Goal: Task Accomplishment & Management: Manage account settings

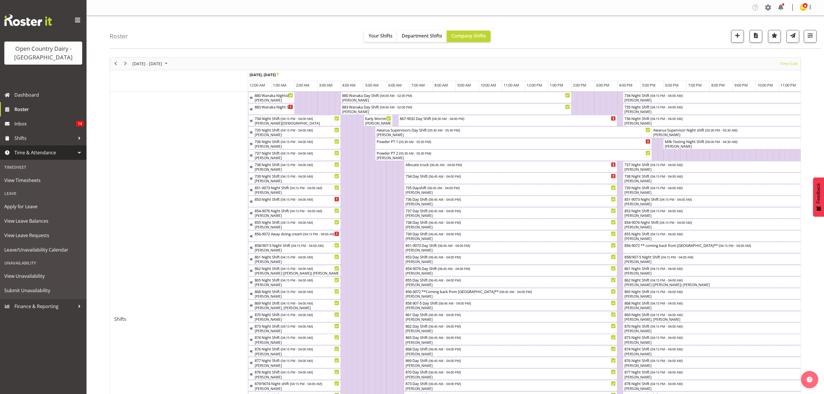
scroll to position [268, 0]
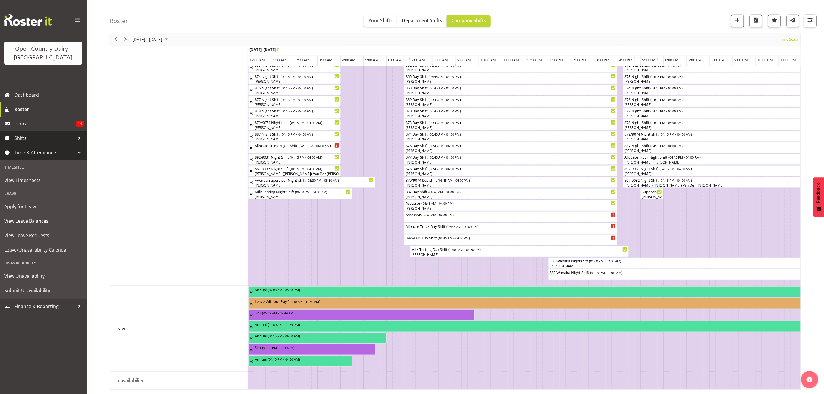
click at [25, 140] on span "Shifts" at bounding box center [44, 138] width 61 height 9
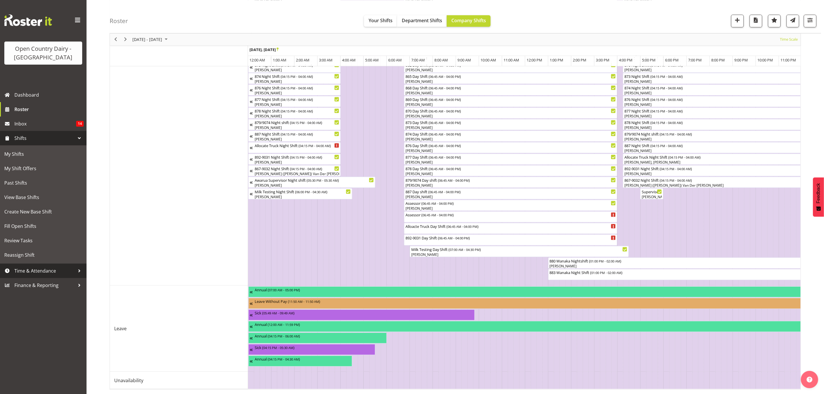
click at [35, 270] on span "Time & Attendance" at bounding box center [44, 271] width 61 height 9
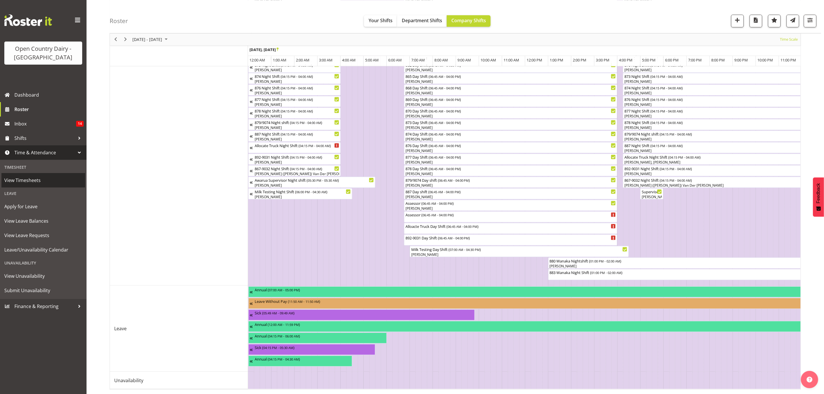
click at [34, 182] on span "View Timesheets" at bounding box center [43, 180] width 78 height 9
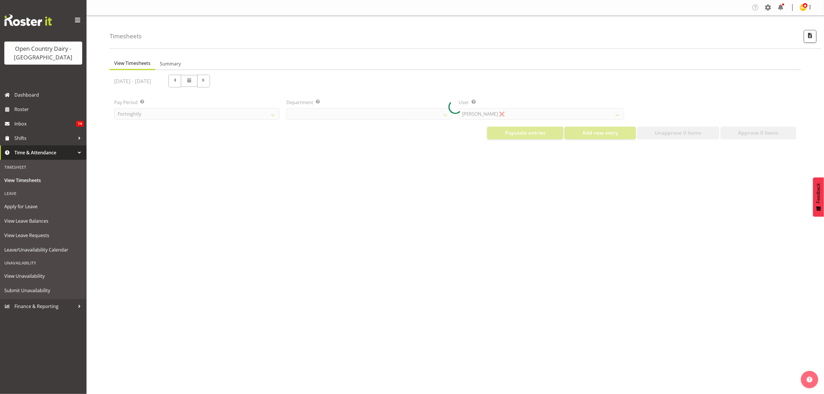
select select "699"
select select "8449"
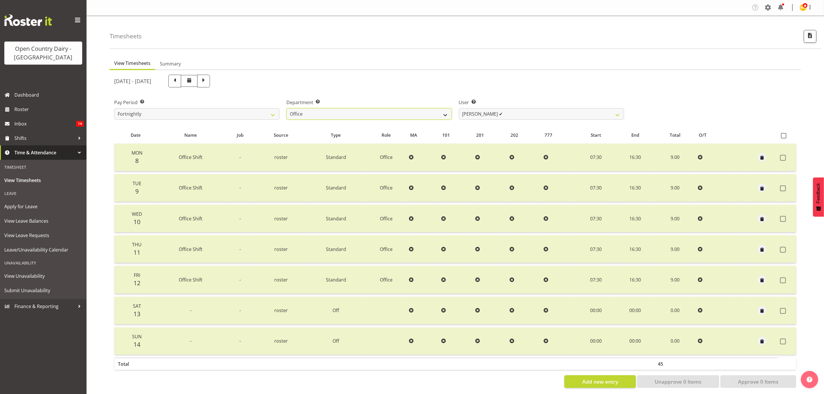
click at [398, 117] on select "734 735 736 737 738 739 851 853 854 855 856 858 861 862 865 867-9032 868 869 87…" at bounding box center [369, 114] width 165 height 12
select select "905"
click at [287, 108] on select "734 735 736 737 738 739 851 853 854 855 856 858 861 862 865 867-9032 868 869 87…" at bounding box center [369, 114] width 165 height 12
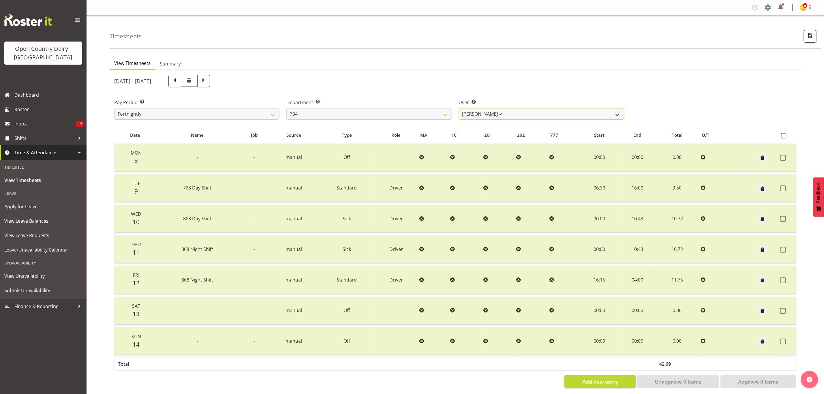
click at [489, 113] on select "Justin Spicer ✔ Ryan Thompson ✔ Tracey Chittock ✔ Zachary Shanks ✔" at bounding box center [541, 114] width 165 height 12
click at [459, 108] on select "Justin Spicer ✔ Ryan Thompson ✔ Tracey Chittock ✔ Zachary Shanks ✔" at bounding box center [541, 114] width 165 height 12
click at [207, 79] on span at bounding box center [204, 81] width 8 height 8
select select
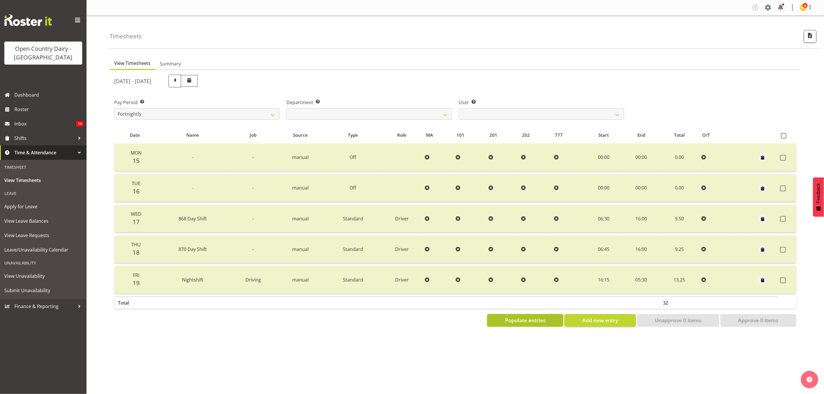
click at [544, 317] on span "Populate entries" at bounding box center [525, 321] width 41 height 8
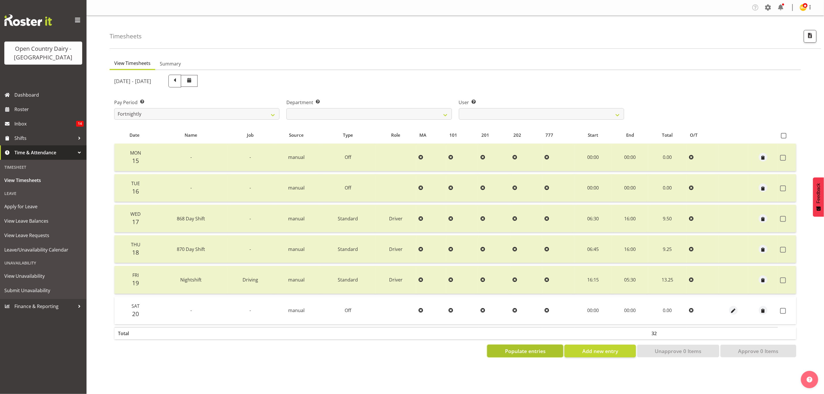
click at [537, 352] on span "Populate entries" at bounding box center [525, 351] width 41 height 8
click at [535, 112] on select "Justin Spicer ✔ Ryan Thompson ❌ Tracey Chittock ❌ Zachary Shanks ❌" at bounding box center [541, 114] width 165 height 12
click at [560, 82] on div "September 15th - September 21st 2025" at bounding box center [369, 81] width 510 height 13
click at [785, 278] on span at bounding box center [784, 281] width 6 height 6
checkbox input "true"
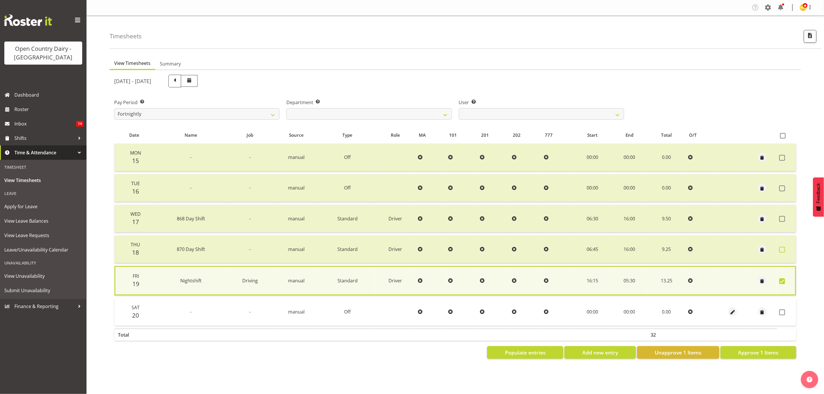
click at [783, 249] on span at bounding box center [783, 250] width 6 height 6
checkbox input "true"
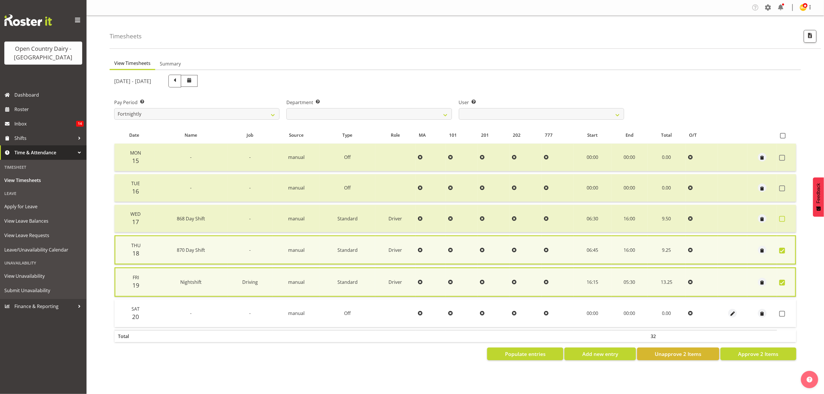
click at [783, 216] on span at bounding box center [783, 219] width 6 height 6
checkbox input "true"
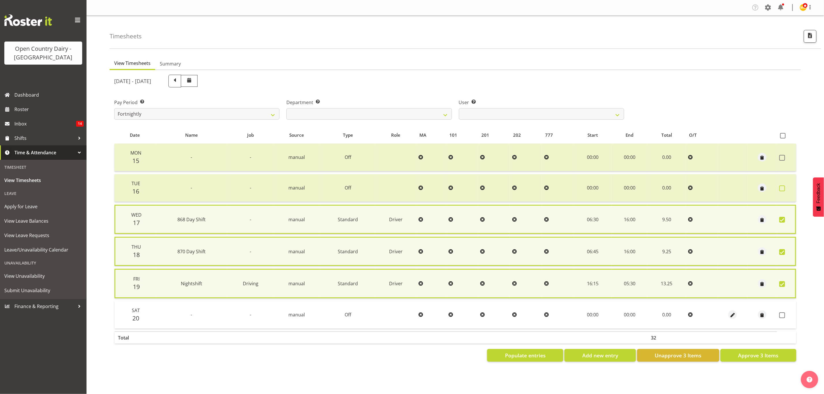
click at [780, 189] on span at bounding box center [783, 189] width 6 height 6
checkbox input "true"
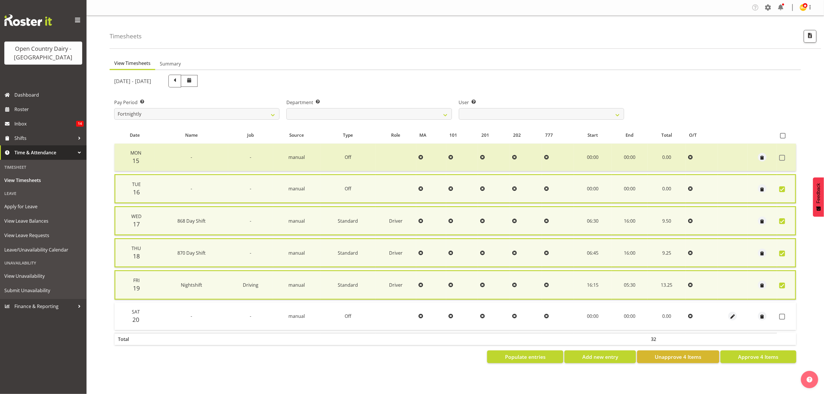
click at [781, 283] on span at bounding box center [783, 286] width 6 height 6
checkbox input "false"
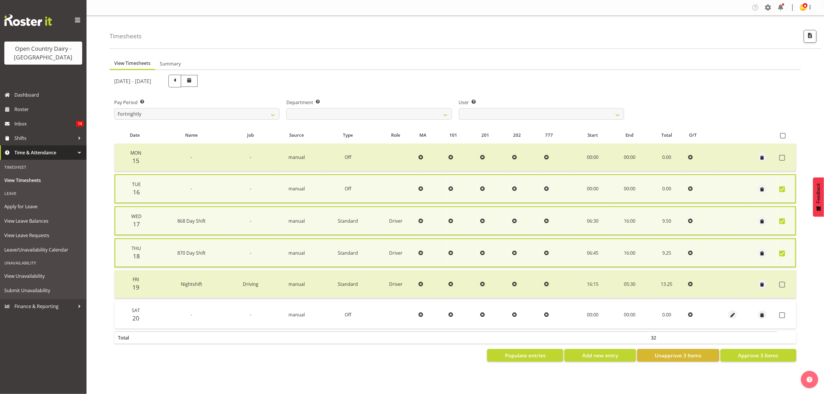
click at [784, 252] on span at bounding box center [783, 254] width 6 height 6
checkbox input "false"
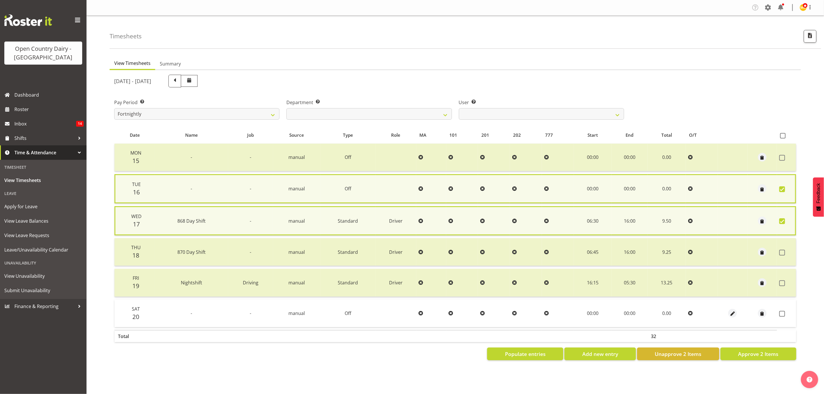
click at [782, 222] on span at bounding box center [783, 221] width 6 height 6
checkbox input "false"
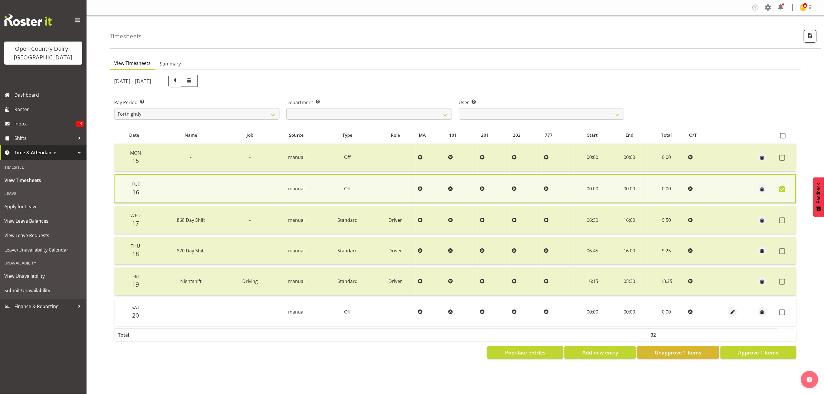
click at [780, 185] on td at bounding box center [786, 188] width 19 height 29
click at [782, 190] on span at bounding box center [783, 189] width 6 height 6
checkbox input "false"
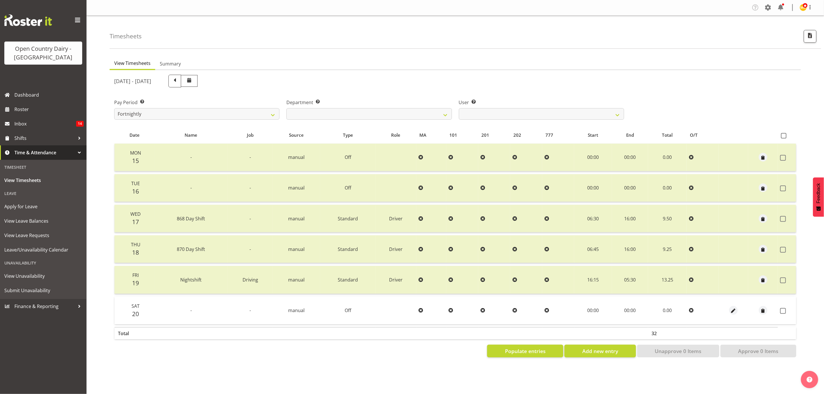
click at [785, 131] on th at bounding box center [787, 135] width 18 height 11
click at [785, 135] on span at bounding box center [783, 135] width 5 height 5
click at [785, 135] on input "checkbox" at bounding box center [783, 136] width 4 height 4
checkbox input "true"
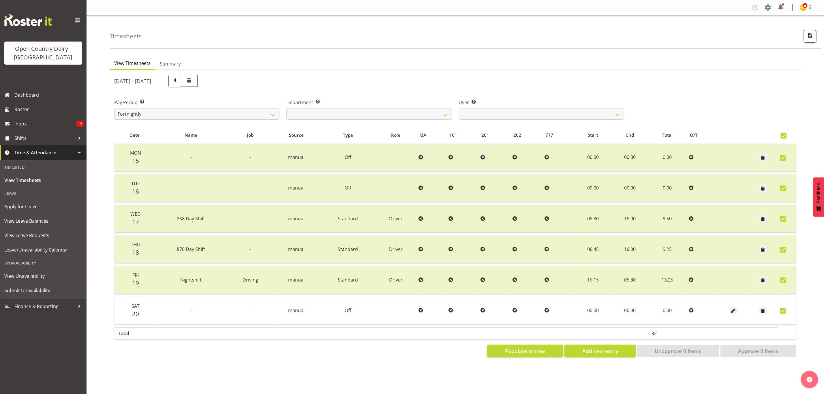
checkbox input "true"
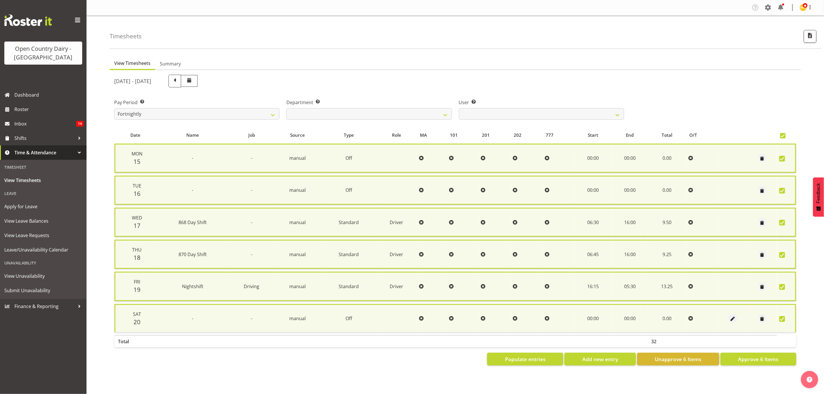
click at [785, 135] on span at bounding box center [783, 135] width 5 height 5
click at [784, 135] on input "checkbox" at bounding box center [783, 136] width 4 height 4
checkbox input "false"
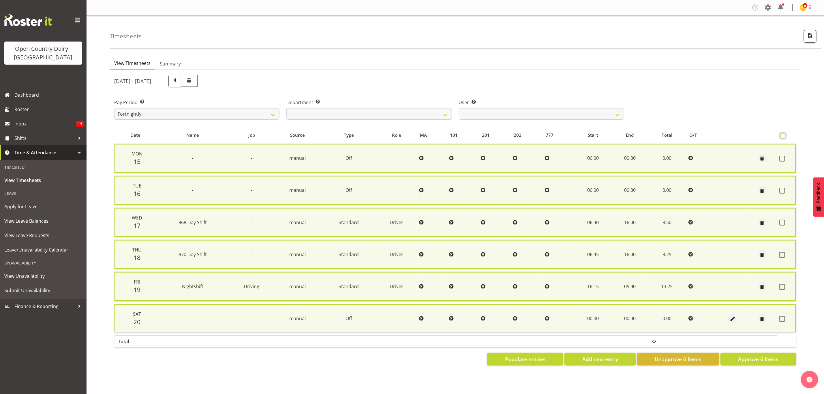
checkbox input "false"
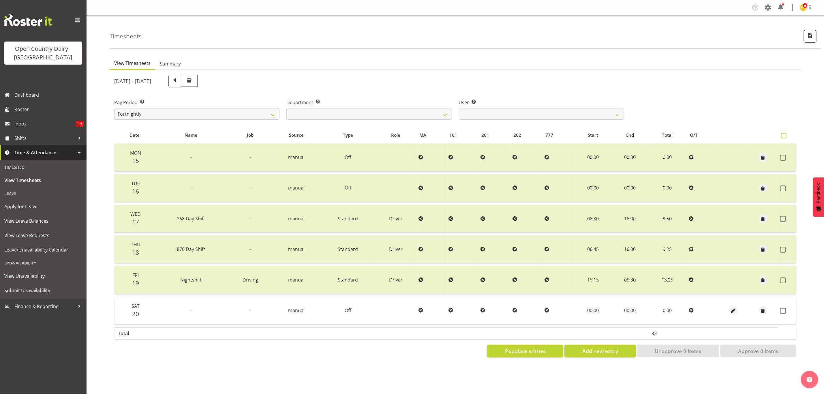
click at [785, 135] on span at bounding box center [783, 135] width 5 height 5
click at [785, 135] on input "checkbox" at bounding box center [783, 136] width 4 height 4
checkbox input "true"
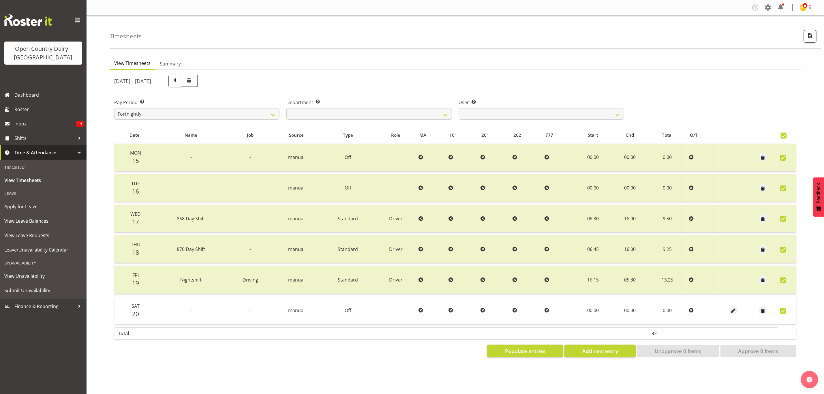
checkbox input "true"
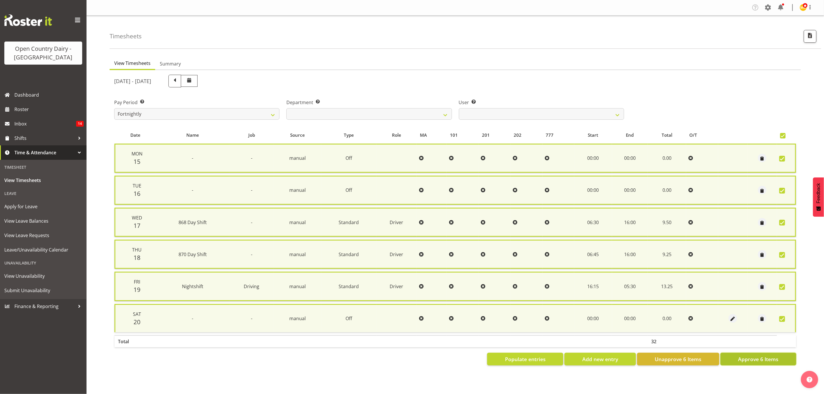
click at [744, 356] on span "Approve 6 Items" at bounding box center [758, 360] width 40 height 8
checkbox input "false"
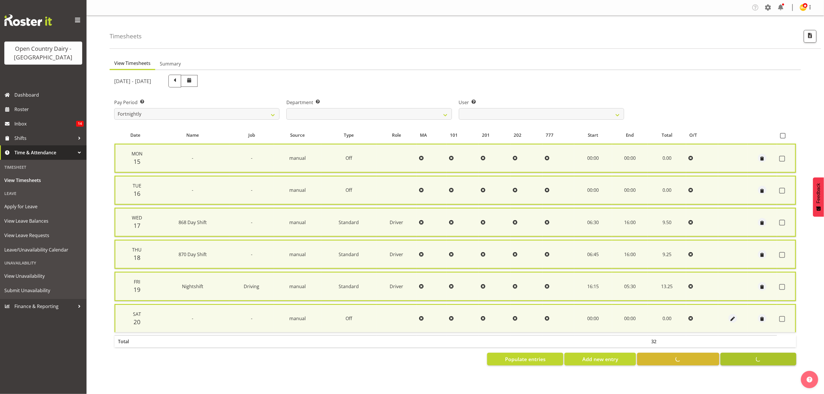
checkbox input "false"
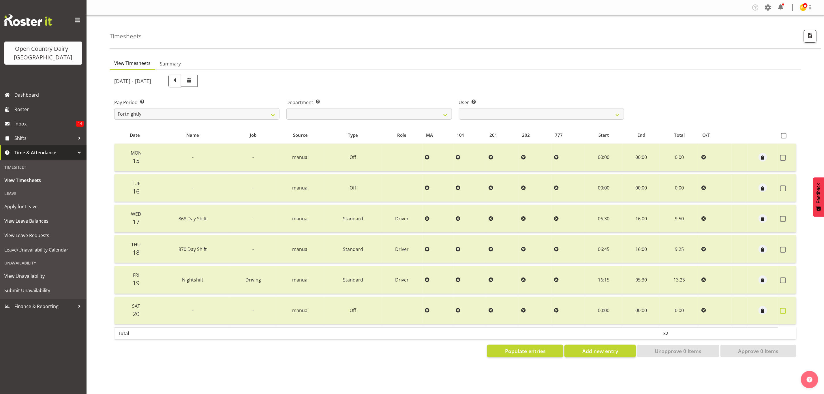
click at [781, 310] on span at bounding box center [784, 311] width 6 height 6
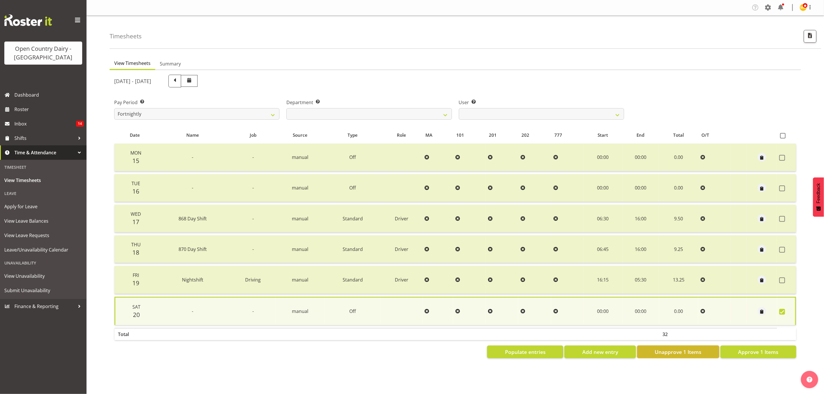
click at [699, 348] on span "Unapprove 1 Items" at bounding box center [678, 352] width 47 height 8
checkbox input "false"
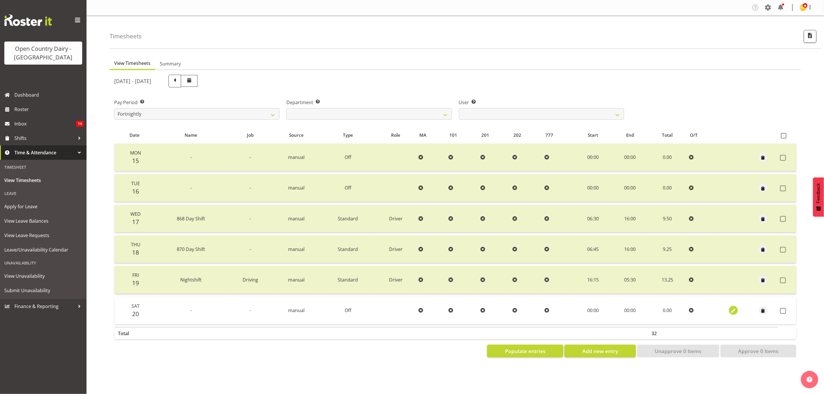
click at [738, 308] on button "button" at bounding box center [733, 310] width 9 height 9
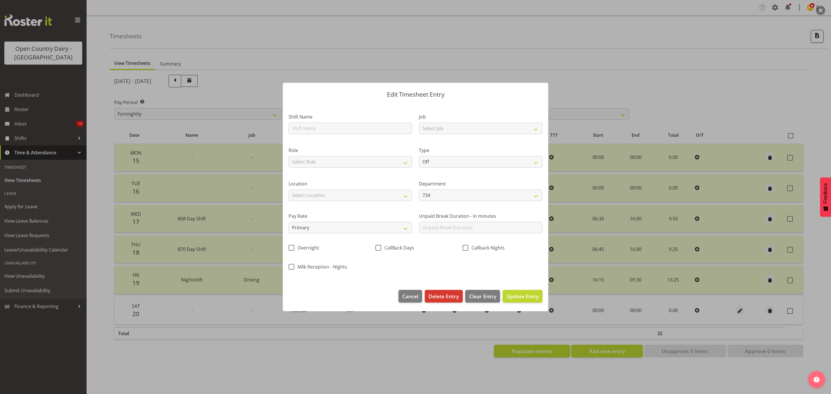
click at [383, 135] on div "Shift Name" at bounding box center [350, 121] width 130 height 33
click at [381, 131] on input "text" at bounding box center [351, 129] width 124 height 12
type input "Nightshift"
click at [448, 134] on select "Select Job Connecting /unconnecting Trailers Driving Meeting Milk Testing" at bounding box center [481, 129] width 124 height 12
select select "10670"
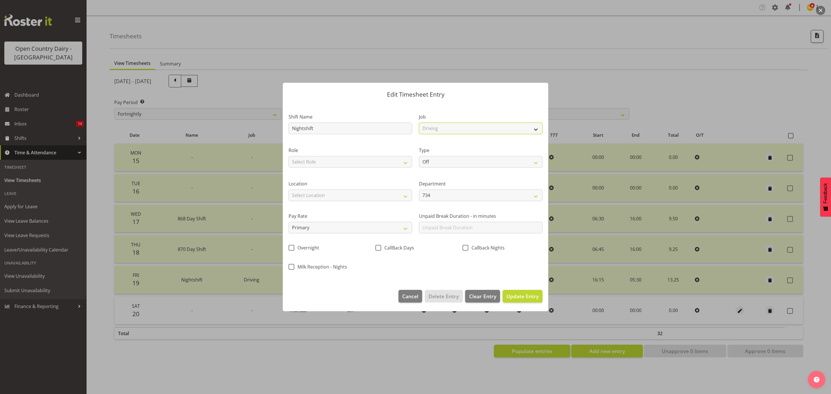
click at [419, 123] on select "Select Job Connecting /unconnecting Trailers Driving Meeting Milk Testing" at bounding box center [481, 129] width 124 height 12
click at [386, 164] on select "Select Role Driver" at bounding box center [351, 162] width 124 height 12
click at [395, 161] on select "Select Role Driver" at bounding box center [351, 162] width 124 height 12
select select "1154"
click at [289, 156] on select "Select Role Driver" at bounding box center [351, 162] width 124 height 12
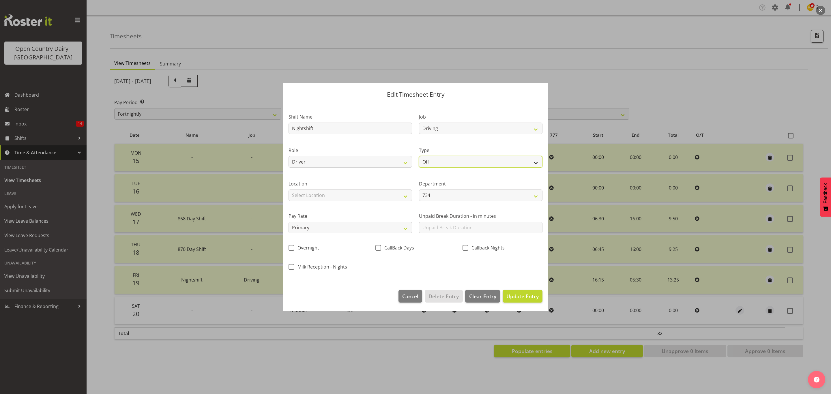
click at [441, 163] on select "Off Standard Public Holiday Public Holiday (Worked) Day In Lieu Annual Leave Si…" at bounding box center [481, 162] width 124 height 12
click at [432, 154] on div "Type Off Standard Public Holiday Public Holiday (Worked) Day In Lieu Annual Lea…" at bounding box center [481, 157] width 124 height 21
click at [432, 158] on select "Off Standard Public Holiday Public Holiday (Worked) Day In Lieu Annual Leave Si…" at bounding box center [481, 162] width 124 height 12
click at [431, 158] on select "Off Standard Public Holiday Public Holiday (Worked) Day In Lieu Annual Leave Si…" at bounding box center [481, 162] width 124 height 12
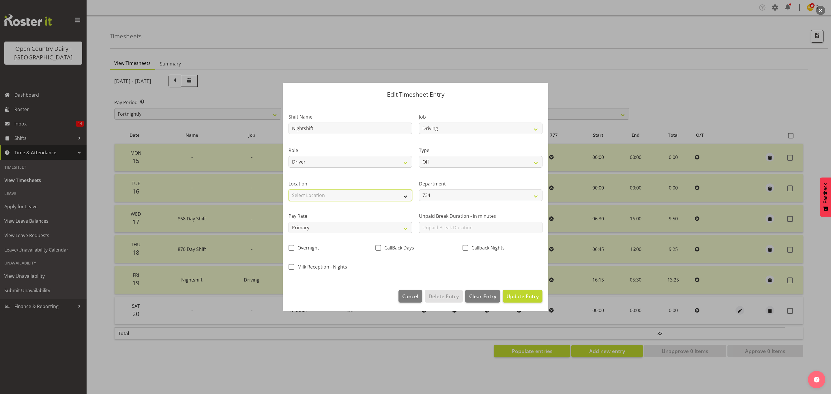
click at [394, 192] on select "Select Location Awarua Milk Awarua Office Freight Horotiu office Waharoa Office…" at bounding box center [351, 196] width 124 height 12
select select "988"
click at [289, 190] on select "Select Location Awarua Milk Awarua Office Freight Horotiu office Waharoa Office…" at bounding box center [351, 196] width 124 height 12
click at [386, 235] on div "Pay Rate Primary Secondary Tertiary Fourth Fifth" at bounding box center [350, 221] width 130 height 32
click at [387, 229] on select "Primary Secondary Tertiary Fourth Fifth" at bounding box center [351, 228] width 124 height 12
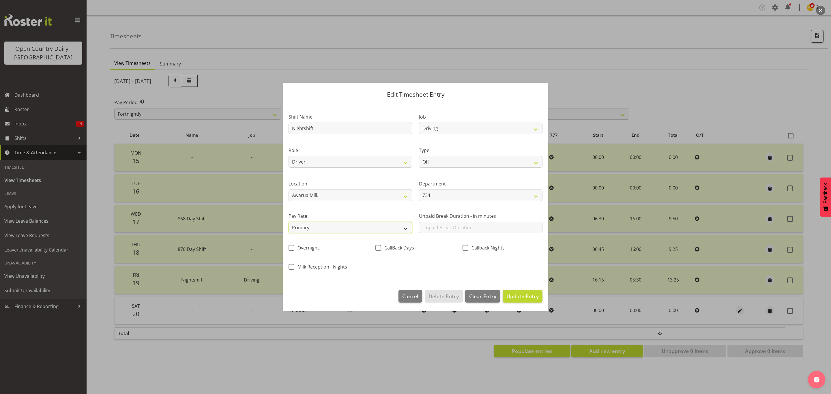
click at [387, 229] on select "Primary Secondary Tertiary Fourth Fifth" at bounding box center [351, 228] width 124 height 12
click at [518, 297] on span "Update Entry" at bounding box center [522, 296] width 32 height 7
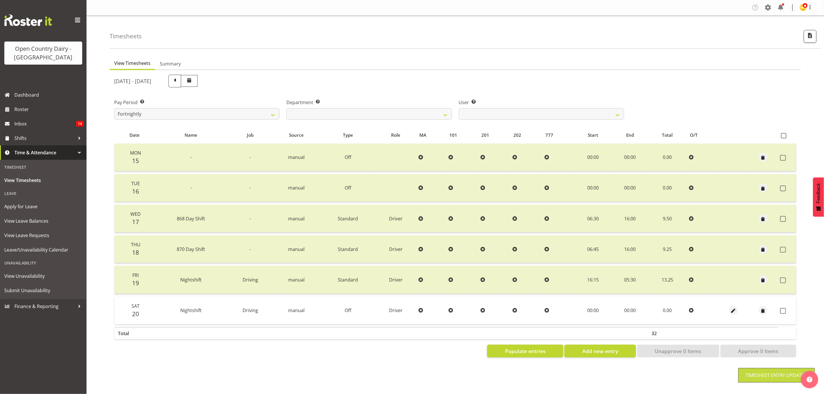
click at [592, 310] on td "00:00" at bounding box center [594, 310] width 38 height 27
drag, startPoint x: 739, startPoint y: 314, endPoint x: 735, endPoint y: 309, distance: 5.9
click at [737, 311] on td at bounding box center [734, 310] width 30 height 27
click at [734, 308] on span "button" at bounding box center [734, 311] width 7 height 7
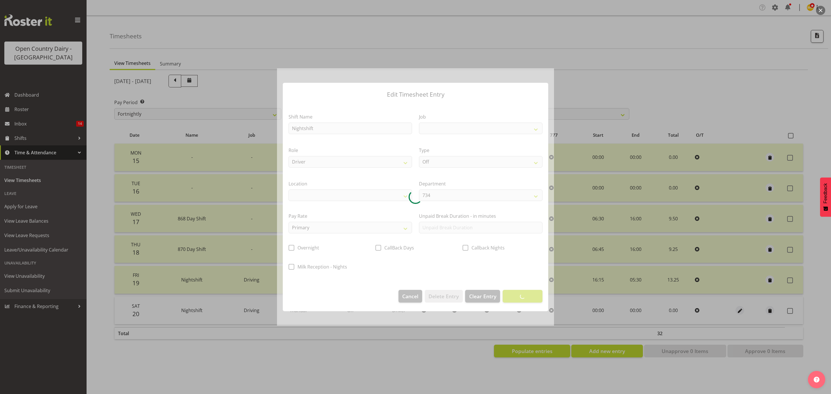
select select
select select "10670"
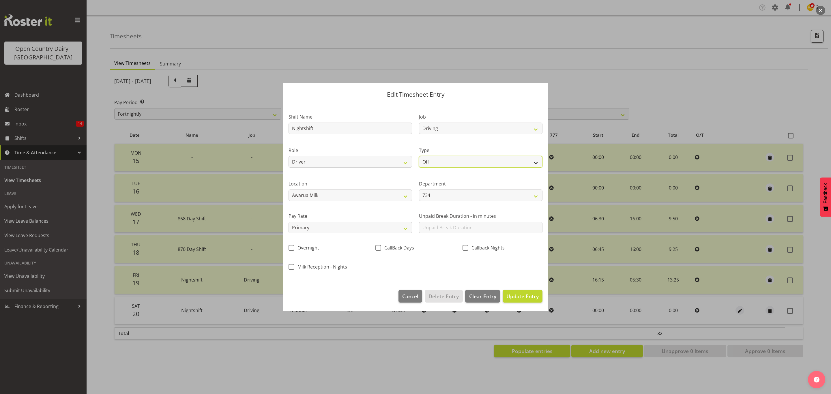
click at [459, 166] on select "Off Standard Public Holiday Public Holiday (Worked) Day In Lieu Annual Leave Si…" at bounding box center [481, 162] width 124 height 12
select select "Standard"
click at [419, 156] on select "Off Standard Public Holiday Public Holiday (Worked) Day In Lieu Annual Leave Si…" at bounding box center [481, 162] width 124 height 12
select select "8"
select select "2025"
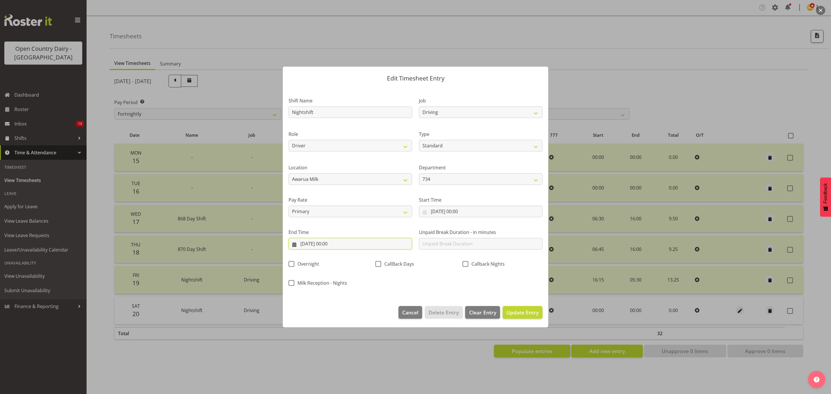
click at [352, 248] on input "20/09/2025, 00:00" at bounding box center [351, 244] width 124 height 12
click at [361, 242] on input "20/09/2025, 00:00" at bounding box center [351, 244] width 124 height 12
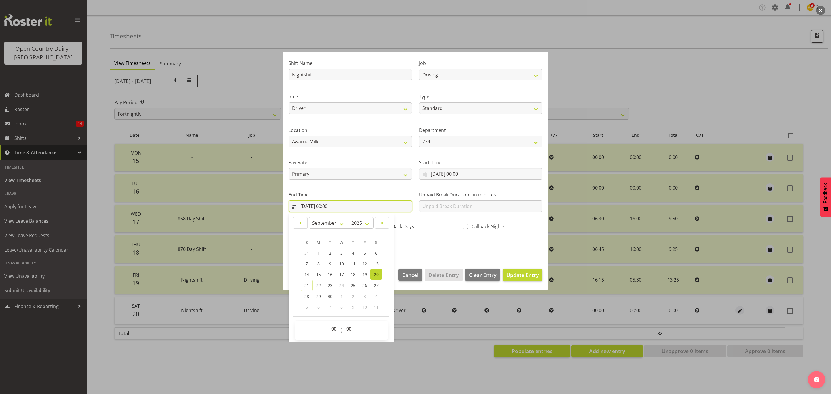
scroll to position [40, 0]
click at [336, 328] on select "00 01 02 03 04 05 06 07 08 09 10 11 12 13 14 15 16 17 18 19 20 21 22 23" at bounding box center [334, 327] width 13 height 12
select select "4"
click at [328, 321] on select "00 01 02 03 04 05 06 07 08 09 10 11 12 13 14 15 16 17 18 19 20 21 22 23" at bounding box center [334, 327] width 13 height 12
type input "20/09/2025, 04:00"
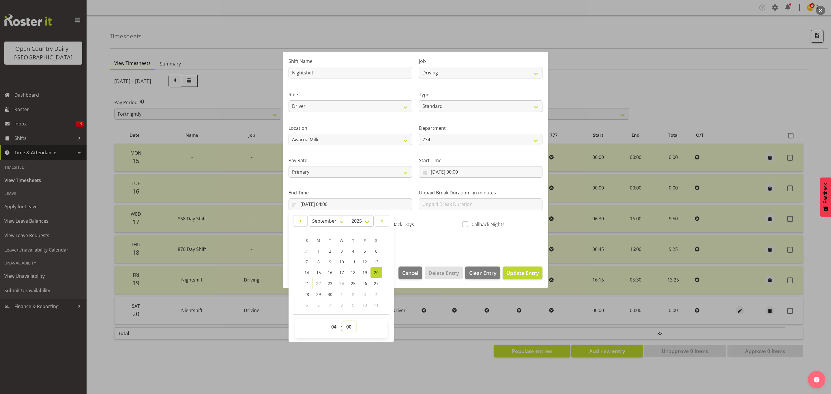
click at [349, 326] on select "00 01 02 03 04 05 06 07 08 09 10 11 12 13 14 15 16 17 18 19 20 21 22 23 24 25 2…" at bounding box center [349, 327] width 13 height 12
select select "15"
click at [343, 321] on select "00 01 02 03 04 05 06 07 08 09 10 11 12 13 14 15 16 17 18 19 20 21 22 23 24 25 2…" at bounding box center [349, 327] width 13 height 12
type input "20/09/2025, 04:15"
click at [431, 222] on div "CallBack Days" at bounding box center [415, 226] width 80 height 8
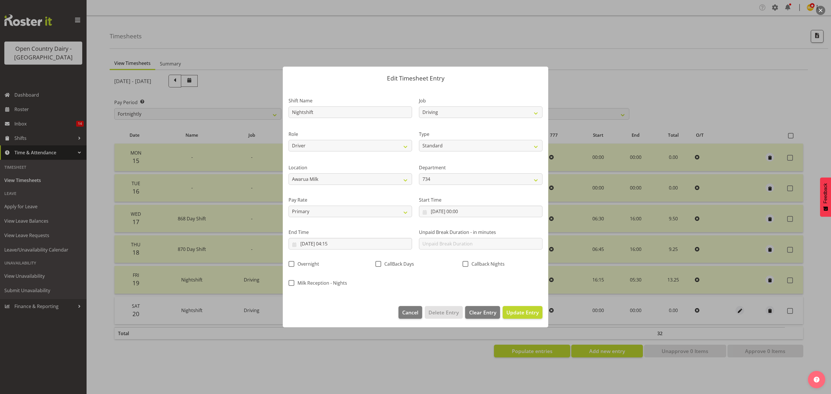
scroll to position [0, 0]
click at [360, 246] on input "20/09/2025, 04:15" at bounding box center [351, 244] width 124 height 12
click at [353, 223] on div "End Time 20/09/2025, 04:15 January February March April May June July August Se…" at bounding box center [350, 237] width 130 height 32
click at [484, 203] on label "Start Time" at bounding box center [481, 200] width 124 height 7
click at [484, 210] on input "20/09/2025, 00:00" at bounding box center [481, 212] width 124 height 12
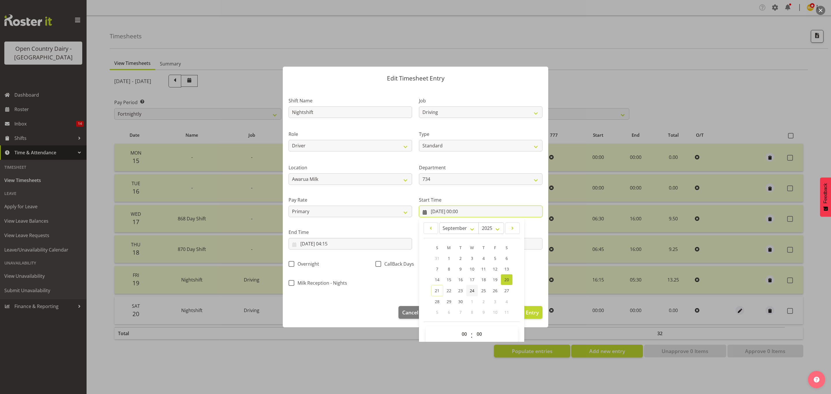
scroll to position [7, 0]
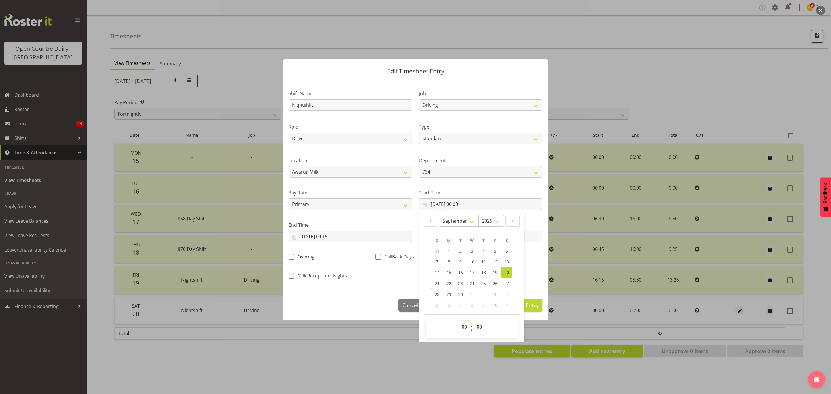
click at [460, 325] on select "00 01 02 03 04 05 06 07 08 09 10 11 12 13 14 15 16 17 18 19 20 21 22 23" at bounding box center [465, 327] width 13 height 12
select select "4"
click at [459, 321] on select "00 01 02 03 04 05 06 07 08 09 10 11 12 13 14 15 16 17 18 19 20 21 22 23" at bounding box center [465, 327] width 13 height 12
type input "20/09/2025, 04:00"
click at [474, 322] on select "00 01 02 03 04 05 06 07 08 09 10 11 12 13 14 15 16 17 18 19 20 21 22 23 24 25 2…" at bounding box center [480, 327] width 13 height 12
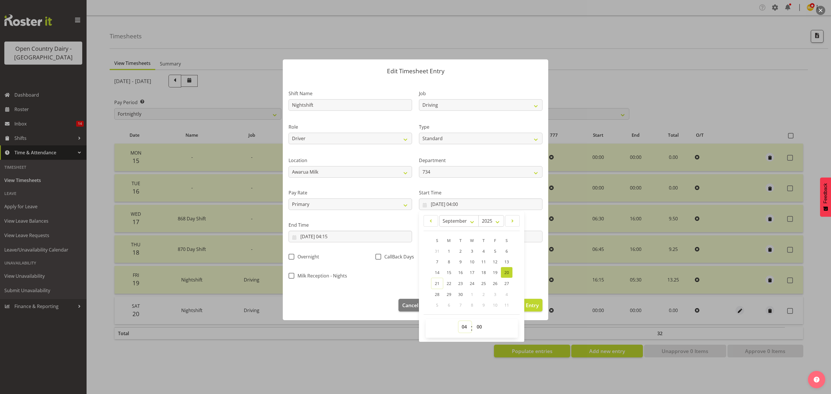
click at [459, 329] on select "00 01 02 03 04 05 06 07 08 09 10 11 12 13 14 15 16 17 18 19 20 21 22 23" at bounding box center [465, 327] width 13 height 12
select select "16"
click at [459, 321] on select "00 01 02 03 04 05 06 07 08 09 10 11 12 13 14 15 16 17 18 19 20 21 22 23" at bounding box center [465, 327] width 13 height 12
type input "20/09/2025, 16:00"
click at [477, 327] on select "00 01 02 03 04 05 06 07 08 09 10 11 12 13 14 15 16 17 18 19 20 21 22 23 24 25 2…" at bounding box center [480, 327] width 13 height 12
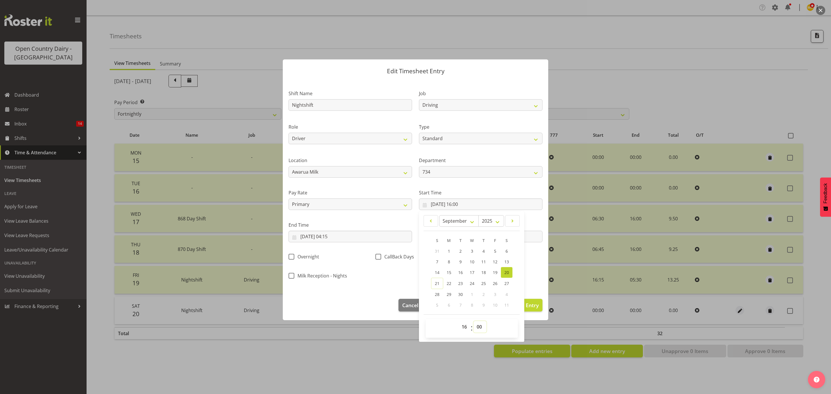
select select "15"
click at [474, 321] on select "00 01 02 03 04 05 06 07 08 09 10 11 12 13 14 15 16 17 18 19 20 21 22 23 24 25 2…" at bounding box center [480, 327] width 13 height 12
type input "20/09/2025, 16:15"
click at [395, 273] on div "Shift Name Nightshift Job Connecting /unconnecting Trailers Driving Meeting Mil…" at bounding box center [415, 183] width 261 height 202
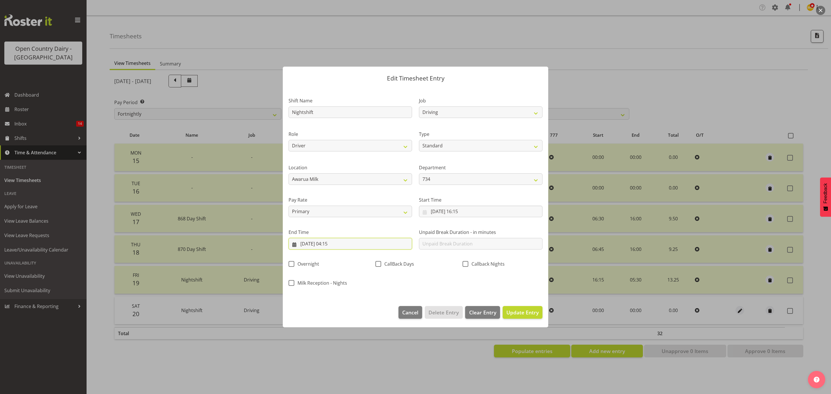
click at [373, 240] on input "20/09/2025, 04:15" at bounding box center [351, 244] width 124 height 12
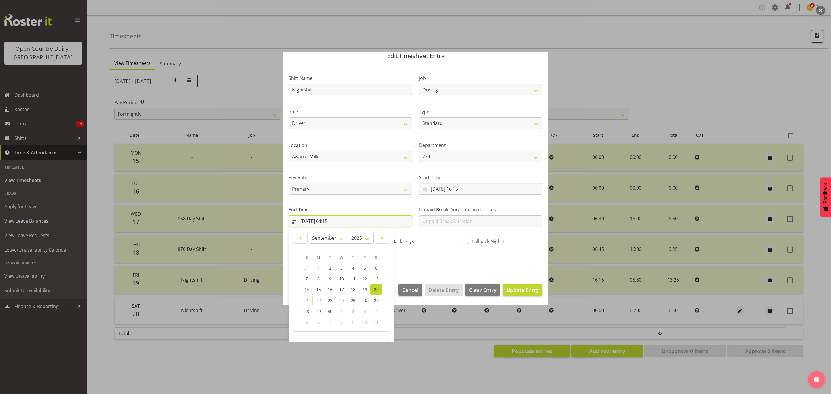
scroll to position [40, 0]
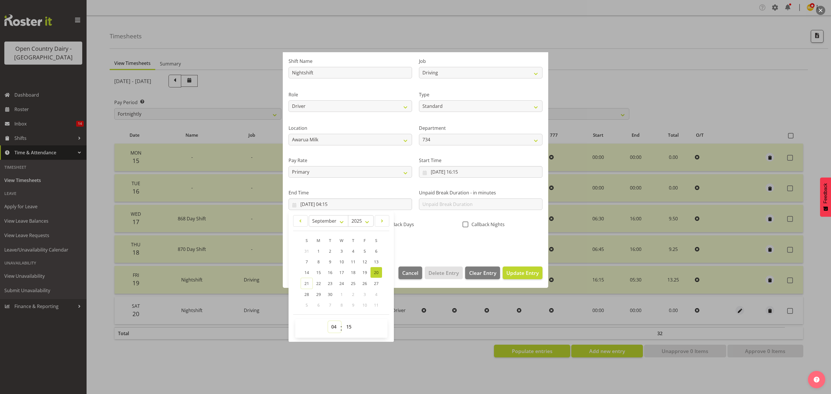
click at [333, 323] on select "00 01 02 03 04 05 06 07 08 09 10 11 12 13 14 15 16 17 18 19 20 21 22 23" at bounding box center [334, 327] width 13 height 12
select select "5"
click at [328, 321] on select "00 01 02 03 04 05 06 07 08 09 10 11 12 13 14 15 16 17 18 19 20 21 22 23" at bounding box center [334, 327] width 13 height 12
type input "20/09/2025, 05:15"
click at [353, 325] on select "00 01 02 03 04 05 06 07 08 09 10 11 12 13 14 15 16 17 18 19 20 21 22 23 24 25 2…" at bounding box center [349, 327] width 13 height 12
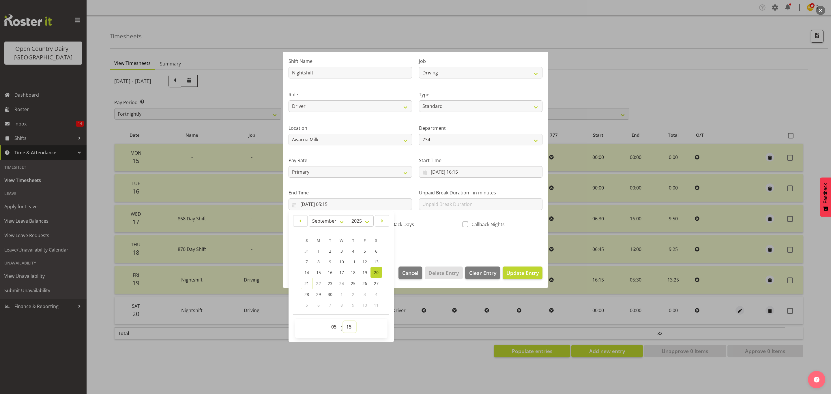
select select "30"
click at [343, 321] on select "00 01 02 03 04 05 06 07 08 09 10 11 12 13 14 15 16 17 18 19 20 21 22 23 24 25 2…" at bounding box center [349, 327] width 13 height 12
click at [341, 219] on select "January February March April May June July August September October November De…" at bounding box center [329, 221] width 40 height 12
click at [310, 279] on link "21" at bounding box center [307, 283] width 12 height 11
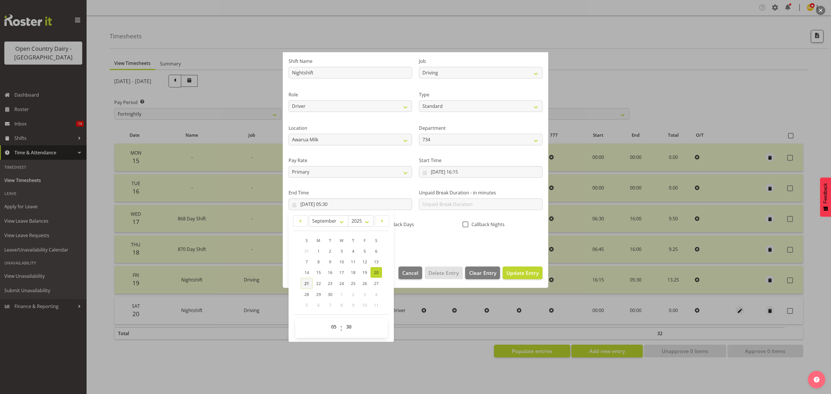
type input "21/09/2025, 05:30"
click at [427, 234] on div "Shift Name Nightshift Job Connecting /unconnecting Trailers Driving Meeting Mil…" at bounding box center [415, 151] width 261 height 202
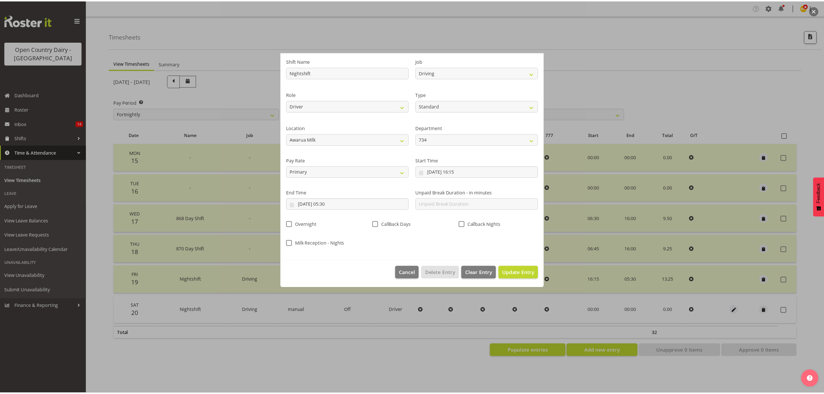
scroll to position [0, 0]
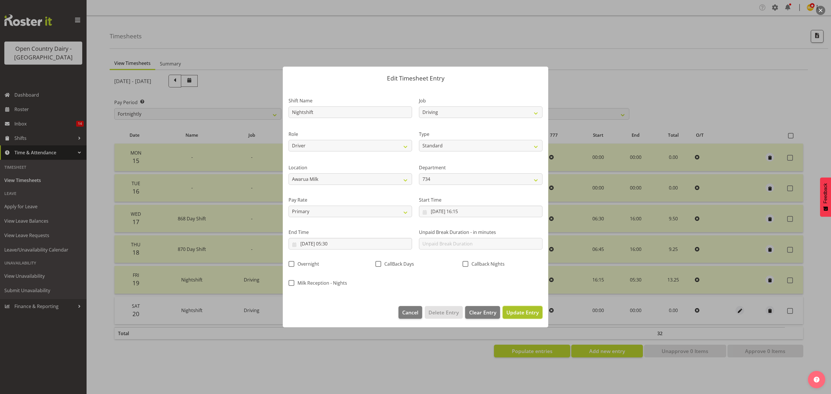
click at [519, 313] on span "Update Entry" at bounding box center [522, 312] width 32 height 7
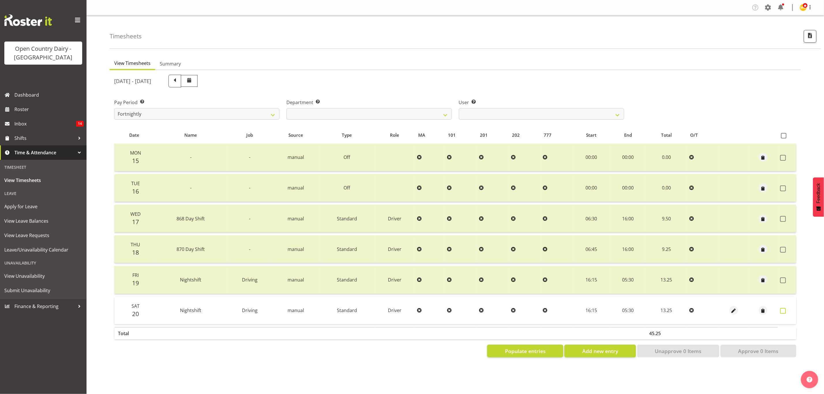
click at [782, 309] on span at bounding box center [784, 311] width 6 height 6
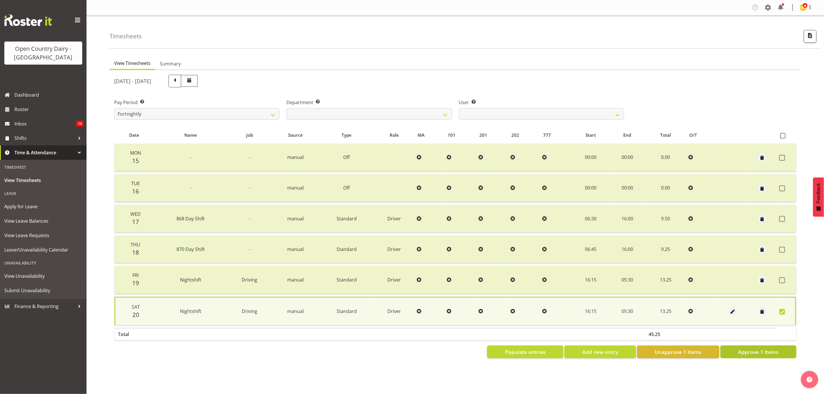
click at [762, 349] on span "Approve 1 Items" at bounding box center [758, 352] width 40 height 8
checkbox input "false"
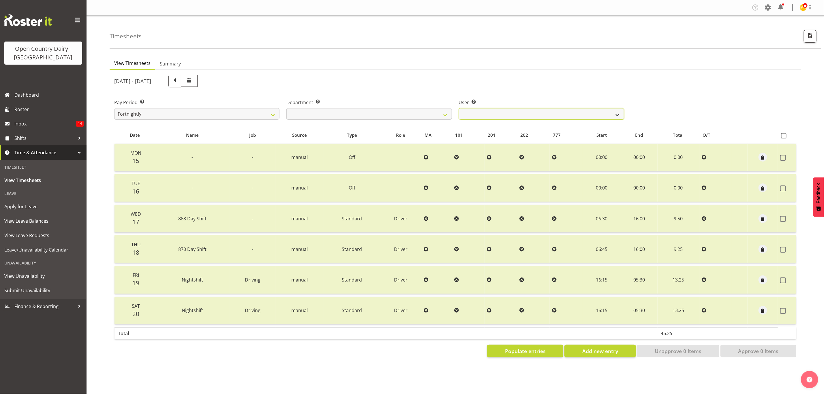
click at [476, 115] on select "Justin Spicer ✔ Ryan Thompson ❌ Tracey Chittock ❌ Zachary Shanks ❌" at bounding box center [541, 114] width 165 height 12
click at [415, 111] on select "734 735 736 737 738 739 851 853 854 855 856 858 861 862 865 867-9032 868 869 87…" at bounding box center [369, 114] width 165 height 12
select select "692"
click at [287, 108] on select "734 735 736 737 738 739 851 853 854 855 856 858 861 862 865 867-9032 868 869 87…" at bounding box center [369, 114] width 165 height 12
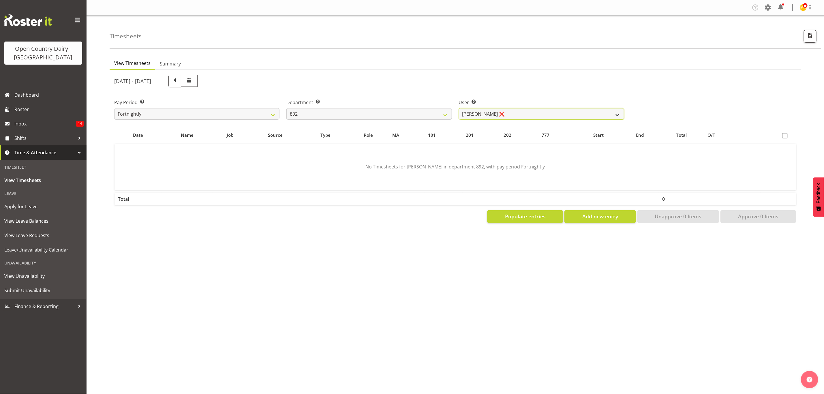
click at [505, 114] on select "Brittany Willis ❌ Danny Davies ❌ David McKenzie ❌ Josh Winship ❌ Reece Calvert ❌" at bounding box center [541, 114] width 165 height 12
select select "11651"
click at [459, 108] on select "Brittany Willis ❌ Danny Davies ❌ David McKenzie ❌ Josh Winship ❌ Reece Calvert ❌" at bounding box center [541, 114] width 165 height 12
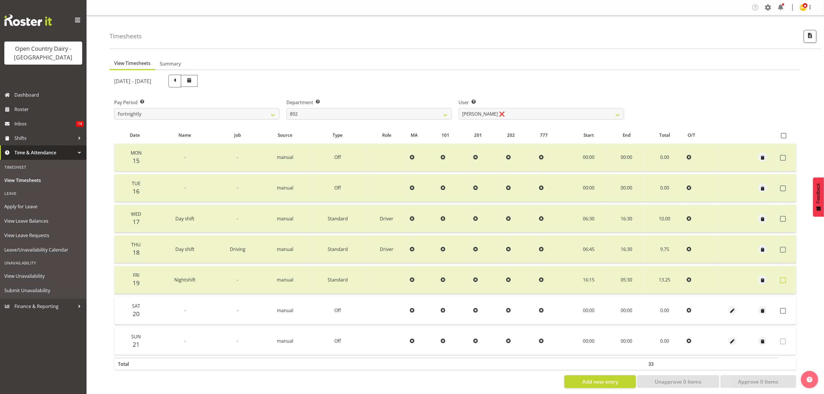
click at [783, 282] on span at bounding box center [784, 281] width 6 height 6
checkbox input "true"
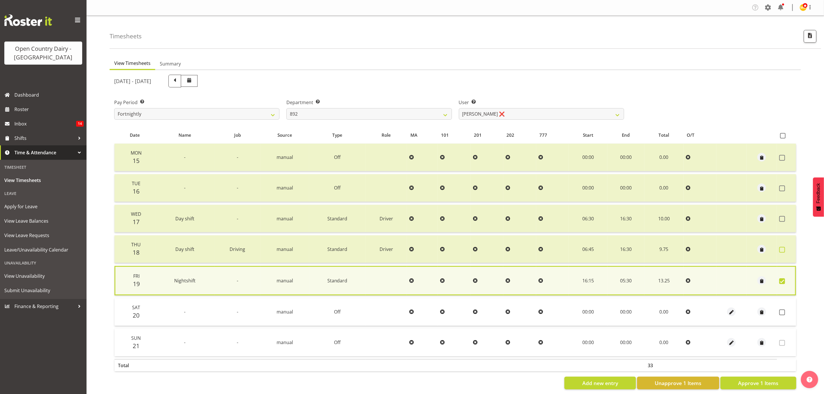
click at [783, 248] on span at bounding box center [783, 250] width 6 height 6
checkbox input "true"
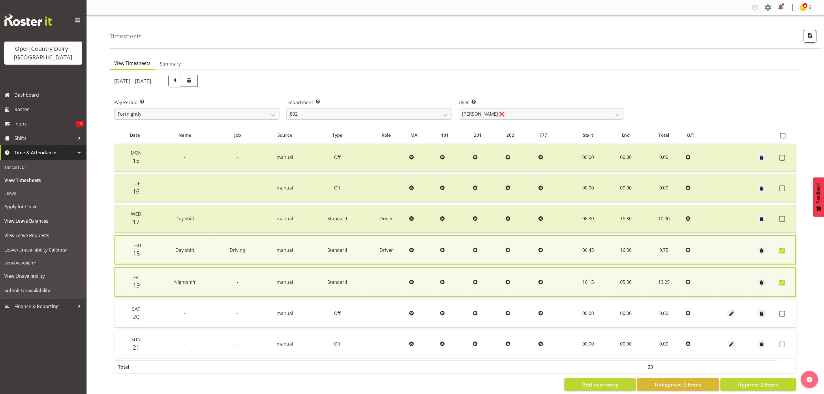
click at [783, 221] on td at bounding box center [786, 219] width 19 height 28
click at [782, 216] on span at bounding box center [783, 219] width 6 height 6
checkbox input "true"
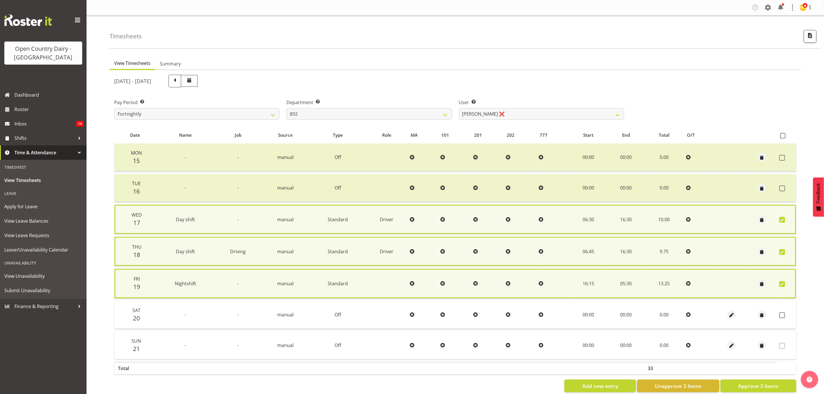
click at [779, 192] on td at bounding box center [786, 188] width 19 height 28
click at [784, 186] on span at bounding box center [783, 189] width 6 height 6
checkbox input "true"
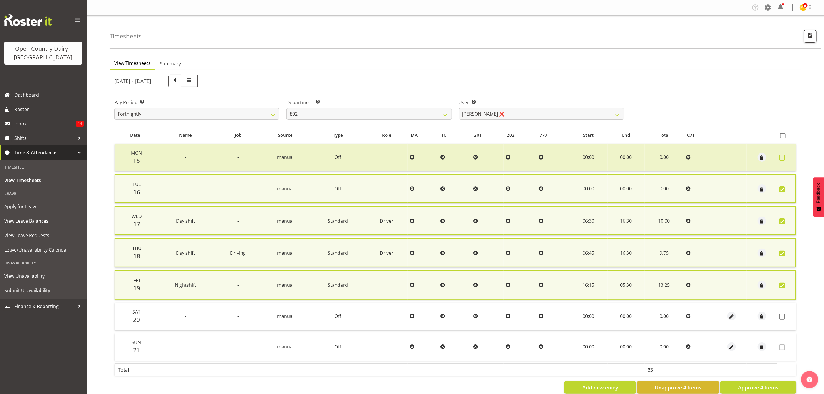
click at [784, 156] on span at bounding box center [783, 158] width 6 height 6
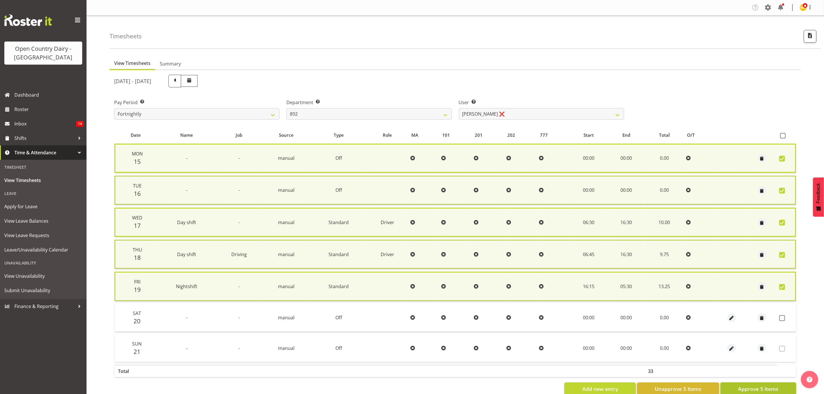
click at [747, 389] on span "Approve 5 Items" at bounding box center [758, 389] width 40 height 8
checkbox input "false"
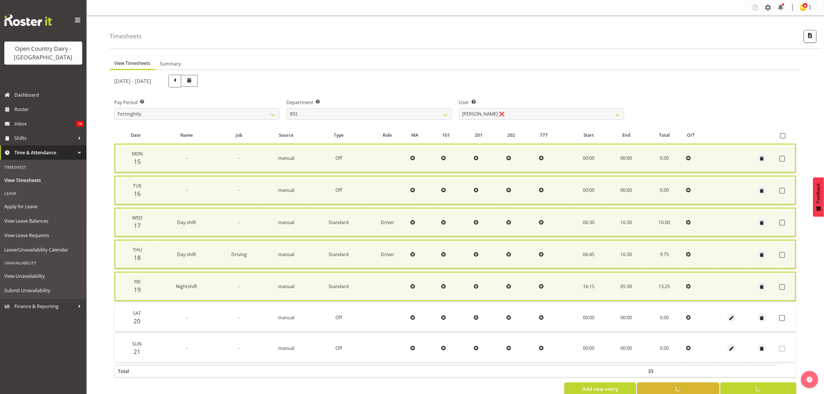
checkbox input "false"
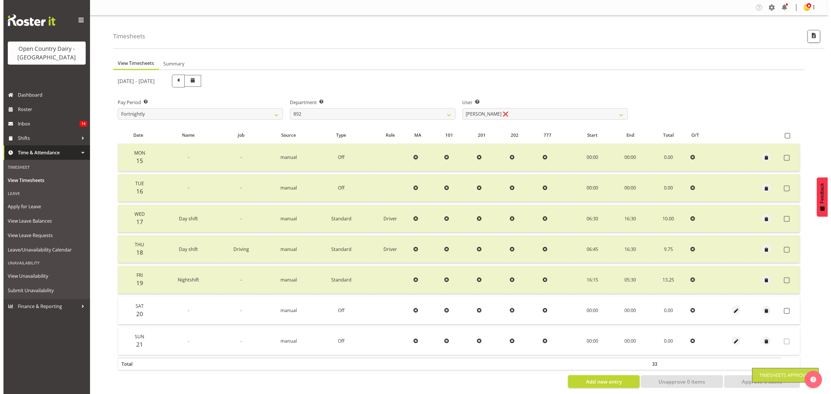
scroll to position [7, 0]
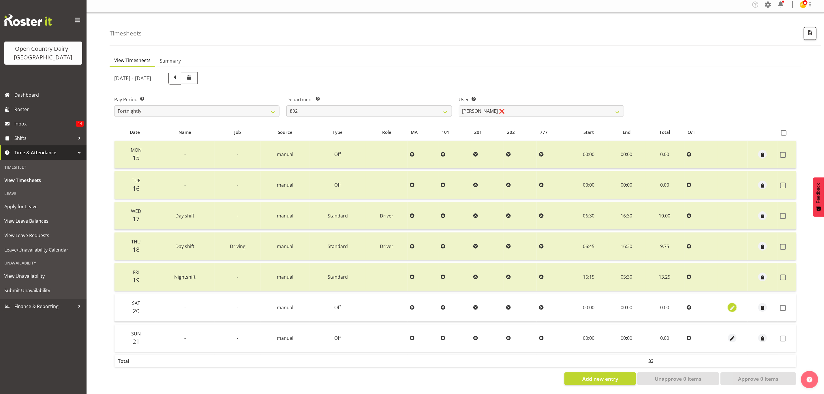
click at [734, 305] on span "button" at bounding box center [732, 308] width 7 height 7
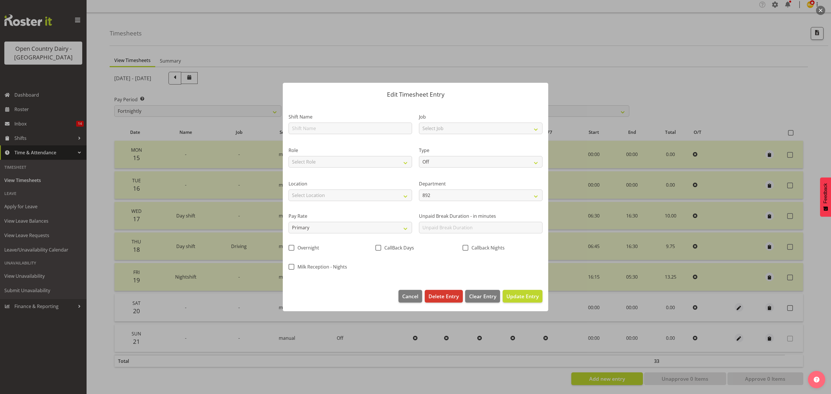
click at [384, 135] on div "Shift Name" at bounding box center [350, 121] width 130 height 33
drag, startPoint x: 396, startPoint y: 124, endPoint x: 393, endPoint y: 128, distance: 4.8
click at [396, 124] on input "text" at bounding box center [351, 129] width 124 height 12
type input "Nightshift"
click at [435, 133] on select "Select Job Connecting /unconnecting Trailers Driving Meeting Milk Testing" at bounding box center [481, 129] width 124 height 12
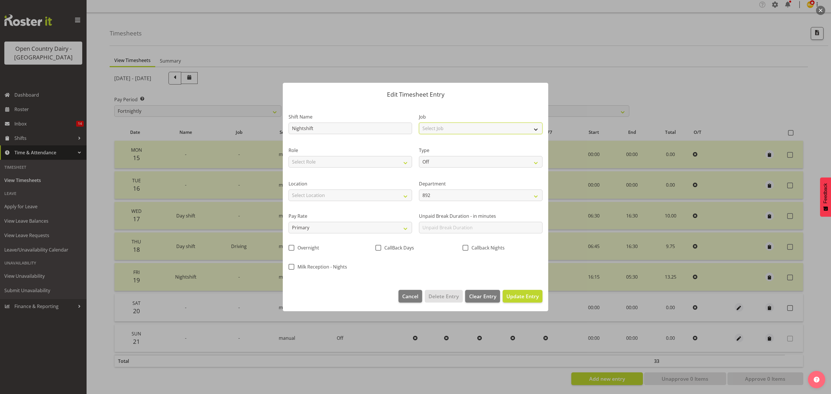
select select "10670"
click at [419, 123] on select "Select Job Connecting /unconnecting Trailers Driving Meeting Milk Testing" at bounding box center [481, 129] width 124 height 12
click at [345, 168] on div "Role Select Role Driver" at bounding box center [350, 155] width 130 height 33
click at [348, 164] on select "Select Role Driver" at bounding box center [351, 162] width 124 height 12
select select "1154"
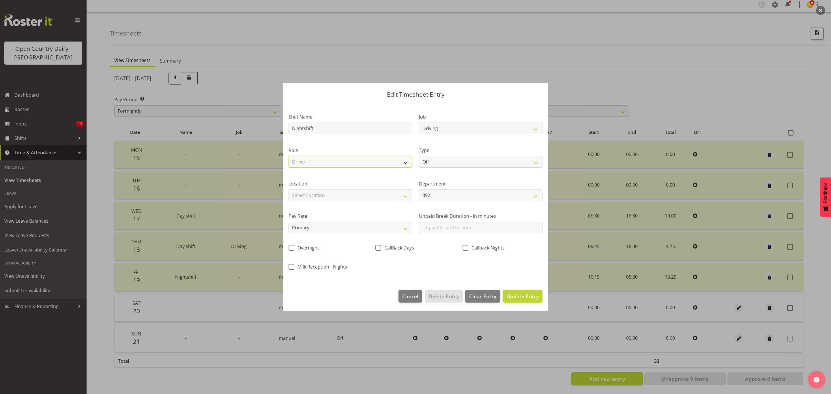
click at [289, 156] on select "Select Role Driver" at bounding box center [351, 162] width 124 height 12
click at [437, 164] on select "Off Standard Public Holiday Public Holiday (Worked) Day In Lieu Annual Leave Si…" at bounding box center [481, 162] width 124 height 12
select select "Standard"
click at [419, 156] on select "Off Standard Public Holiday Public Holiday (Worked) Day In Lieu Annual Leave Si…" at bounding box center [481, 162] width 124 height 12
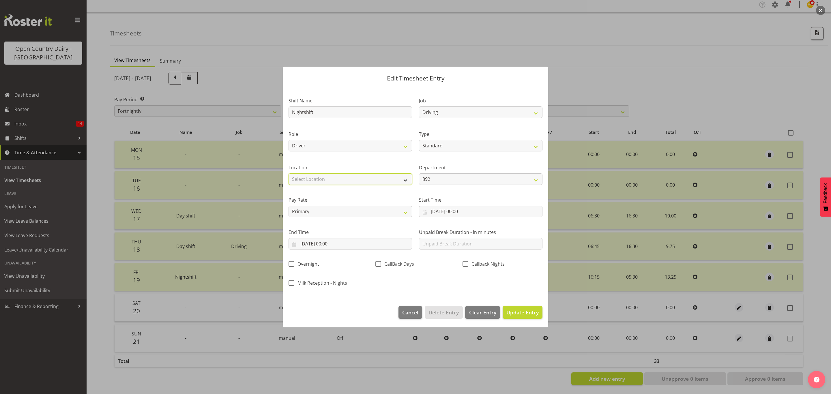
click at [365, 174] on select "Select Location Awarua Milk Awarua Office Freight Horotiu office Waharoa Office…" at bounding box center [351, 179] width 124 height 12
select select "988"
click at [289, 173] on select "Select Location Awarua Milk Awarua Office Freight Horotiu office Waharoa Office…" at bounding box center [351, 179] width 124 height 12
click at [461, 180] on select "892 851 855 853 855 856 880 883 861 862 864 865 868 869 870 872 873 874 876 877…" at bounding box center [481, 179] width 124 height 12
click at [460, 184] on select "892 851 855 853 855 856 880 883 861 862 864 865 868 869 870 872 873 874 876 877…" at bounding box center [481, 179] width 124 height 12
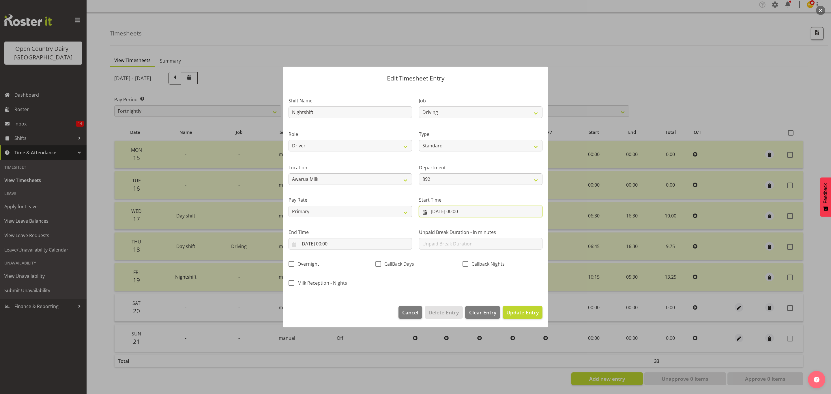
click at [479, 212] on input "20/09/2025, 00:00" at bounding box center [481, 212] width 124 height 12
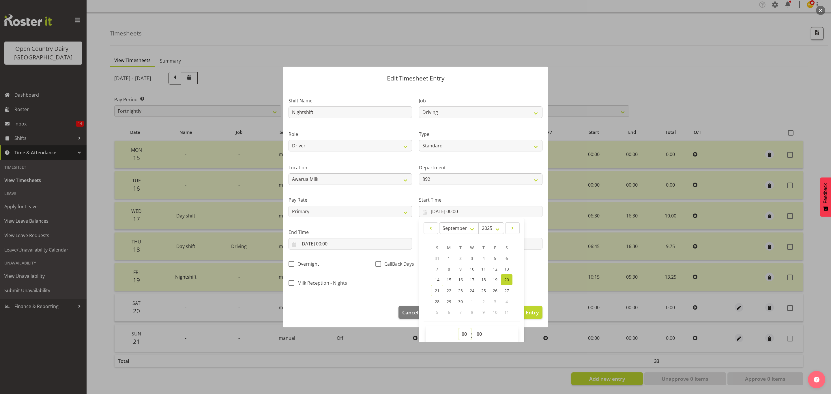
click at [459, 331] on select "00 01 02 03 04 05 06 07 08 09 10 11 12 13 14 15 16 17 18 19 20 21 22 23" at bounding box center [465, 334] width 13 height 12
select select "4"
click at [459, 329] on select "00 01 02 03 04 05 06 07 08 09 10 11 12 13 14 15 16 17 18 19 20 21 22 23" at bounding box center [465, 334] width 13 height 12
type input "20/09/2025, 04:00"
click at [476, 336] on select "00 01 02 03 04 05 06 07 08 09 10 11 12 13 14 15 16 17 18 19 20 21 22 23 24 25 2…" at bounding box center [480, 334] width 13 height 12
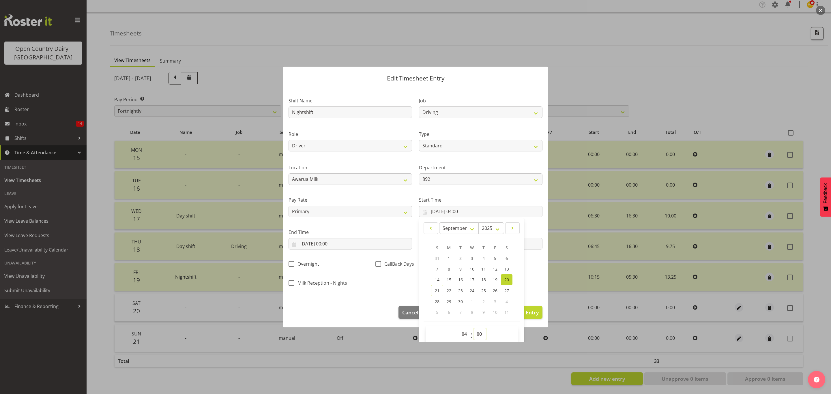
select select "15"
click at [474, 329] on select "00 01 02 03 04 05 06 07 08 09 10 11 12 13 14 15 16 17 18 19 20 21 22 23 24 25 2…" at bounding box center [480, 334] width 13 height 12
type input "20/09/2025, 04:15"
click at [384, 230] on label "End Time" at bounding box center [351, 232] width 124 height 7
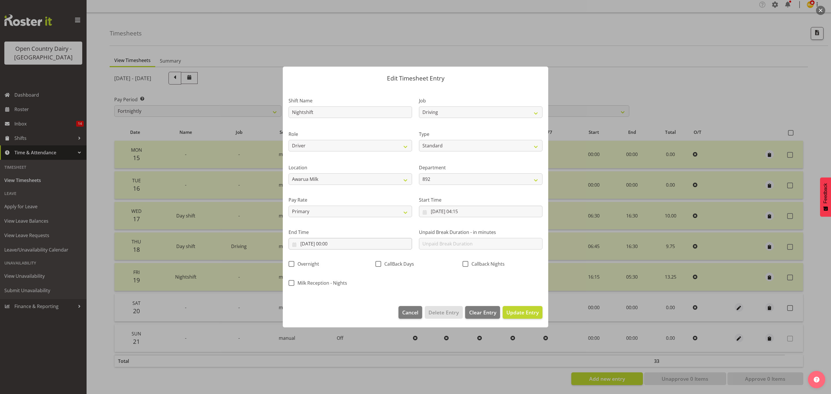
click at [372, 248] on div "End Time 20/09/2025, 00:00 January February March April May June July August Se…" at bounding box center [350, 237] width 130 height 32
click at [371, 248] on input "20/09/2025, 00:00" at bounding box center [351, 244] width 124 height 12
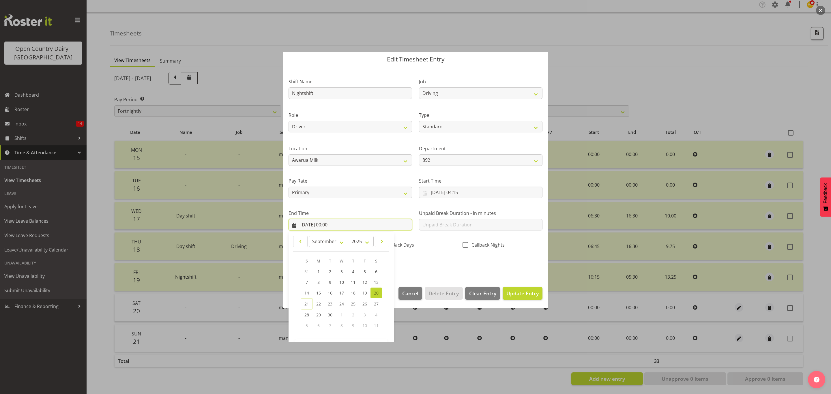
scroll to position [40, 0]
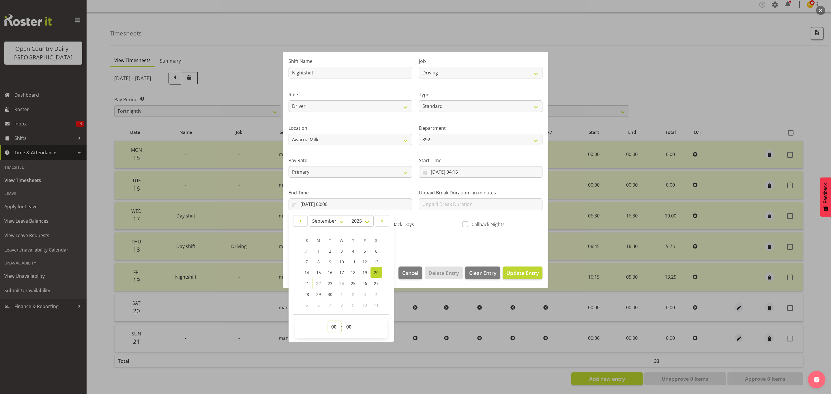
click at [335, 322] on select "00 01 02 03 04 05 06 07 08 09 10 11 12 13 14 15 16 17 18 19 20 21 22 23" at bounding box center [334, 327] width 13 height 12
select select "5"
click at [328, 321] on select "00 01 02 03 04 05 06 07 08 09 10 11 12 13 14 15 16 17 18 19 20 21 22 23" at bounding box center [334, 327] width 13 height 12
type input "20/09/2025, 05:00"
click at [350, 329] on select "00 01 02 03 04 05 06 07 08 09 10 11 12 13 14 15 16 17 18 19 20 21 22 23 24 25 2…" at bounding box center [349, 327] width 13 height 12
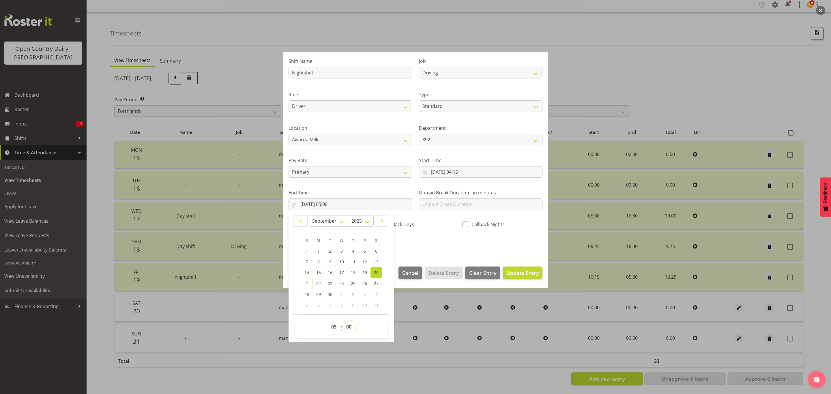
select select "30"
click at [343, 321] on select "00 01 02 03 04 05 06 07 08 09 10 11 12 13 14 15 16 17 18 19 20 21 22 23 24 25 2…" at bounding box center [349, 327] width 13 height 12
type input "20/09/2025, 05:30"
click at [420, 245] on div "Shift Name Nightshift Job Connecting /unconnecting Trailers Driving Meeting Mil…" at bounding box center [415, 151] width 261 height 202
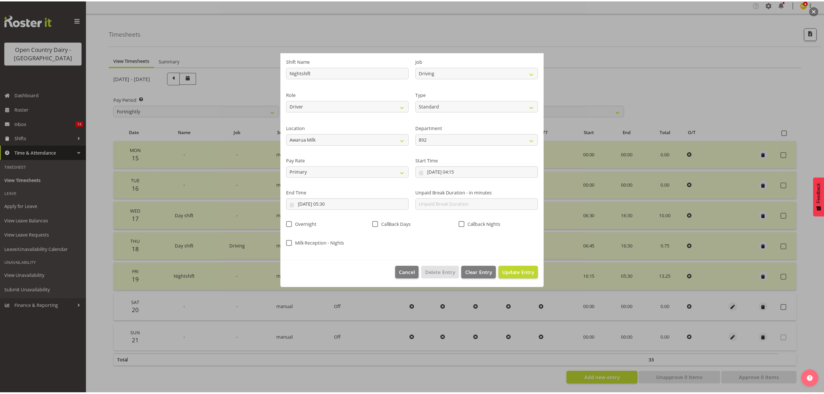
scroll to position [0, 0]
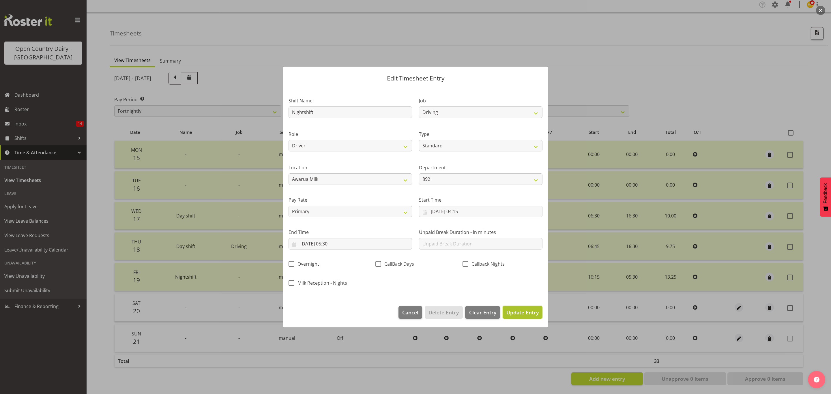
click at [530, 311] on span "Update Entry" at bounding box center [522, 312] width 32 height 7
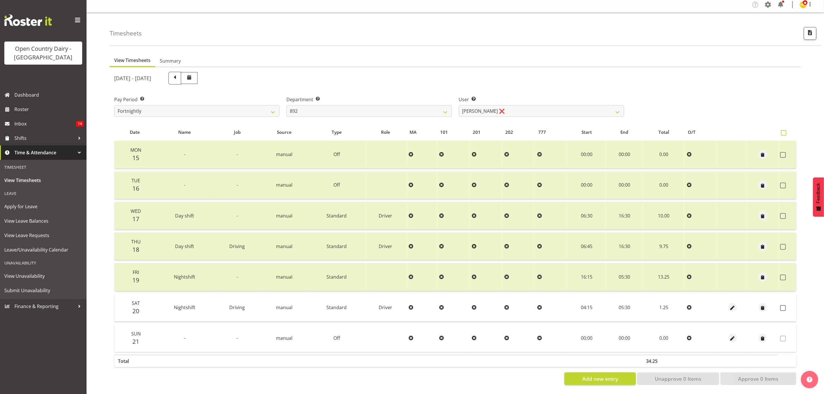
click at [783, 130] on span at bounding box center [783, 132] width 5 height 5
click at [783, 131] on input "checkbox" at bounding box center [783, 133] width 4 height 4
checkbox input "true"
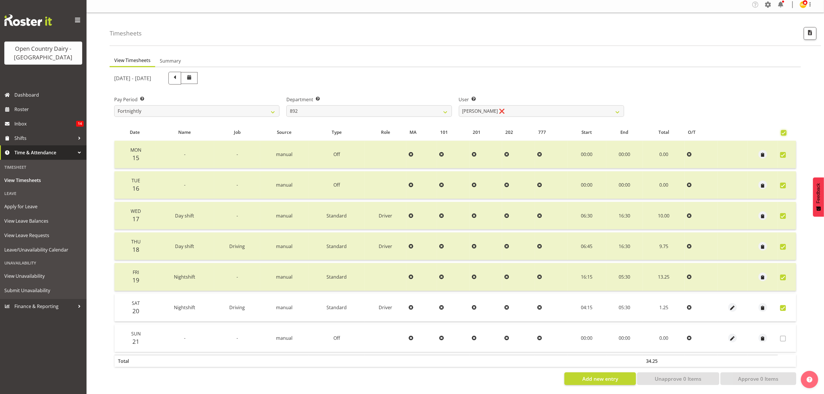
checkbox input "true"
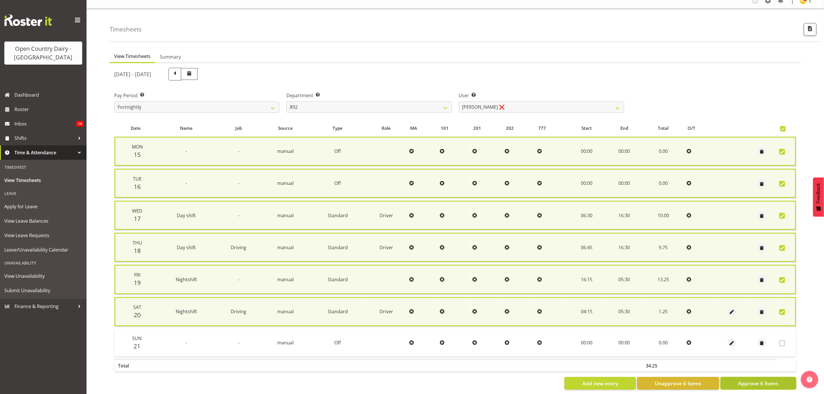
click at [749, 384] on span "Approve 6 Items" at bounding box center [758, 384] width 40 height 8
checkbox input "false"
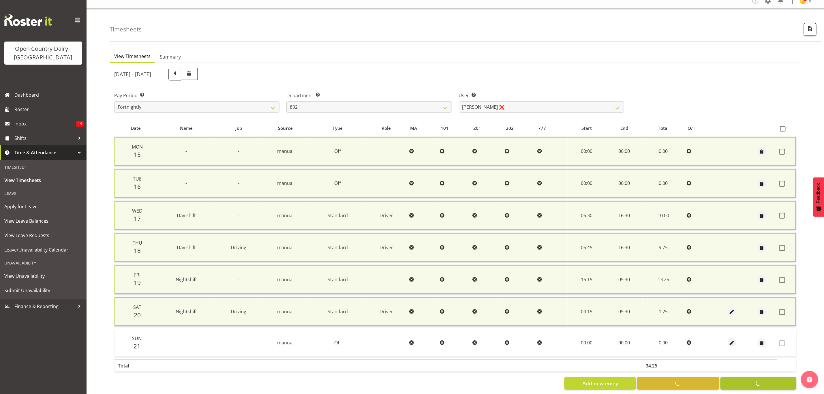
checkbox input "false"
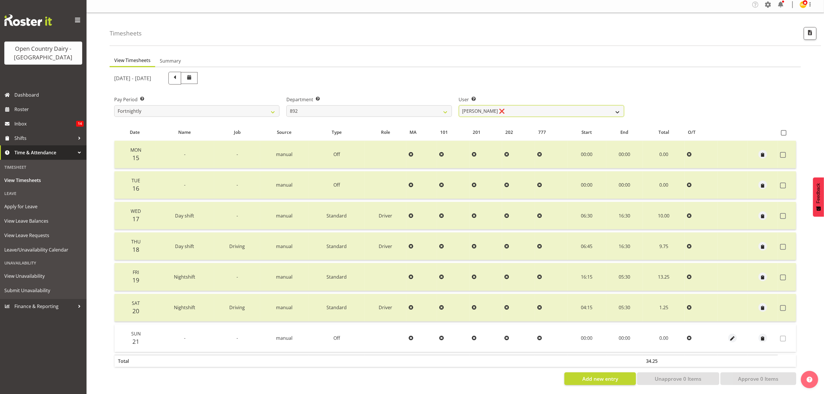
click at [598, 105] on select "Brittany Willis ❌ Danny Davies ❌ David McKenzie ❌ Josh Winship ❌ Reece Calvert ❌" at bounding box center [541, 111] width 165 height 12
click at [597, 106] on select "Brittany Willis ❌ Danny Davies ❌ David McKenzie ❌ Josh Winship ❌ Reece Calvert ❌" at bounding box center [541, 111] width 165 height 12
click at [319, 114] on div "Department Select which department you would like to view. 734 735 736 737 738 …" at bounding box center [369, 104] width 172 height 32
click at [318, 107] on select "734 735 736 737 738 739 851 853 854 855 856 858 861 862 865 867-9032 868 869 87…" at bounding box center [369, 111] width 165 height 12
select select "909"
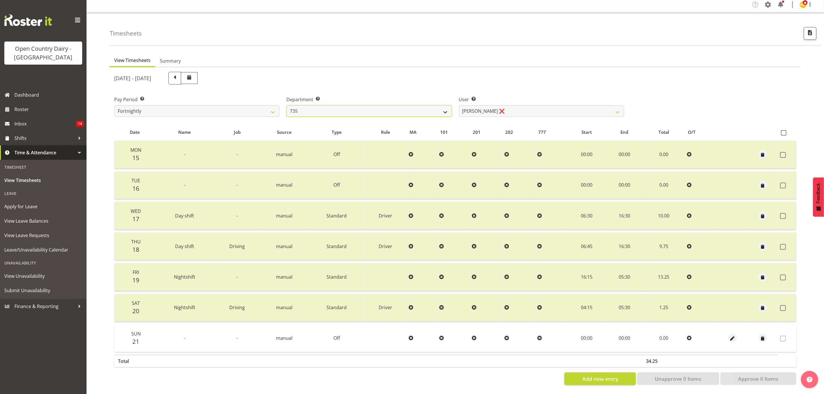
click at [287, 105] on select "734 735 736 737 738 739 851 853 854 855 856 858 861 862 865 867-9032 868 869 87…" at bounding box center [369, 111] width 165 height 12
select select "7397"
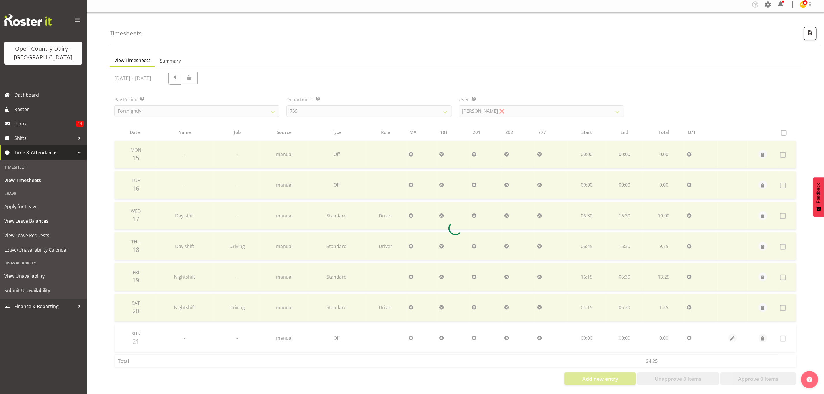
click at [524, 108] on div at bounding box center [456, 228] width 692 height 323
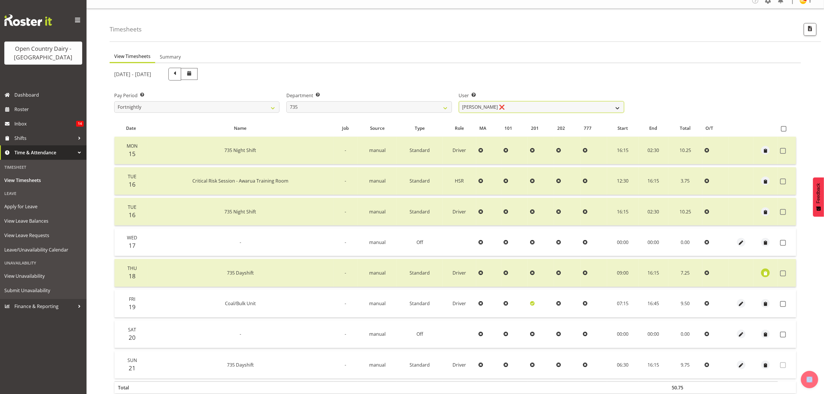
click at [524, 108] on select "Brian Neas ❌ Cherie Williams ❌ Christopher Sutherland ❌ Stuart Craig ❌" at bounding box center [541, 107] width 165 height 12
click at [526, 75] on div "September 15th - September 21st 2025" at bounding box center [369, 74] width 510 height 13
click at [465, 105] on select "Brian Neas ❌ Cherie Williams ❌ Christopher Sutherland ❌ Stuart Craig ❌" at bounding box center [541, 107] width 165 height 12
drag, startPoint x: 458, startPoint y: 87, endPoint x: 451, endPoint y: 90, distance: 7.5
click at [458, 87] on div "User Select user. Note: This is filtered down by the previous two drop-down ite…" at bounding box center [542, 100] width 172 height 32
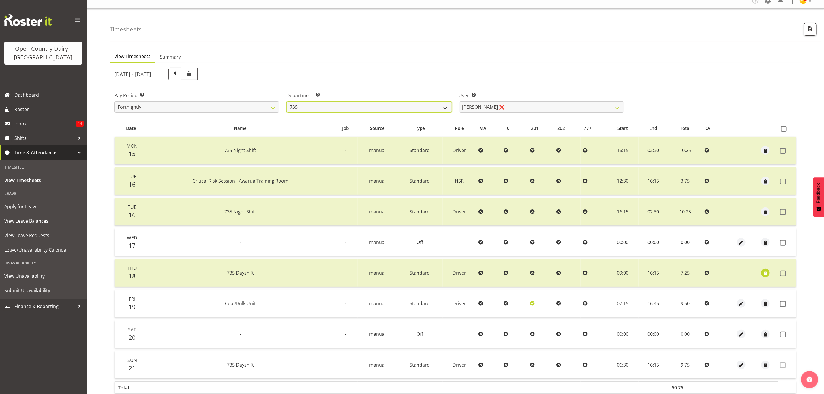
click at [409, 106] on select "734 735 736 737 738 739 851 853 854 855 856 858 861 862 865 867-9032 868 869 87…" at bounding box center [369, 107] width 165 height 12
click at [366, 107] on select "734 735 736 737 738 739 851 853 854 855 856 858 861 862 865 867-9032 868 869 87…" at bounding box center [369, 107] width 165 height 12
click at [563, 109] on select "Brian Neas ❌ Cherie Williams ❌ Christopher Sutherland ❌ Stuart Craig ❌" at bounding box center [541, 107] width 165 height 12
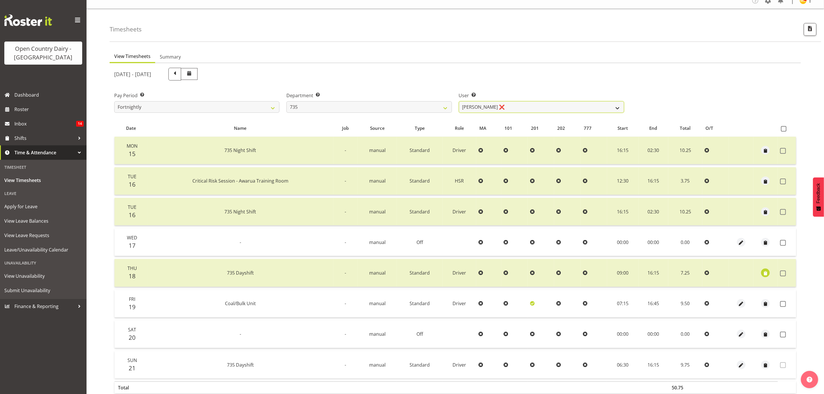
click at [563, 109] on select "Brian Neas ❌ Cherie Williams ❌ Christopher Sutherland ❌ Stuart Craig ❌" at bounding box center [541, 107] width 165 height 12
click at [399, 102] on select "734 735 736 737 738 739 851 853 854 855 856 858 861 862 865 867-9032 868 869 87…" at bounding box center [369, 107] width 165 height 12
click at [287, 101] on select "734 735 736 737 738 739 851 853 854 855 856 858 861 862 865 867-9032 868 869 87…" at bounding box center [369, 107] width 165 height 12
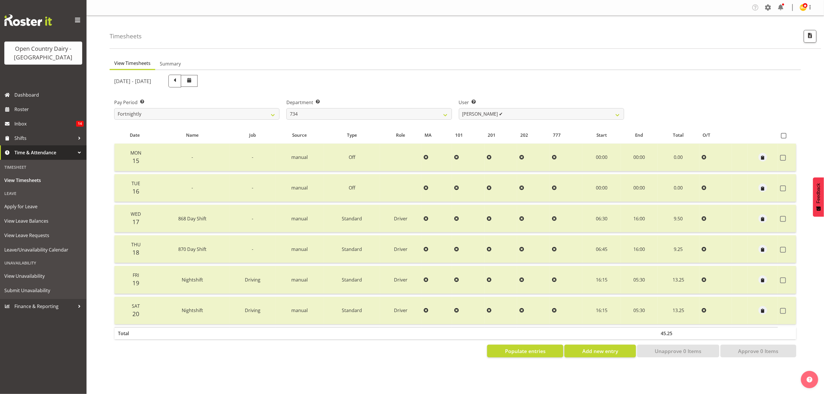
click at [513, 106] on div at bounding box center [456, 216] width 692 height 292
click at [513, 106] on label "User Select user. Note: This is filtered down by the previous two drop-down ite…" at bounding box center [541, 102] width 165 height 7
click at [513, 109] on select "Justin Spicer ✔ Ryan Thompson ❌ Tracey Chittock ❌ Zachary Shanks ❌" at bounding box center [541, 114] width 165 height 12
click at [391, 113] on select "734 735 736 737 738 739 851 853 854 855 856 858 861 862 865 867-9032 868 869 87…" at bounding box center [369, 114] width 165 height 12
click at [287, 108] on select "734 735 736 737 738 739 851 853 854 855 856 858 861 862 865 867-9032 868 869 87…" at bounding box center [369, 114] width 165 height 12
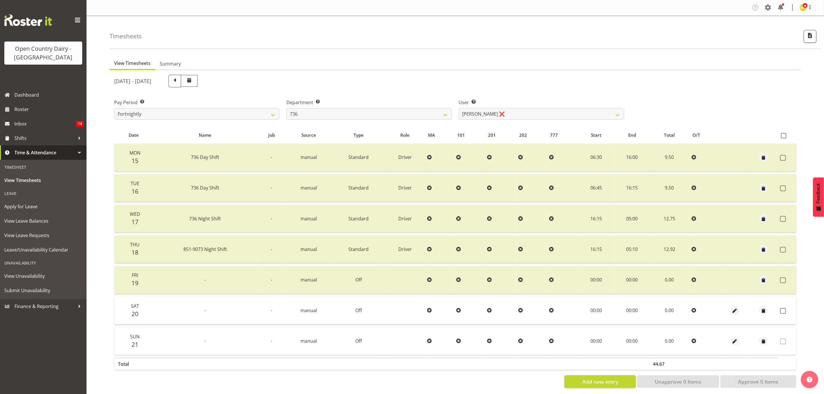
click at [484, 114] on div "September 15th - September 21st 2025 Pay Period Select which pay period you wou…" at bounding box center [455, 229] width 682 height 317
click at [484, 115] on select "Andy Van Brecht ❌ Gavin Hamilton ❌ Jamie Seaton ❌ Kerrod Ward ❌" at bounding box center [541, 114] width 165 height 12
click at [390, 113] on select "734 735 736 737 738 739 851 853 854 855 856 858 861 862 865 867-9032 868 869 87…" at bounding box center [369, 114] width 165 height 12
click at [287, 108] on select "734 735 736 737 738 739 851 853 854 855 856 858 861 862 865 867-9032 868 869 87…" at bounding box center [369, 114] width 165 height 12
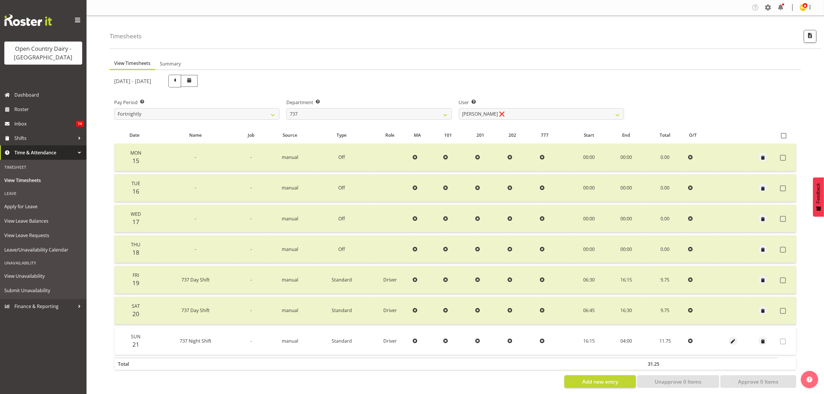
click at [478, 112] on div "September 15th - September 21st 2025 Pay Period Select which pay period you wou…" at bounding box center [455, 229] width 682 height 317
click at [478, 112] on select "Andrew Crawford ❌ Ashley Bragg ❌ Jack Townley ❌ Richard Turnbull ❌" at bounding box center [541, 114] width 165 height 12
drag, startPoint x: 415, startPoint y: 83, endPoint x: 341, endPoint y: 106, distance: 77.1
click at [411, 84] on div "September 15th - September 21st 2025" at bounding box center [369, 81] width 510 height 13
click at [341, 106] on label "Department Select which department you would like to view." at bounding box center [369, 102] width 165 height 7
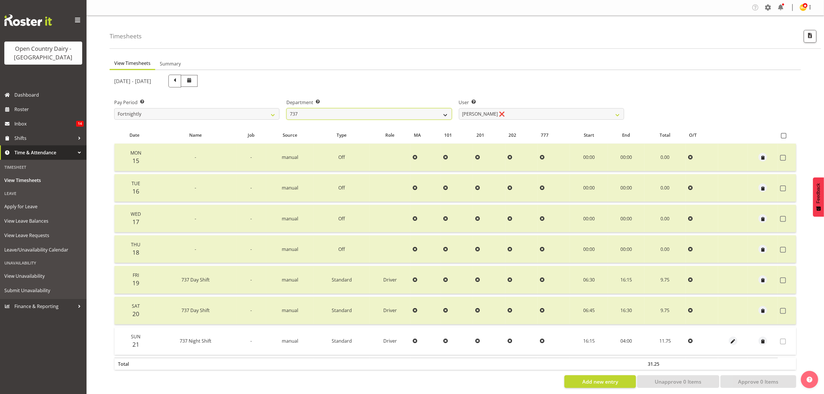
click at [334, 115] on select "734 735 736 737 738 739 851 853 854 855 856 858 861 862 865 867-9032 868 869 87…" at bounding box center [369, 114] width 165 height 12
click at [287, 108] on select "734 735 736 737 738 739 851 853 854 855 856 858 861 862 865 867-9032 868 869 87…" at bounding box center [369, 114] width 165 height 12
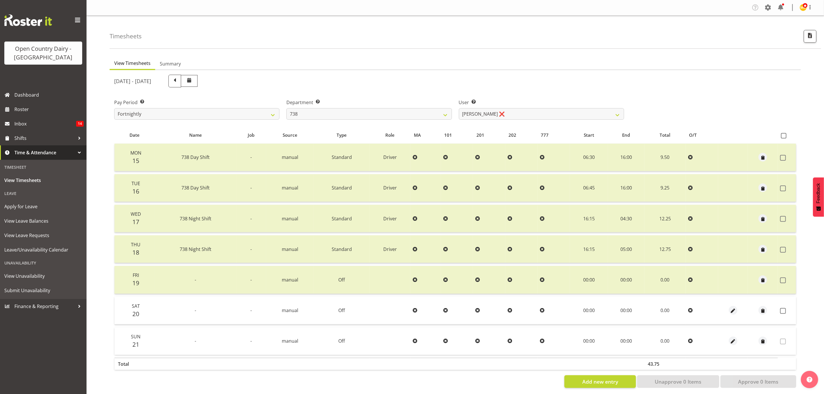
click at [519, 112] on div "September 15th - September 21st 2025 Pay Period Select which pay period you wou…" at bounding box center [455, 229] width 682 height 317
click at [519, 112] on select "Christopher Gamble ❌ Marcy Tuuta ❌ Raymond Campbell ❌ Tama Irvine ❌" at bounding box center [541, 114] width 165 height 12
drag, startPoint x: 496, startPoint y: 86, endPoint x: 463, endPoint y: 94, distance: 34.4
click at [482, 90] on div "September 15th - September 21st 2025 Pay Period Select which pay period you wou…" at bounding box center [455, 229] width 682 height 317
click at [352, 110] on select "734 735 736 737 738 739 851 853 854 855 856 858 861 862 865 867-9032 868 869 87…" at bounding box center [369, 114] width 165 height 12
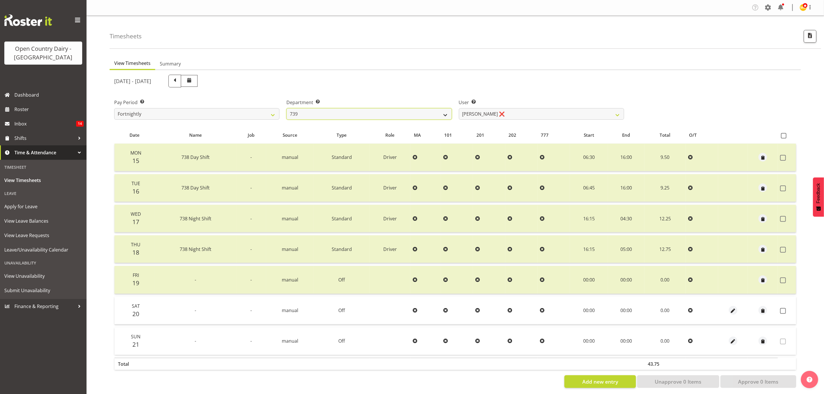
click at [287, 108] on select "734 735 736 737 738 739 851 853 854 855 856 858 861 862 865 867-9032 868 869 87…" at bounding box center [369, 114] width 165 height 12
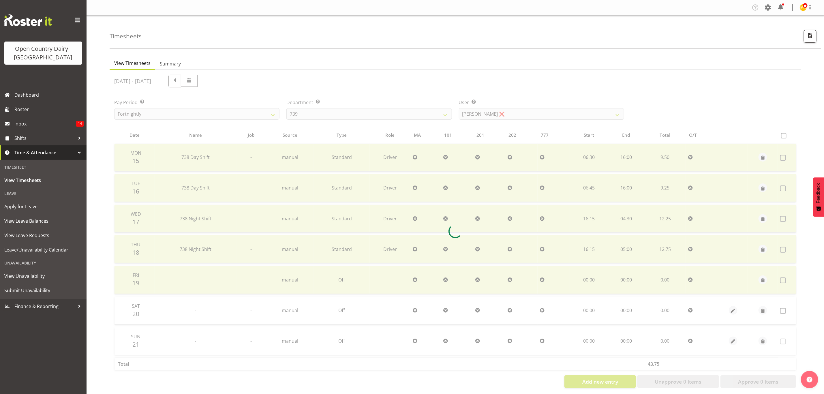
click at [469, 118] on div at bounding box center [456, 231] width 692 height 323
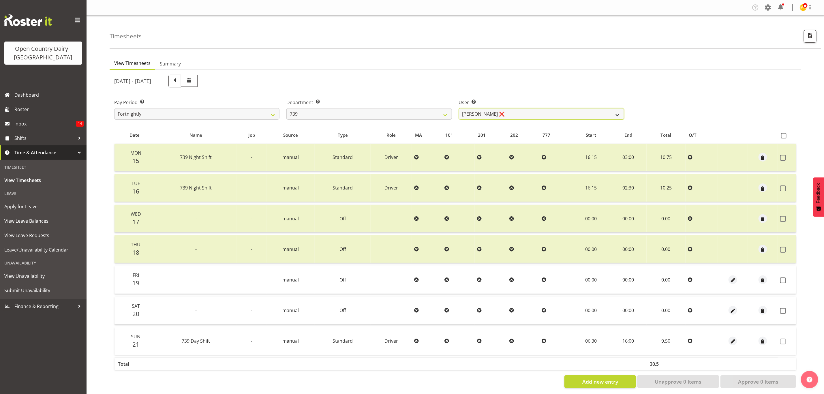
click at [469, 116] on select "Erika McNaught ❌ Rachel Fletcher ❌ Rick Murphy ❌ Tish Veint ❌" at bounding box center [541, 114] width 165 height 12
click at [440, 80] on div "September 15th - September 21st 2025" at bounding box center [369, 81] width 510 height 13
click at [388, 110] on select "734 735 736 737 738 739 851 853 854 855 856 858 861 862 865 867-9032 868 869 87…" at bounding box center [369, 114] width 165 height 12
click at [287, 108] on select "734 735 736 737 738 739 851 853 854 855 856 858 861 862 865 867-9032 868 869 87…" at bounding box center [369, 114] width 165 height 12
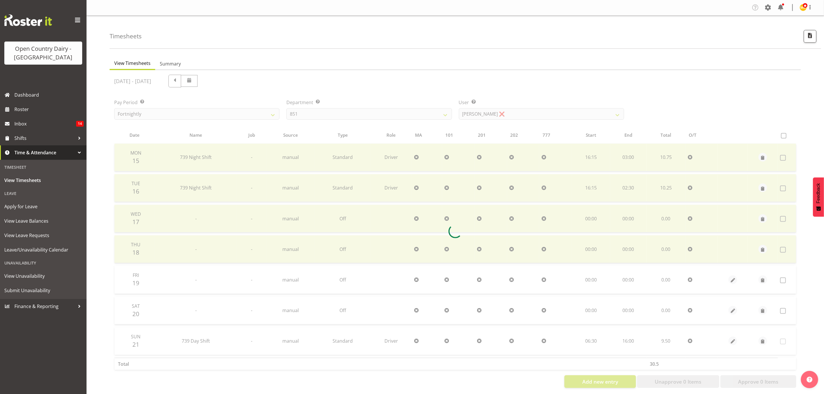
click at [534, 115] on div at bounding box center [456, 231] width 692 height 323
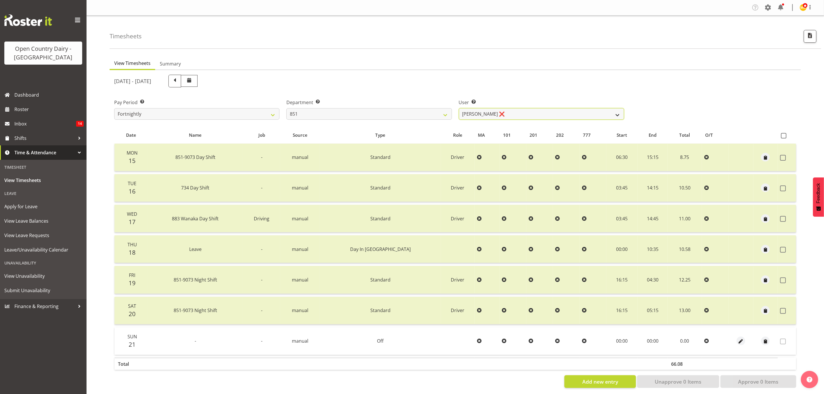
click at [531, 111] on select "Hayden Batt ❌ Martin Black ❌ Stacey Wilson ❌" at bounding box center [541, 114] width 165 height 12
drag, startPoint x: 463, startPoint y: 72, endPoint x: 453, endPoint y: 79, distance: 12.9
click at [453, 79] on div "September 15th - September 21st 2025" at bounding box center [369, 81] width 517 height 20
drag, startPoint x: 357, startPoint y: 106, endPoint x: 354, endPoint y: 112, distance: 6.7
click at [355, 112] on div "Department Select which department you would like to view. 734 735 736 737 738 …" at bounding box center [369, 109] width 165 height 21
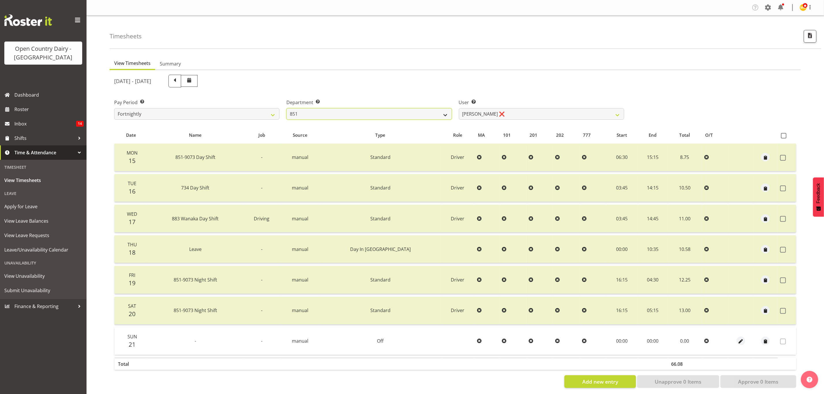
click at [353, 113] on select "734 735 736 737 738 739 851 853 854 855 856 858 861 862 865 867-9032 868 869 87…" at bounding box center [369, 114] width 165 height 12
click at [287, 108] on select "734 735 736 737 738 739 851 853 854 855 856 858 861 862 865 867-9032 868 869 87…" at bounding box center [369, 114] width 165 height 12
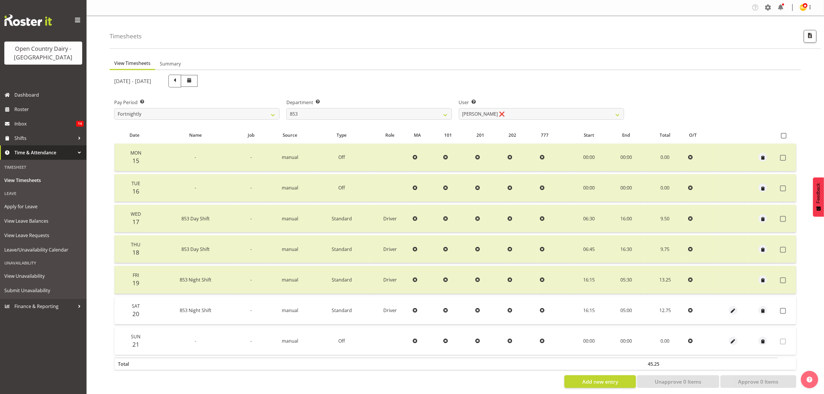
click at [499, 110] on div "September 15th - September 21st 2025 Pay Period Select which pay period you wou…" at bounding box center [455, 229] width 682 height 317
click at [499, 110] on select "Christiaan Botha ❌ Kevin Stuck ❌ Marty Powell ❌ Sean O'Neill ❌" at bounding box center [541, 114] width 165 height 12
drag, startPoint x: 467, startPoint y: 87, endPoint x: 426, endPoint y: 101, distance: 43.2
click at [465, 89] on div "September 15th - September 21st 2025" at bounding box center [369, 81] width 517 height 20
click at [389, 114] on select "734 735 736 737 738 739 851 853 854 855 856 858 861 862 865 867-9032 868 869 87…" at bounding box center [369, 114] width 165 height 12
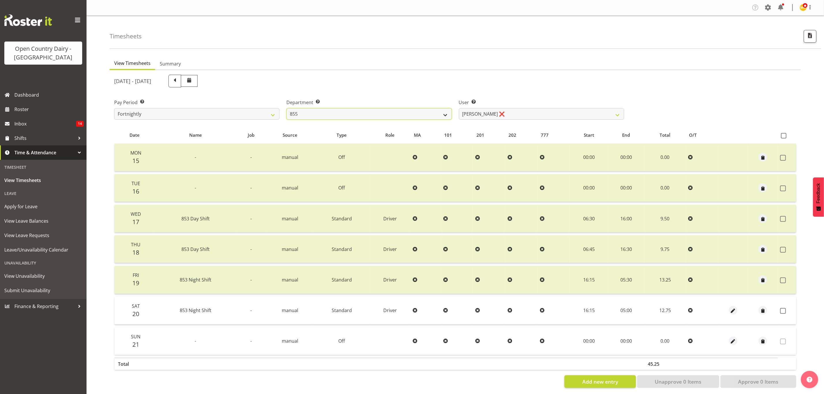
click at [287, 108] on select "734 735 736 737 738 739 851 853 854 855 856 858 861 862 865 867-9032 868 869 87…" at bounding box center [369, 114] width 165 height 12
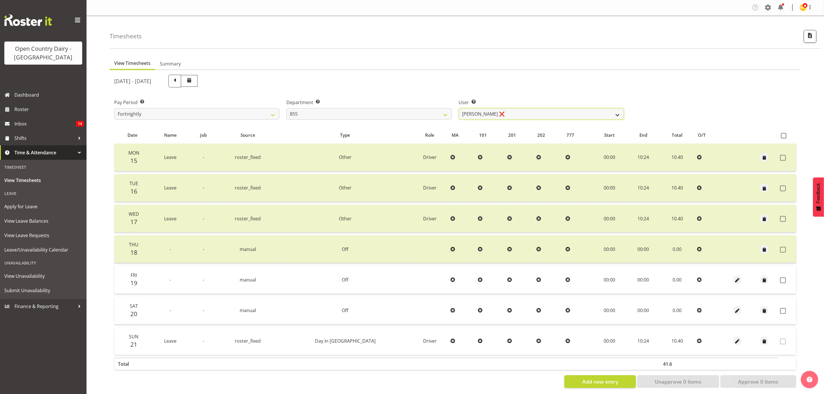
click at [504, 114] on select "Leon Harrison ❌ Nathan Vincent ❌ Wayne Jukes ❌" at bounding box center [541, 114] width 165 height 12
click at [499, 75] on div "September 15th - September 21st 2025" at bounding box center [369, 81] width 510 height 13
click at [379, 113] on select "734 735 736 737 738 739 851 853 854 855 856 858 861 862 865 867-9032 868 869 87…" at bounding box center [369, 114] width 165 height 12
click at [287, 108] on select "734 735 736 737 738 739 851 853 854 855 856 858 861 862 865 867-9032 868 869 87…" at bounding box center [369, 114] width 165 height 12
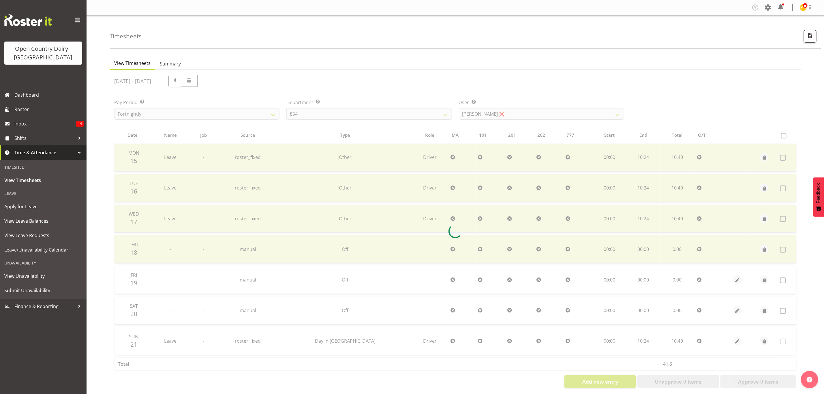
click at [554, 109] on div at bounding box center [456, 231] width 692 height 323
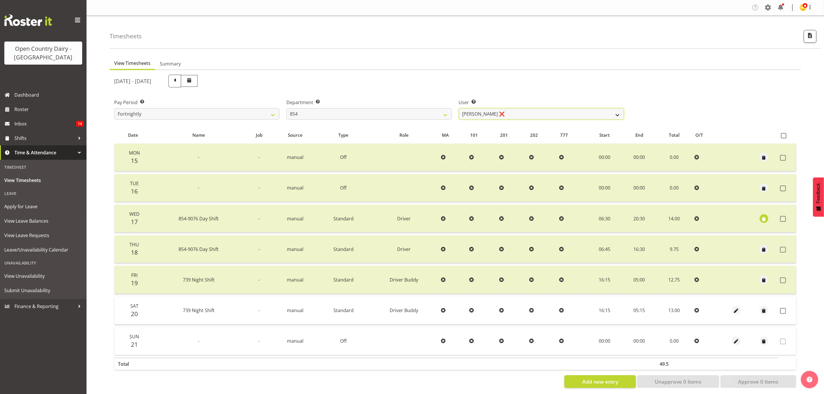
click at [554, 108] on select "Carl Johnstone ❌ John Rook ❌ Karl Nicol ❌ Raymond George ❌" at bounding box center [541, 114] width 165 height 12
drag, startPoint x: 508, startPoint y: 87, endPoint x: 351, endPoint y: 115, distance: 159.3
click at [502, 88] on div "September 15th - September 21st 2025" at bounding box center [369, 81] width 517 height 20
click at [350, 117] on select "734 735 736 737 738 739 851 853 854 855 856 858 861 862 865 867-9032 868 869 87…" at bounding box center [369, 114] width 165 height 12
click at [287, 108] on select "734 735 736 737 738 739 851 853 854 855 856 858 861 862 865 867-9032 868 869 87…" at bounding box center [369, 114] width 165 height 12
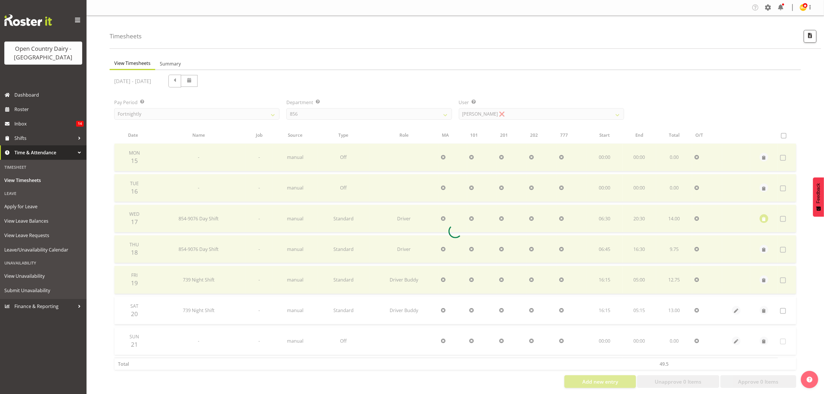
click at [477, 112] on div at bounding box center [456, 231] width 692 height 323
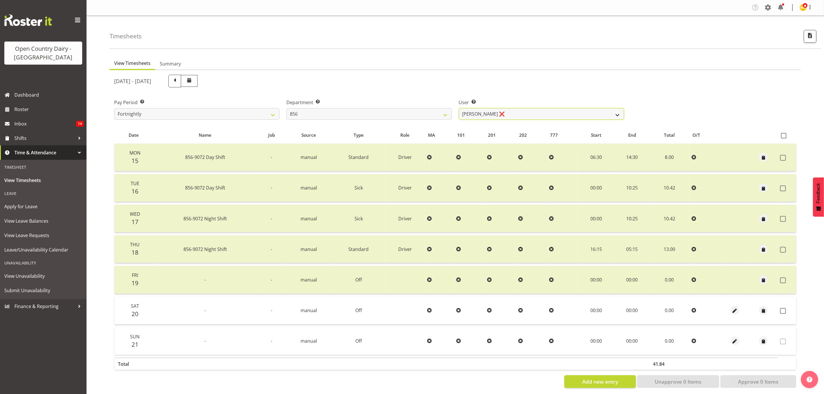
click at [486, 112] on select "Bradley Parkhill ❌ James Matheson ❌ Jason Vercoe ❌ Tony Lee ❌" at bounding box center [541, 114] width 165 height 12
click at [486, 80] on div "September 15th - September 21st 2025" at bounding box center [369, 81] width 510 height 13
click at [330, 118] on select "734 735 736 737 738 739 851 853 854 855 856 858 861 862 865 867-9032 868 869 87…" at bounding box center [369, 114] width 165 height 12
click at [287, 108] on select "734 735 736 737 738 739 851 853 854 855 856 858 861 862 865 867-9032 868 869 87…" at bounding box center [369, 114] width 165 height 12
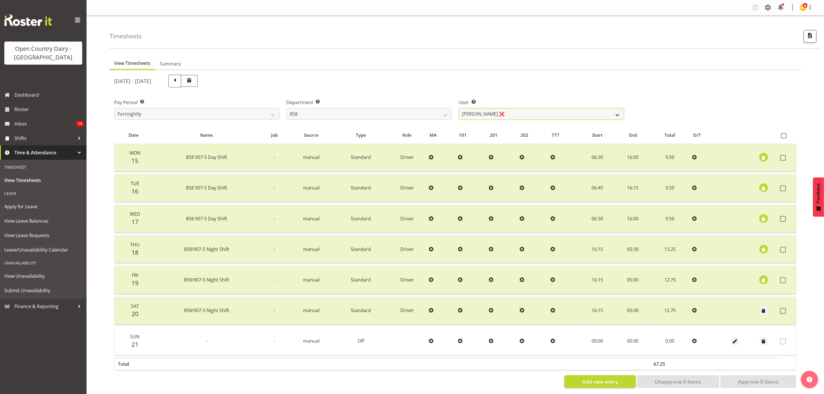
click at [550, 110] on select "Anthony Shaw ❌ Liam Bellman ❌ Neil Peters ❌" at bounding box center [541, 114] width 165 height 12
click at [544, 74] on div "September 15th - September 21st 2025" at bounding box center [369, 81] width 517 height 20
click at [359, 114] on select "734 735 736 737 738 739 851 853 854 855 856 858 861 862 865 867-9032 868 869 87…" at bounding box center [369, 114] width 165 height 12
click at [287, 108] on select "734 735 736 737 738 739 851 853 854 855 856 858 861 862 865 867-9032 868 869 87…" at bounding box center [369, 114] width 165 height 12
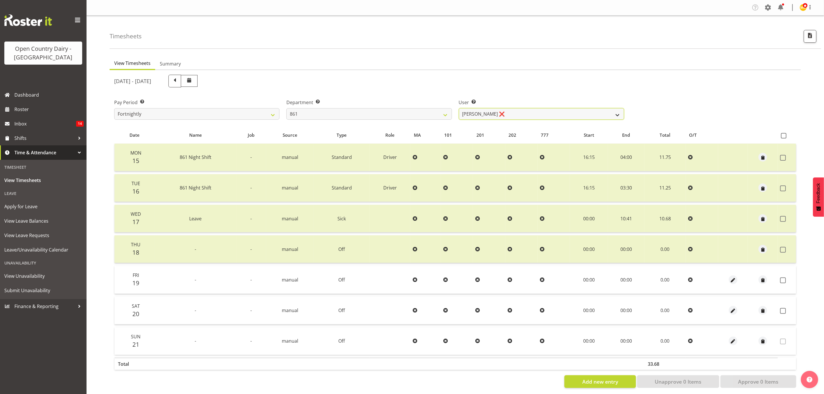
click at [500, 112] on select "Barry McIntosh ❌ Matthew Welland ❌ Philip Peek ❌" at bounding box center [541, 114] width 165 height 12
drag, startPoint x: 496, startPoint y: 75, endPoint x: 431, endPoint y: 126, distance: 82.8
click at [492, 89] on div "September 15th - September 21st 2025" at bounding box center [369, 81] width 517 height 20
drag, startPoint x: 409, startPoint y: 133, endPoint x: 406, endPoint y: 130, distance: 4.3
click at [409, 133] on th "Role" at bounding box center [390, 135] width 41 height 11
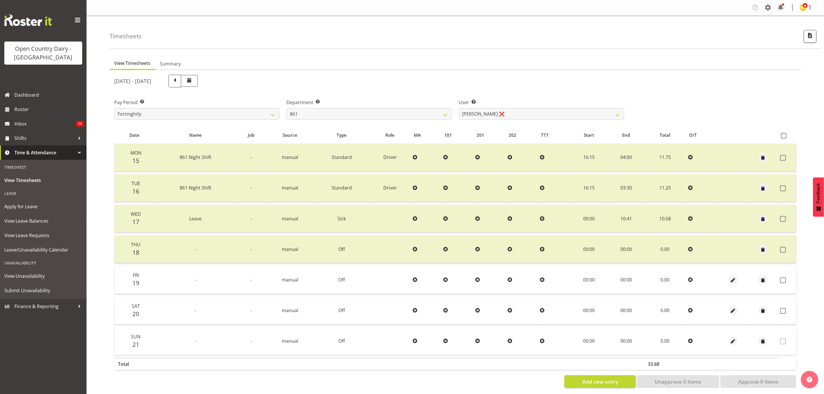
click at [401, 121] on div "Department Select which department you would like to view. 734 735 736 737 738 …" at bounding box center [369, 107] width 172 height 32
click at [397, 117] on select "734 735 736 737 738 739 851 853 854 855 856 858 861 862 865 867-9032 868 869 87…" at bounding box center [369, 114] width 165 height 12
click at [287, 108] on select "734 735 736 737 738 739 851 853 854 855 856 858 861 862 865 867-9032 868 869 87…" at bounding box center [369, 114] width 165 height 12
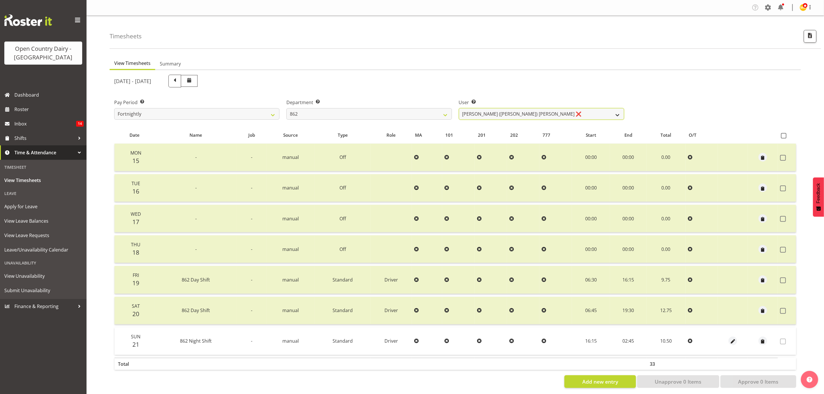
click at [515, 118] on select "Bennie (David) Smith ❌ Colin Schwarz ❌ Forbes O'Reilly ❌ Tracy Inder ❌" at bounding box center [541, 114] width 165 height 12
click at [490, 74] on div "September 15th - September 21st 2025" at bounding box center [369, 81] width 517 height 20
click at [357, 130] on th "Type" at bounding box center [343, 135] width 56 height 11
click at [352, 117] on select "734 735 736 737 738 739 851 853 854 855 856 858 861 862 865 867-9032 868 869 87…" at bounding box center [369, 114] width 165 height 12
click at [287, 108] on select "734 735 736 737 738 739 851 853 854 855 856 858 861 862 865 867-9032 868 869 87…" at bounding box center [369, 114] width 165 height 12
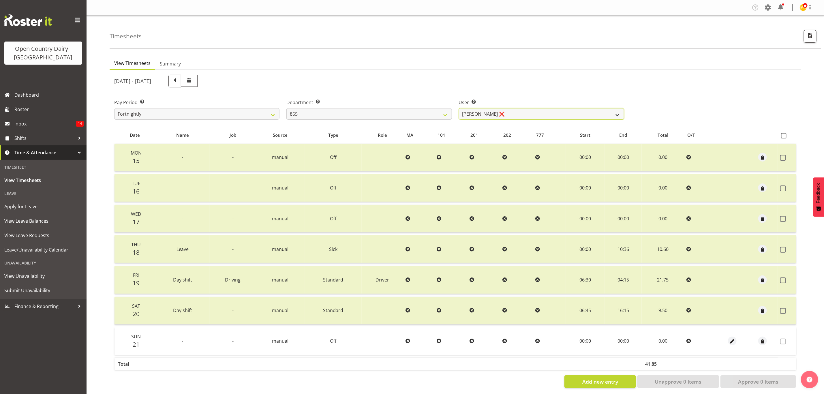
click at [526, 113] on select "Flavio Ferraz ❌ George Courtney ❌ Steffan Kennard ❌" at bounding box center [541, 114] width 165 height 12
drag, startPoint x: 506, startPoint y: 73, endPoint x: 478, endPoint y: 87, distance: 31.4
click at [500, 78] on div "September 15th - September 21st 2025" at bounding box center [369, 81] width 517 height 20
drag, startPoint x: 365, startPoint y: 123, endPoint x: 360, endPoint y: 113, distance: 11.2
click at [365, 122] on div "Department Select which department you would like to view. 734 735 736 737 738 …" at bounding box center [369, 107] width 172 height 32
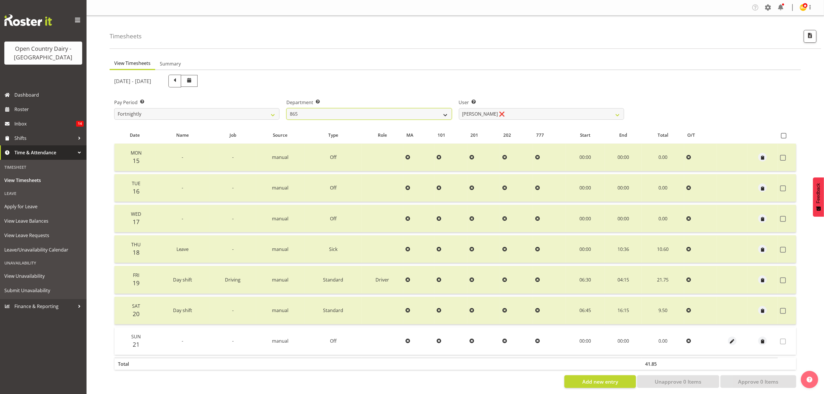
drag, startPoint x: 360, startPoint y: 113, endPoint x: 363, endPoint y: 118, distance: 5.4
click at [361, 113] on select "734 735 736 737 738 739 851 853 854 855 856 858 861 862 865 867-9032 868 869 87…" at bounding box center [369, 114] width 165 height 12
select select "927"
click at [287, 108] on select "734 735 736 737 738 739 851 853 854 855 856 858 861 862 865 867-9032 868 869 87…" at bounding box center [369, 114] width 165 height 12
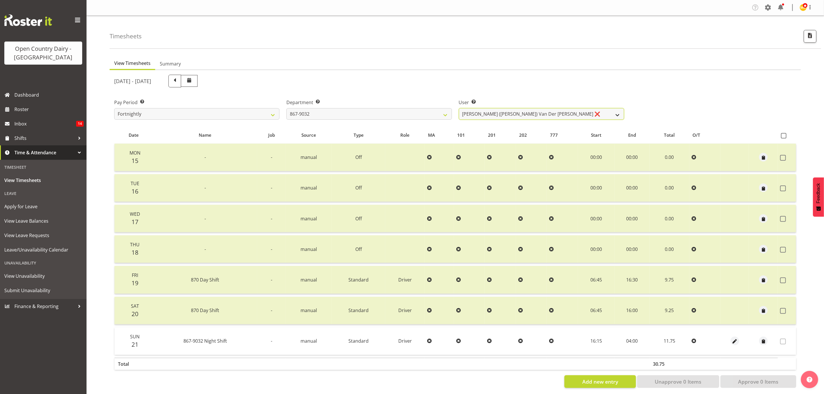
click at [520, 114] on select "Gert (Gerry) Van Der Berg ❌ Glenn Tither ❌ Jason Gough ❌ Richard Aitken ❌" at bounding box center [541, 114] width 165 height 12
select select "11799"
click at [459, 108] on select "Gert (Gerry) Van Der Berg ❌ Glenn Tither ❌ Jason Gough ❌ Richard Aitken ❌" at bounding box center [541, 114] width 165 height 12
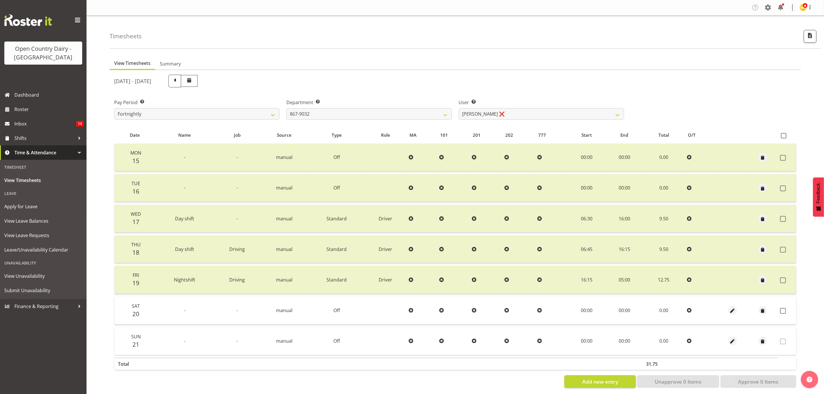
click at [726, 308] on div at bounding box center [733, 310] width 26 height 9
click at [734, 313] on span "button" at bounding box center [733, 311] width 7 height 7
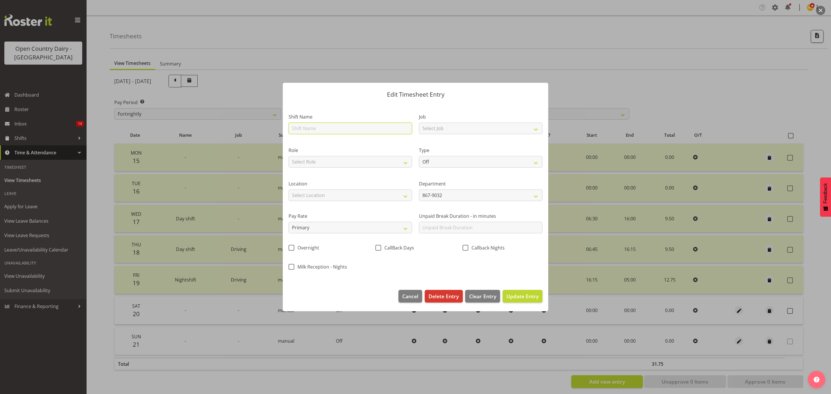
click at [392, 128] on input "text" at bounding box center [351, 129] width 124 height 12
type input "Nightshift"
click at [503, 121] on div "Job Select Job Connecting /unconnecting Trailers Driving Meeting Milk Testing" at bounding box center [481, 123] width 124 height 21
click at [497, 129] on select "Select Job Connecting /unconnecting Trailers Driving Meeting Milk Testing" at bounding box center [481, 129] width 124 height 12
select select "10670"
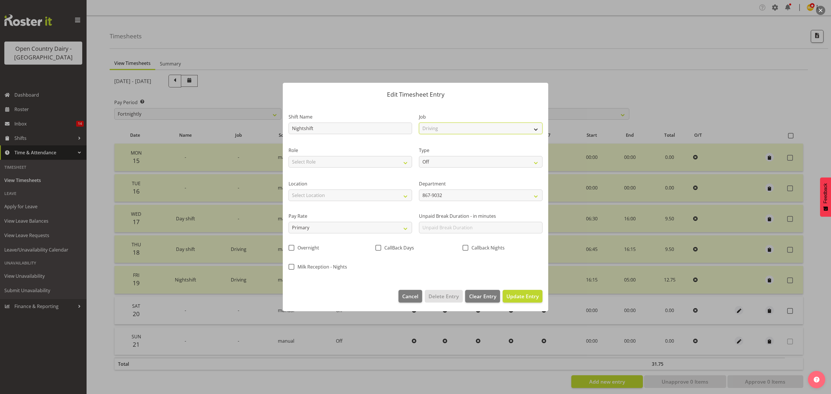
click at [419, 123] on select "Select Job Connecting /unconnecting Trailers Driving Meeting Milk Testing" at bounding box center [481, 129] width 124 height 12
click at [355, 158] on select "Select Role Driver" at bounding box center [351, 162] width 124 height 12
select select "1154"
click at [289, 156] on select "Select Role Driver" at bounding box center [351, 162] width 124 height 12
click at [475, 153] on label "Type" at bounding box center [481, 150] width 124 height 7
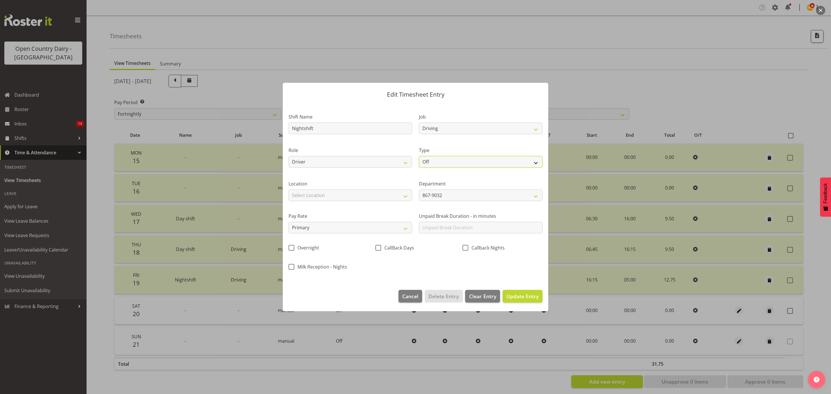
click at [457, 163] on select "Off Standard Public Holiday Public Holiday (Worked) Day In Lieu Annual Leave Si…" at bounding box center [481, 162] width 124 height 12
select select "Standard"
click at [419, 156] on select "Off Standard Public Holiday Public Holiday (Worked) Day In Lieu Annual Leave Si…" at bounding box center [481, 162] width 124 height 12
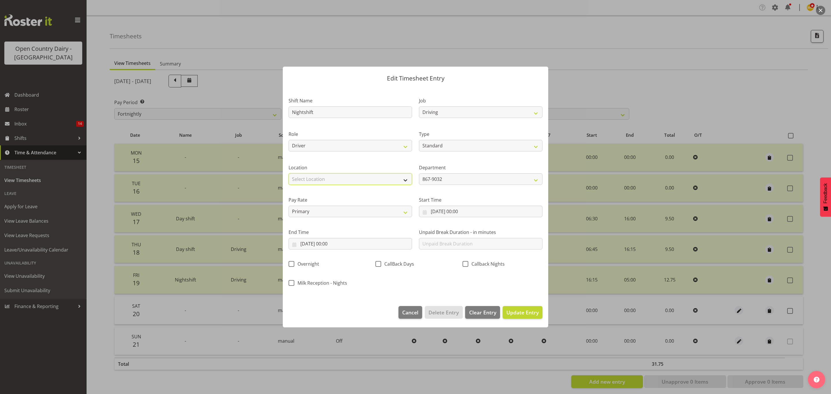
click at [337, 176] on select "Select Location Awarua Milk Awarua Office Freight Horotiu office Waharoa Office…" at bounding box center [351, 179] width 124 height 12
select select "988"
click at [289, 173] on select "Select Location Awarua Milk Awarua Office Freight Horotiu office Waharoa Office…" at bounding box center [351, 179] width 124 height 12
click at [423, 171] on label "Department" at bounding box center [481, 167] width 124 height 7
click at [470, 212] on input "20/09/2025, 00:00" at bounding box center [481, 212] width 124 height 12
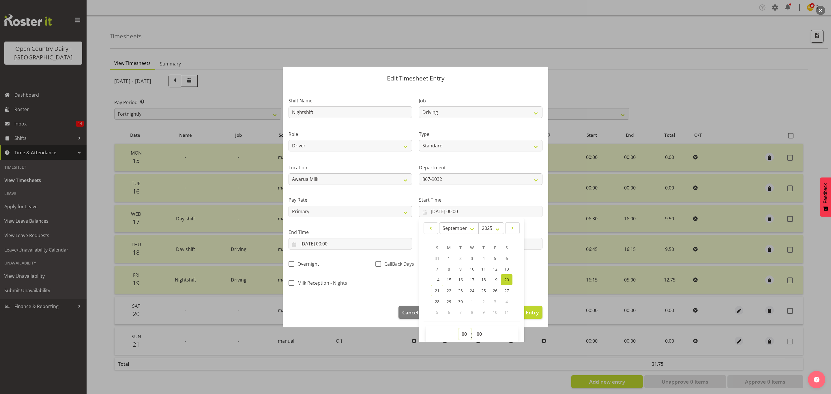
click at [459, 336] on select "00 01 02 03 04 05 06 07 08 09 10 11 12 13 14 15 16 17 18 19 20 21 22 23" at bounding box center [465, 334] width 13 height 12
select select "4"
click at [459, 329] on select "00 01 02 03 04 05 06 07 08 09 10 11 12 13 14 15 16 17 18 19 20 21 22 23" at bounding box center [465, 334] width 13 height 12
type input "20/09/2025, 04:00"
click at [475, 338] on select "00 01 02 03 04 05 06 07 08 09 10 11 12 13 14 15 16 17 18 19 20 21 22 23 24 25 2…" at bounding box center [480, 334] width 13 height 12
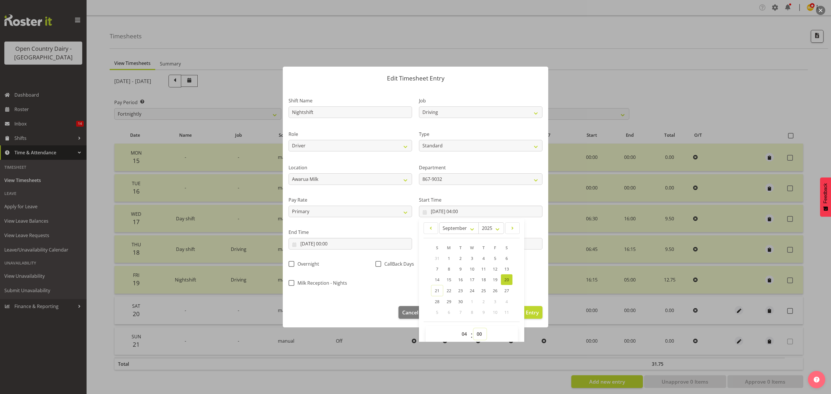
select select "15"
click at [474, 329] on select "00 01 02 03 04 05 06 07 08 09 10 11 12 13 14 15 16 17 18 19 20 21 22 23 24 25 2…" at bounding box center [480, 334] width 13 height 12
type input "20/09/2025, 04:15"
click at [379, 247] on input "20/09/2025, 00:00" at bounding box center [351, 244] width 124 height 12
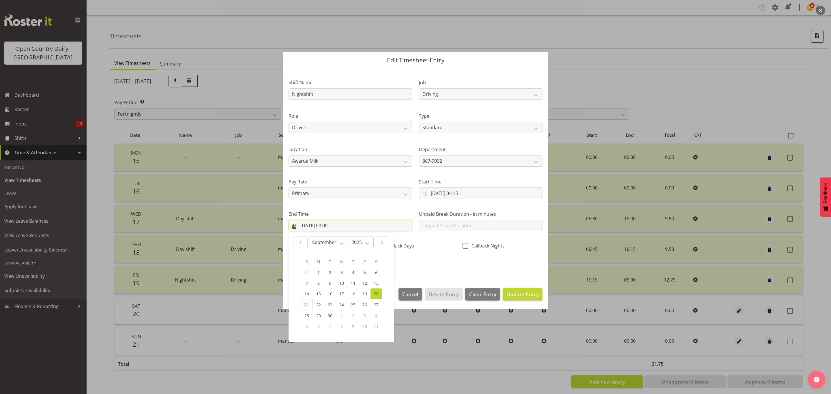
scroll to position [40, 0]
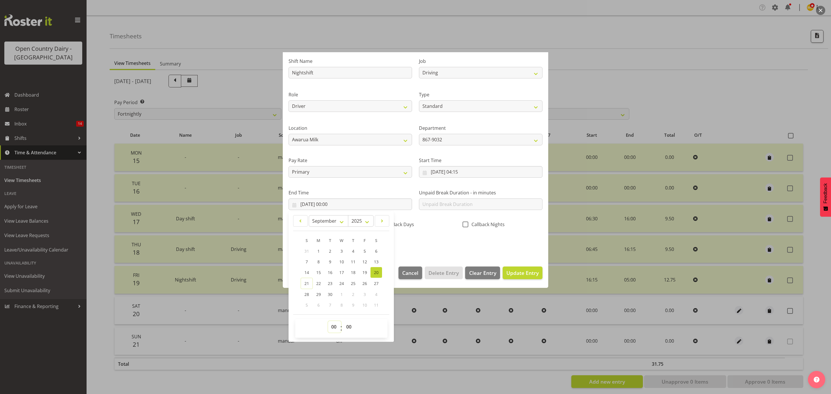
click at [336, 328] on select "00 01 02 03 04 05 06 07 08 09 10 11 12 13 14 15 16 17 18 19 20 21 22 23" at bounding box center [334, 327] width 13 height 12
select select "5"
click at [328, 321] on select "00 01 02 03 04 05 06 07 08 09 10 11 12 13 14 15 16 17 18 19 20 21 22 23" at bounding box center [334, 327] width 13 height 12
type input "20/09/2025, 05:00"
click at [353, 330] on select "00 01 02 03 04 05 06 07 08 09 10 11 12 13 14 15 16 17 18 19 20 21 22 23 24 25 2…" at bounding box center [349, 327] width 13 height 12
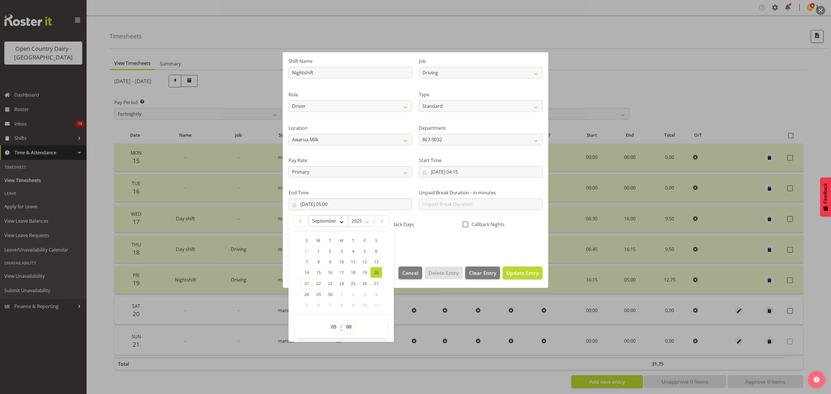
select select "15"
click at [343, 321] on select "00 01 02 03 04 05 06 07 08 09 10 11 12 13 14 15 16 17 18 19 20 21 22 23 24 25 2…" at bounding box center [349, 327] width 13 height 12
type input "20/09/2025, 05:15"
click at [429, 233] on div "Shift Name Nightshift Job Connecting /unconnecting Trailers Driving Meeting Mil…" at bounding box center [415, 151] width 261 height 202
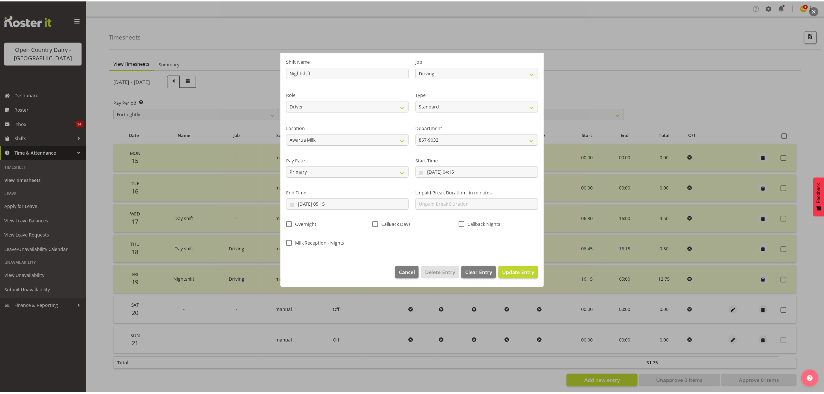
scroll to position [0, 0]
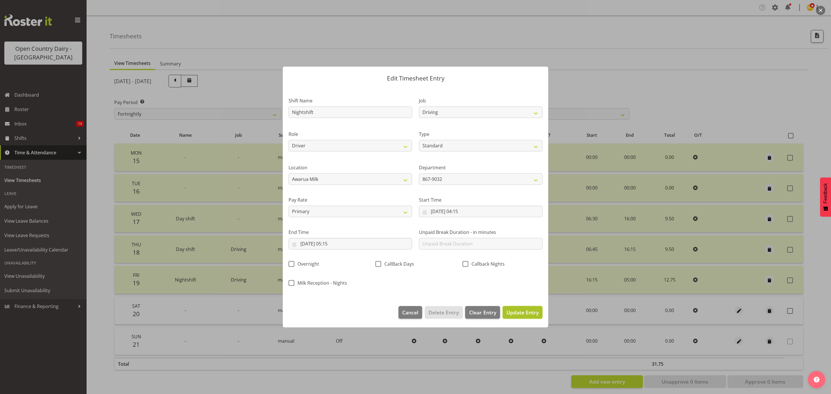
click at [516, 312] on span "Update Entry" at bounding box center [522, 312] width 32 height 7
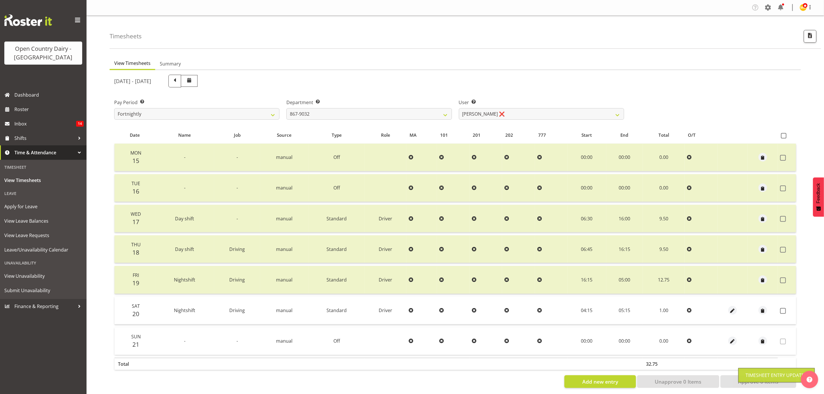
click at [784, 128] on table "Date Name Job Source Type Role MA 101 201 202 777 Start End Total O/T Mon 15 - …" at bounding box center [455, 250] width 682 height 246
click at [784, 133] on span at bounding box center [783, 135] width 5 height 5
click at [784, 134] on input "checkbox" at bounding box center [783, 136] width 4 height 4
checkbox input "true"
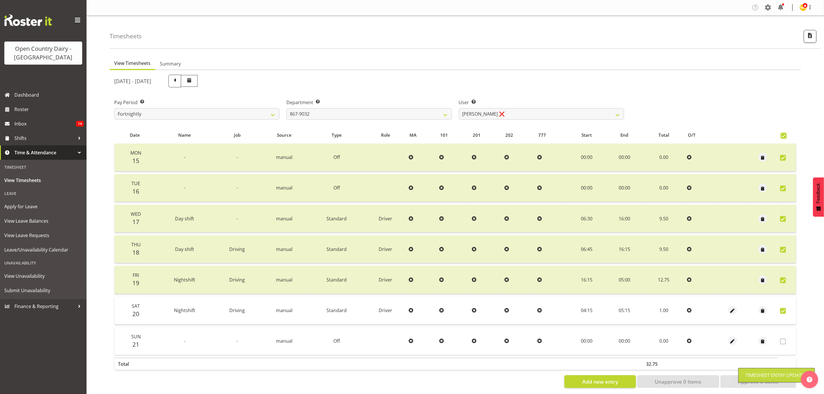
checkbox input "true"
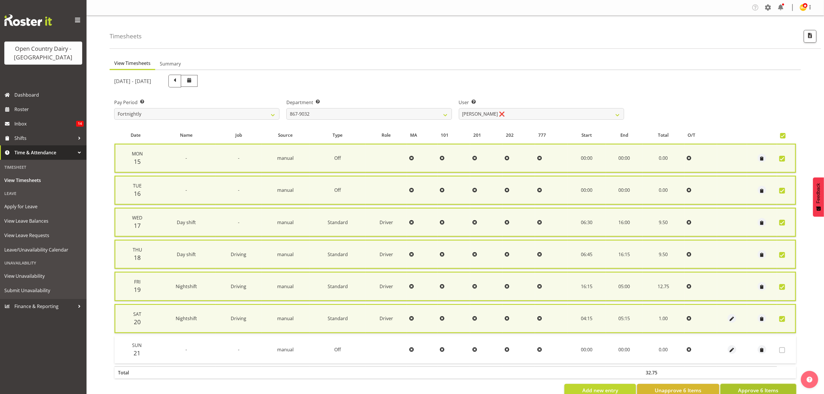
click at [760, 387] on span "Approve 6 Items" at bounding box center [758, 391] width 40 height 8
checkbox input "false"
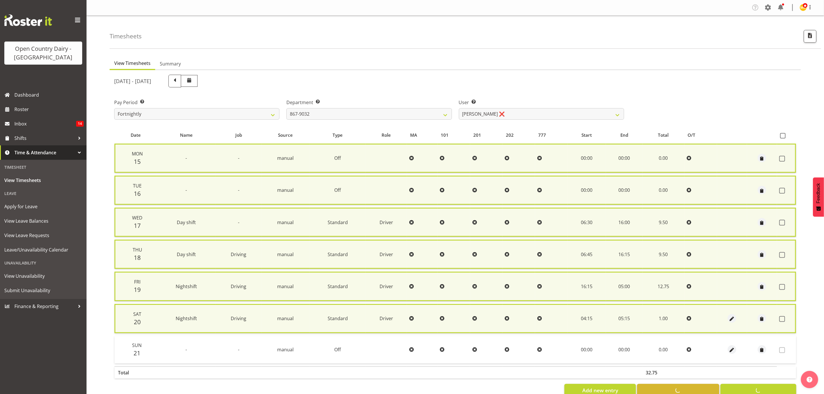
checkbox input "false"
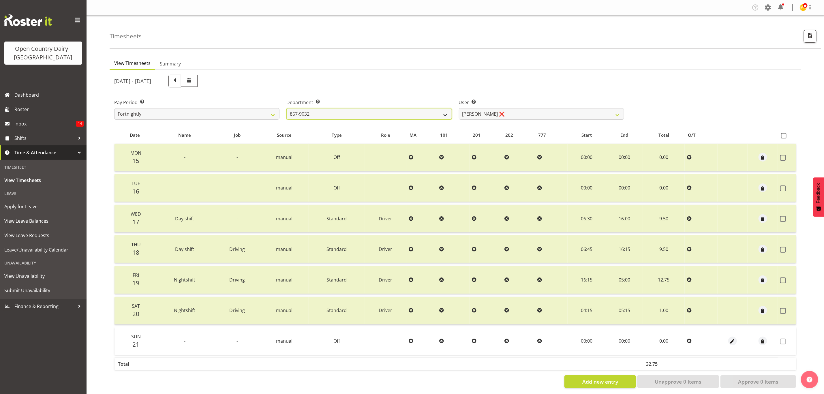
click at [313, 111] on select "734 735 736 737 738 739 851 853 854 855 856 858 861 862 865 867-9032 868 869 87…" at bounding box center [369, 114] width 165 height 12
select select "906"
click at [287, 108] on select "734 735 736 737 738 739 851 853 854 855 856 858 861 862 865 867-9032 868 869 87…" at bounding box center [369, 114] width 165 height 12
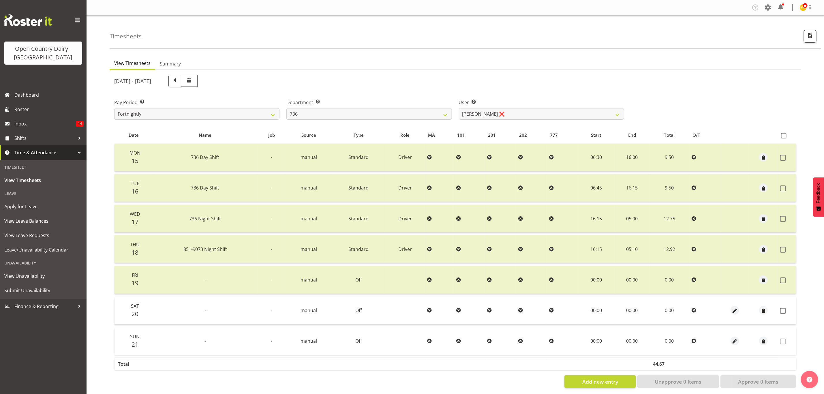
click at [532, 116] on div "September 15th - September 21st 2025 Pay Period Select which pay period you wou…" at bounding box center [455, 229] width 682 height 317
click at [532, 116] on select "Andy Van Brecht ❌ Gavin Hamilton ❌ Jamie Seaton ❌ Kerrod Ward ❌" at bounding box center [541, 114] width 165 height 12
select select "7434"
click at [459, 108] on select "Andy Van Brecht ❌ Gavin Hamilton ❌ Jamie Seaton ❌ Kerrod Ward ❌" at bounding box center [541, 114] width 165 height 12
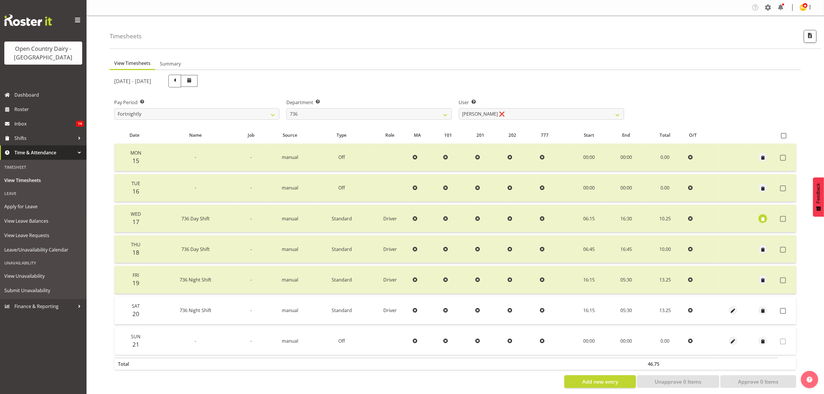
click at [785, 136] on span at bounding box center [783, 135] width 5 height 5
click at [785, 136] on input "checkbox" at bounding box center [783, 136] width 4 height 4
checkbox input "true"
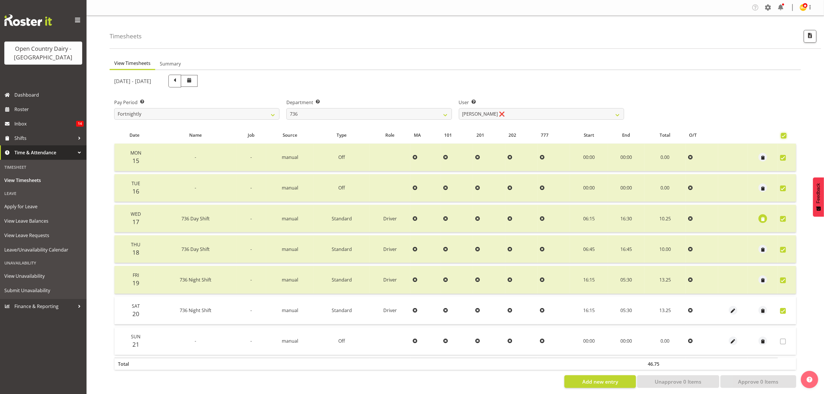
checkbox input "true"
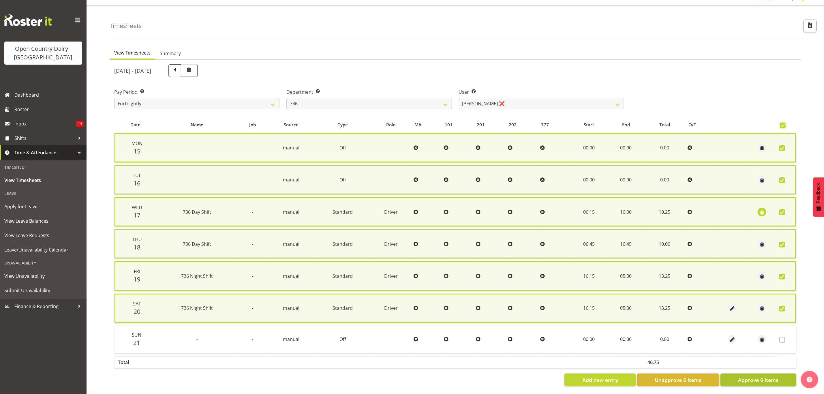
scroll to position [15, 0]
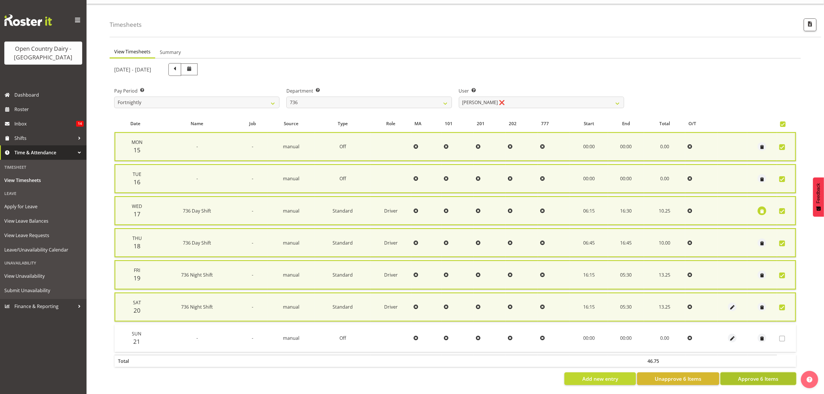
click at [750, 375] on span "Approve 6 Items" at bounding box center [758, 379] width 40 height 8
checkbox input "false"
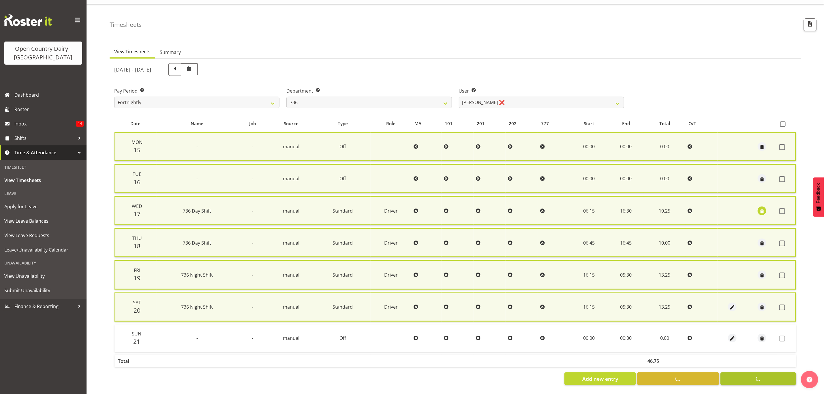
checkbox input "false"
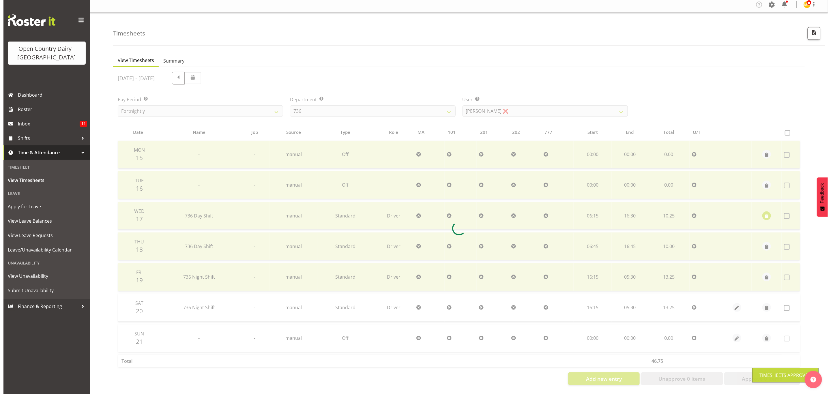
scroll to position [7, 0]
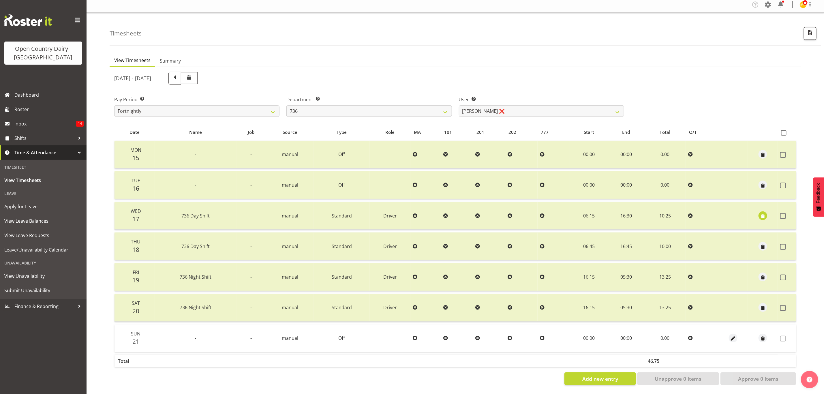
click at [427, 115] on div "Department Select which department you would like to view. 734 735 736 737 738 …" at bounding box center [369, 104] width 172 height 32
click at [406, 99] on div "Department Select which department you would like to view. 734 735 736 737 738 …" at bounding box center [369, 106] width 165 height 21
click at [394, 111] on select "734 735 736 737 738 739 851 853 854 855 856 858 861 862 865 867-9032 868 869 87…" at bounding box center [369, 111] width 165 height 12
select select "903"
click at [287, 105] on select "734 735 736 737 738 739 851 853 854 855 856 858 861 862 865 867-9032 868 869 87…" at bounding box center [369, 111] width 165 height 12
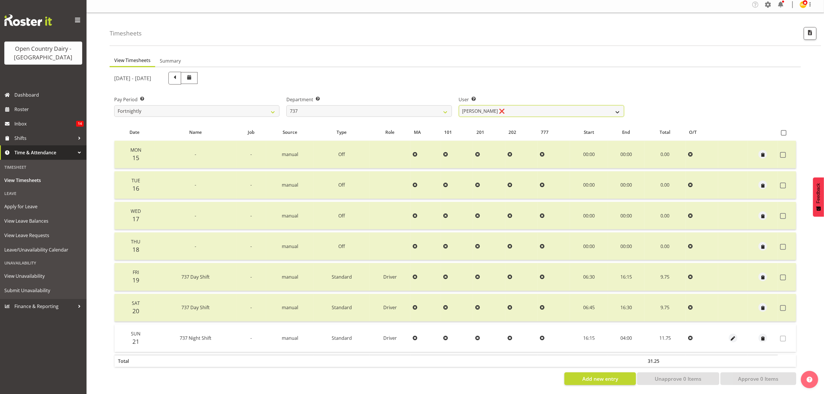
click at [473, 105] on select "Andrew Crawford ❌ Ashley Bragg ❌ Jack Townley ❌ Richard Turnbull ❌" at bounding box center [541, 111] width 165 height 12
select select "11648"
click at [459, 105] on select "Andrew Crawford ❌ Ashley Bragg ❌ Jack Townley ❌ Richard Turnbull ❌" at bounding box center [541, 111] width 165 height 12
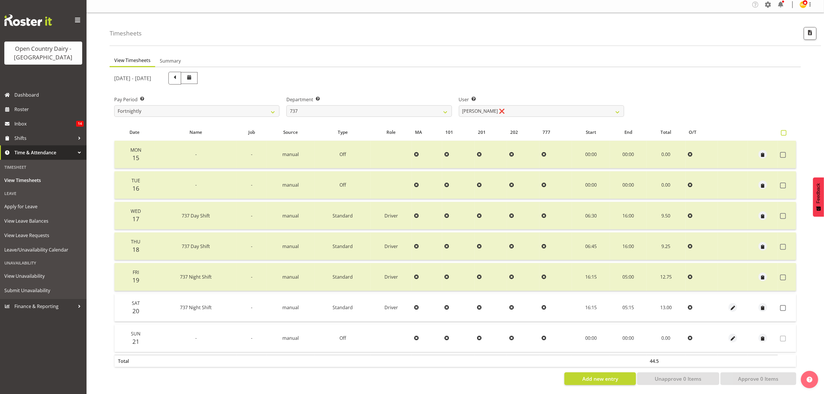
click at [783, 130] on span at bounding box center [783, 132] width 5 height 5
click at [783, 131] on input "checkbox" at bounding box center [783, 133] width 4 height 4
checkbox input "true"
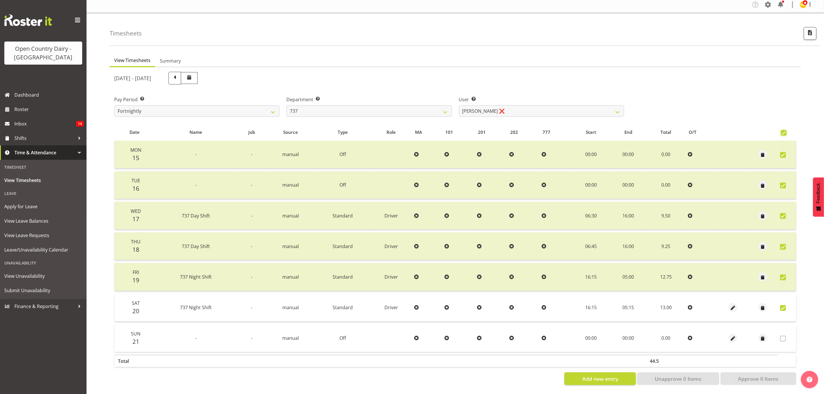
checkbox input "true"
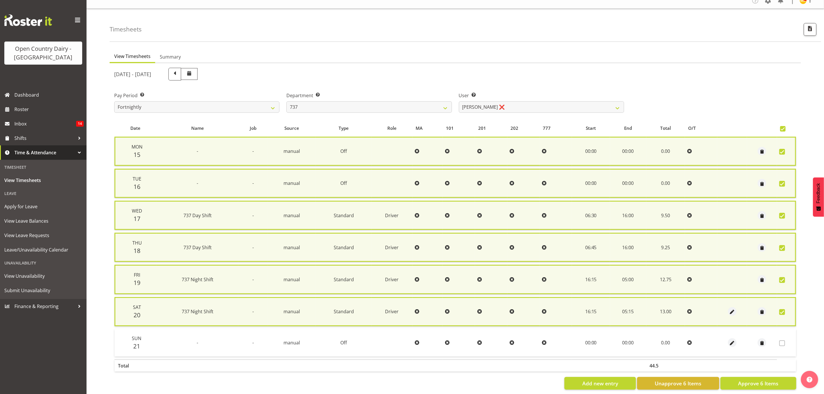
click at [754, 389] on section "September 15th - September 21st 2025 Pay Period Select which pay period you wou…" at bounding box center [456, 228] width 692 height 331
click at [757, 377] on button "Approve 6 Items" at bounding box center [759, 383] width 76 height 13
checkbox input "false"
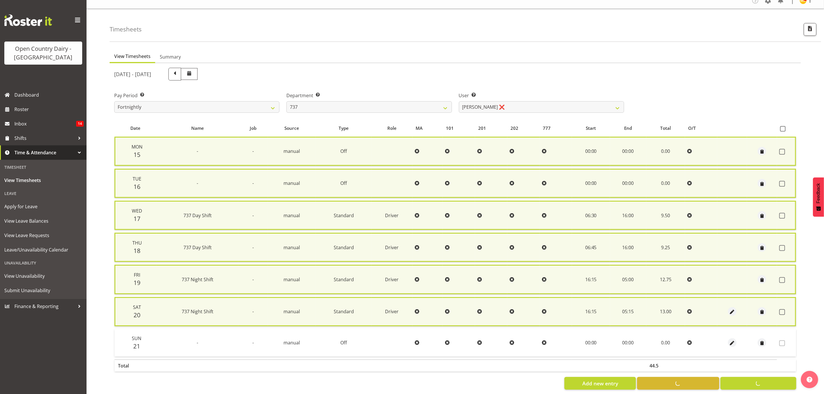
checkbox input "false"
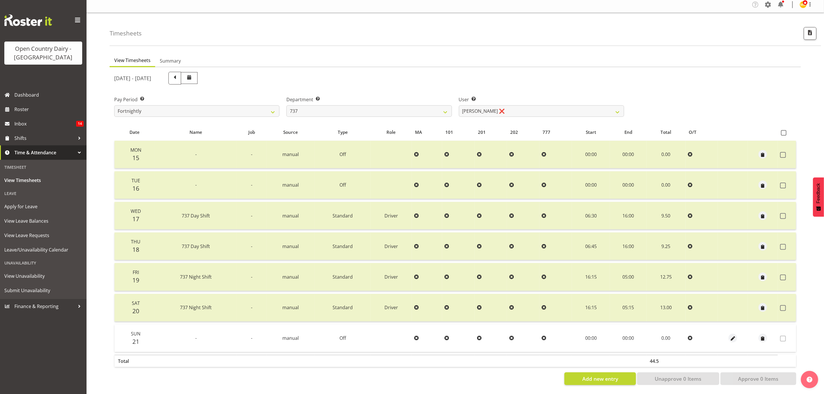
click at [297, 98] on label "Department Select which department you would like to view." at bounding box center [369, 99] width 165 height 7
click at [299, 105] on select "734 735 736 737 738 739 851 853 854 855 856 858 861 862 865 867-9032 868 869 87…" at bounding box center [369, 111] width 165 height 12
select select "902"
click at [287, 105] on select "734 735 736 737 738 739 851 853 854 855 856 858 861 862 865 867-9032 868 869 87…" at bounding box center [369, 111] width 165 height 12
select select "11649"
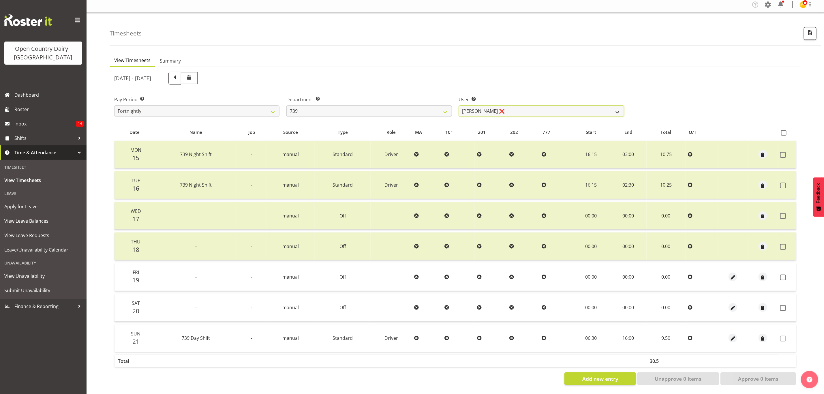
click at [515, 108] on select "Erika McNaught ❌ Rachel Fletcher ❌ Rick Murphy ❌ Tish Veint ❌" at bounding box center [541, 111] width 165 height 12
click at [380, 43] on div "Timesheets View Timesheets Summary September 15th - September 21st 2025 Pay Per…" at bounding box center [456, 203] width 738 height 381
click at [382, 107] on select "734 735 736 737 738 739 851 853 854 855 856 858 861 862 865 867-9032 868 869 87…" at bounding box center [369, 111] width 165 height 12
select select "676"
click at [287, 105] on select "734 735 736 737 738 739 851 853 854 855 856 858 861 862 865 867-9032 868 869 87…" at bounding box center [369, 111] width 165 height 12
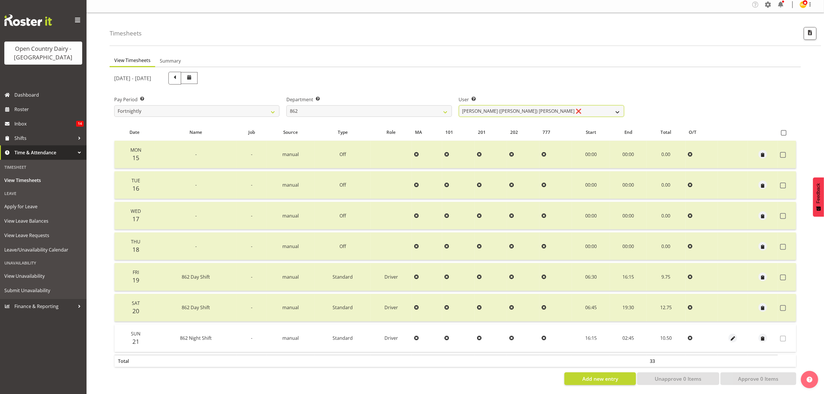
click at [538, 107] on select "Bennie (David) Smith ❌ Colin Schwarz ❌ Forbes O'Reilly ❌ Tracy Inder ❌" at bounding box center [541, 111] width 165 height 12
select select "11000"
click at [459, 105] on select "Bennie (David) Smith ❌ Colin Schwarz ❌ Forbes O'Reilly ❌ Tracy Inder ❌" at bounding box center [541, 111] width 165 height 12
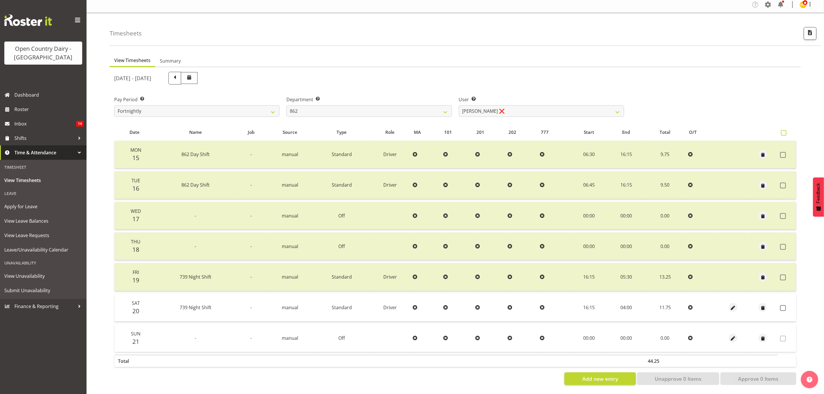
click at [782, 130] on span at bounding box center [783, 132] width 5 height 5
click at [782, 131] on input "checkbox" at bounding box center [783, 133] width 4 height 4
checkbox input "true"
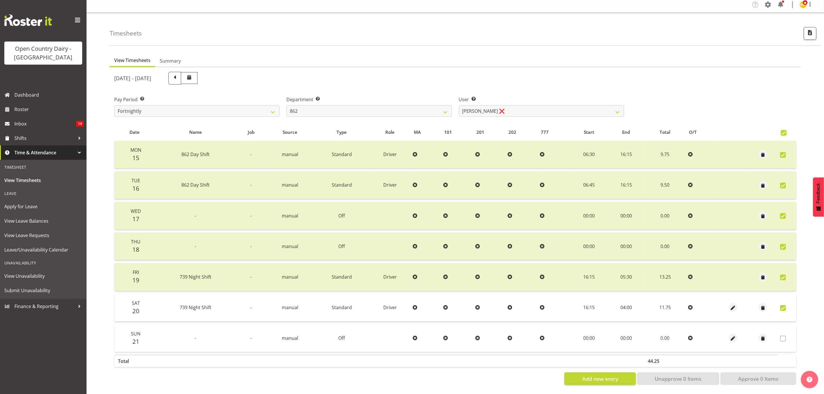
checkbox input "true"
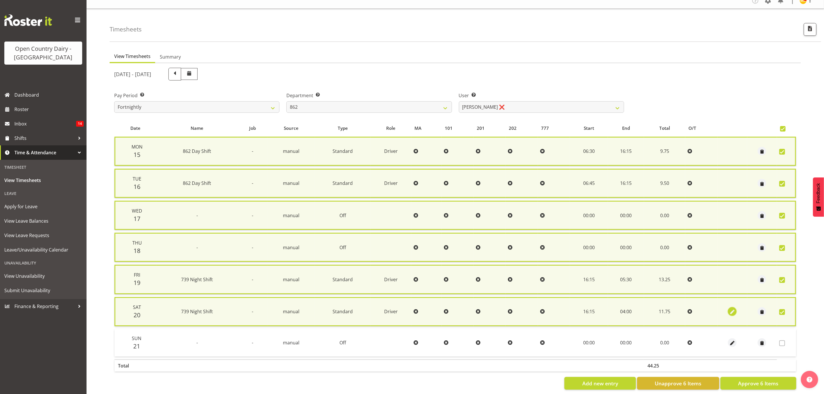
click at [729, 309] on span "button" at bounding box center [732, 312] width 7 height 7
select select "Standard"
select select "902"
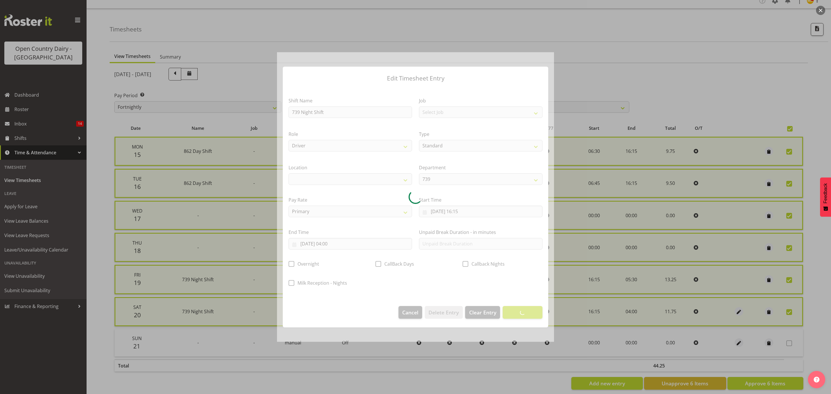
select select
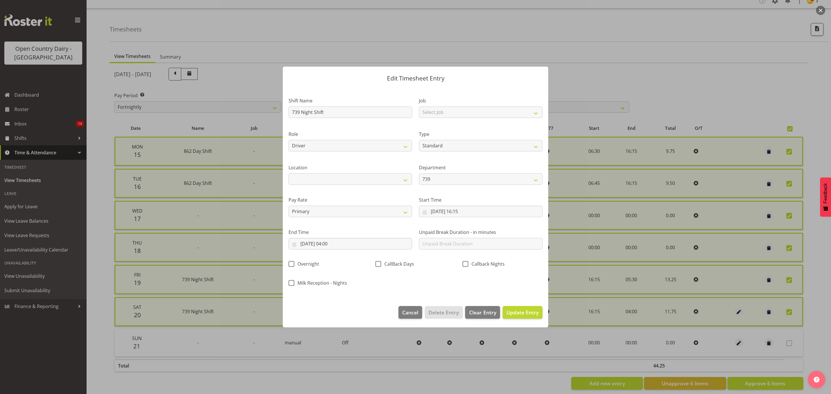
click at [358, 267] on div "Overnight" at bounding box center [329, 265] width 80 height 8
click at [344, 244] on input "21/09/2025, 04:00" at bounding box center [351, 244] width 124 height 12
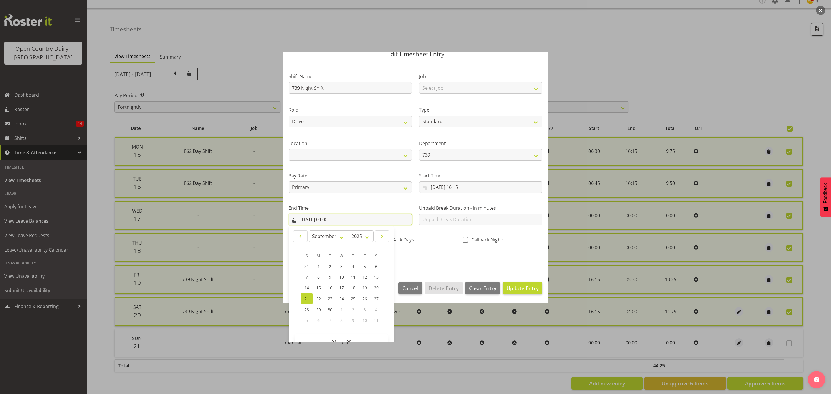
scroll to position [40, 0]
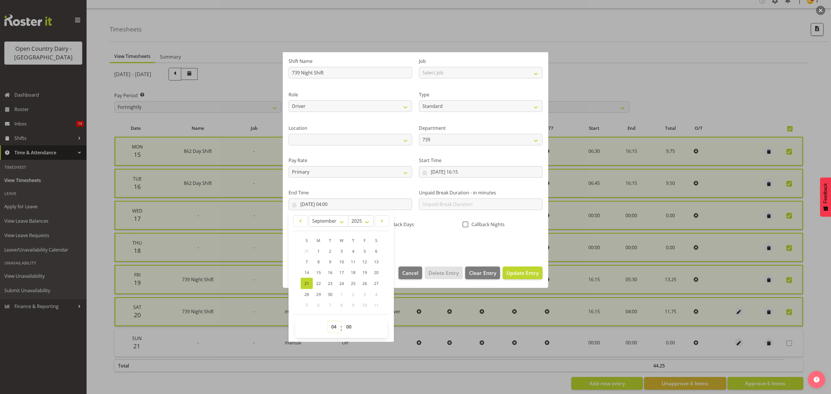
click at [332, 325] on select "00 01 02 03 04 05 06 07 08 09 10 11 12 13 14 15 16 17 18 19 20 21 22 23" at bounding box center [334, 327] width 13 height 12
select select "5"
click at [328, 321] on select "00 01 02 03 04 05 06 07 08 09 10 11 12 13 14 15 16 17 18 19 20 21 22 23" at bounding box center [334, 327] width 13 height 12
type input "21/09/2025, 05:00"
click at [353, 324] on select "00 01 02 03 04 05 06 07 08 09 10 11 12 13 14 15 16 17 18 19 20 21 22 23 24 25 2…" at bounding box center [349, 327] width 13 height 12
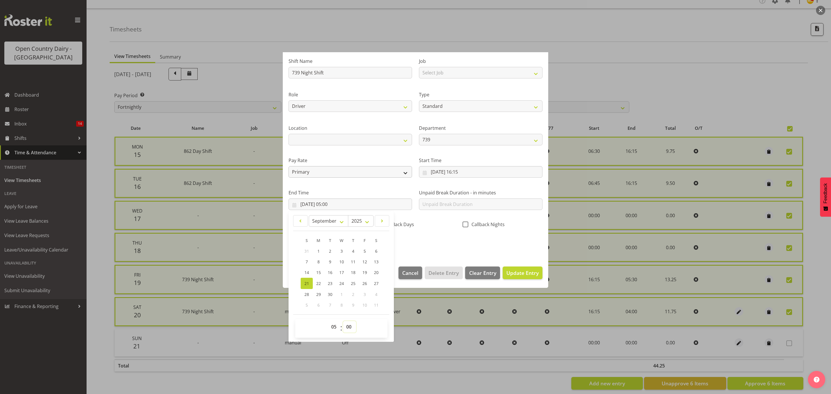
select select "30"
click at [343, 321] on select "00 01 02 03 04 05 06 07 08 09 10 11 12 13 14 15 16 17 18 19 20 21 22 23 24 25 2…" at bounding box center [349, 327] width 13 height 12
type input "21/09/2025, 05:30"
click at [422, 248] on div "Shift Name 739 Night Shift Job Select Job Connecting /unconnecting Trailers Dri…" at bounding box center [415, 151] width 261 height 202
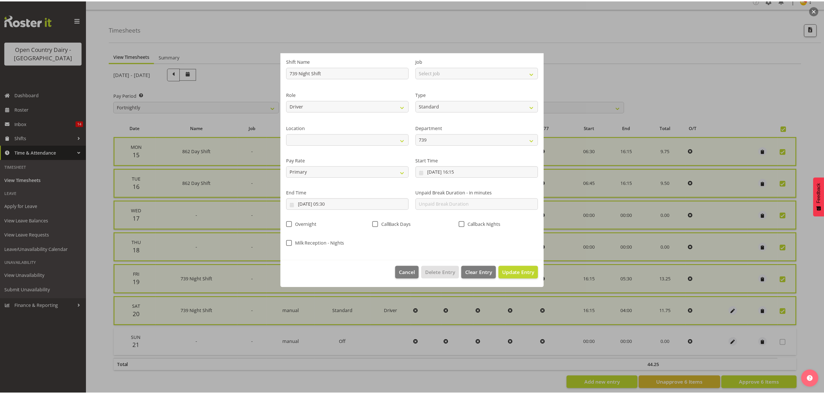
scroll to position [0, 0]
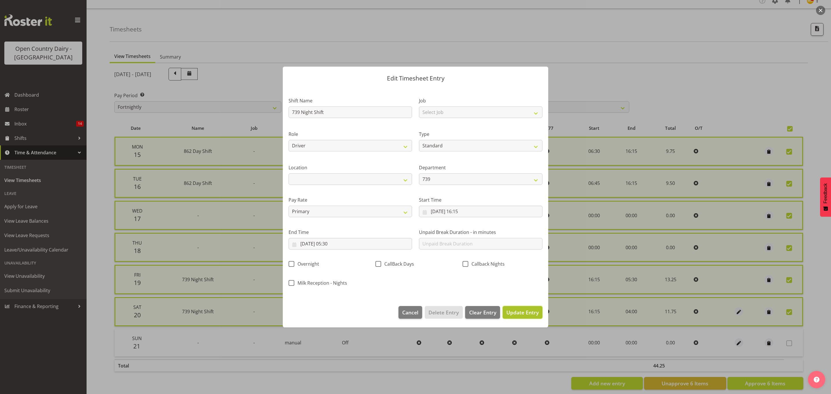
click at [522, 319] on button "Update Entry" at bounding box center [523, 312] width 40 height 13
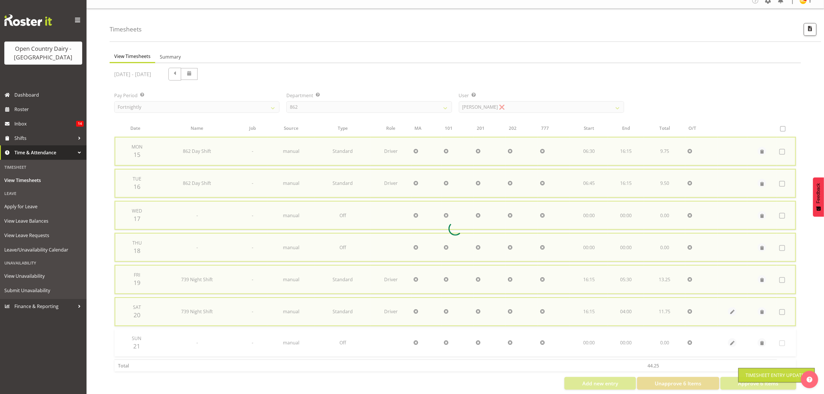
checkbox input "false"
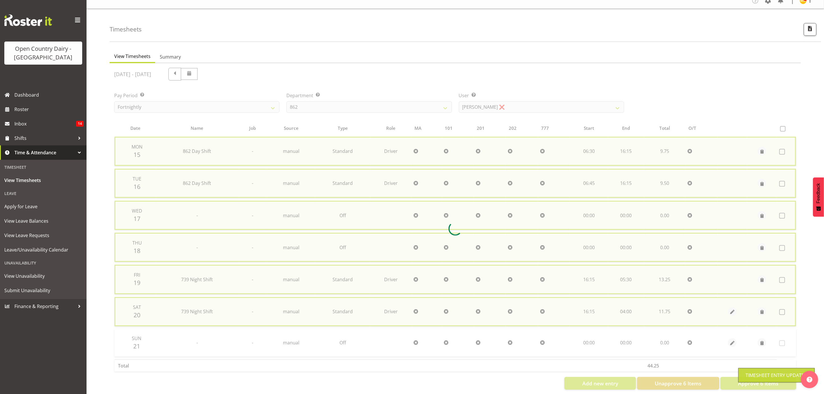
checkbox input "false"
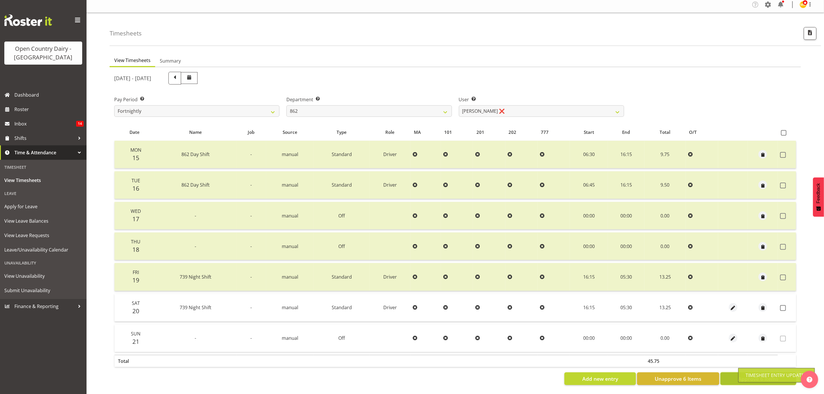
click at [736, 376] on button "Approve 6 Items" at bounding box center [759, 379] width 76 height 13
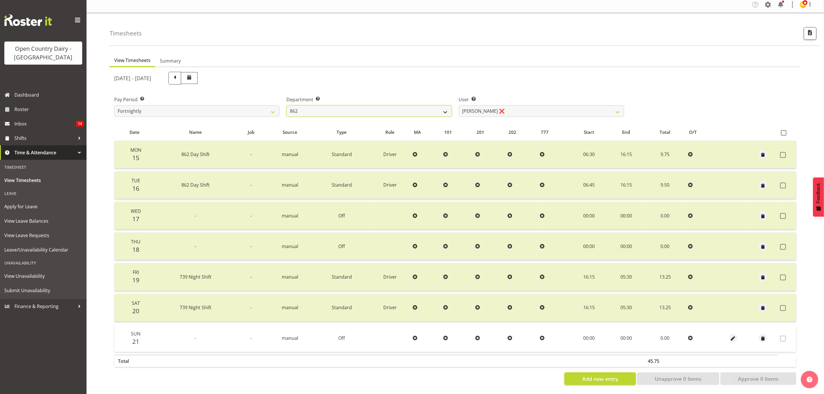
click at [434, 109] on select "734 735 736 737 738 739 851 853 854 855 856 858 861 862 865 867-9032 868 869 87…" at bounding box center [369, 111] width 165 height 12
drag, startPoint x: 521, startPoint y: 115, endPoint x: 515, endPoint y: 106, distance: 9.8
click at [520, 114] on div "User Select user. Note: This is filtered down by the previous two drop-down ite…" at bounding box center [542, 104] width 172 height 32
click at [515, 106] on select "Bennie (David) Smith ❌ Colin Schwarz ❌ Forbes O'Reilly ❌ Tracy Inder ❌" at bounding box center [541, 111] width 165 height 12
click at [507, 80] on div "September 15th - September 21st 2025" at bounding box center [369, 78] width 510 height 13
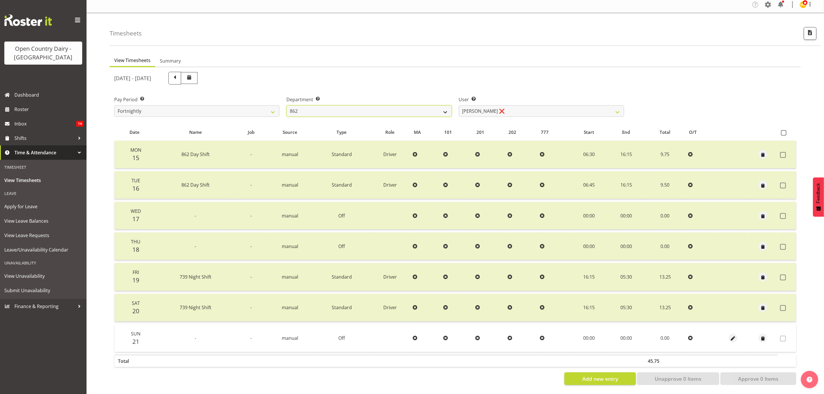
click at [430, 106] on select "734 735 736 737 738 739 851 853 854 855 856 858 861 862 865 867-9032 868 869 87…" at bounding box center [369, 111] width 165 height 12
select select "755"
click at [287, 105] on select "734 735 736 737 738 739 851 853 854 855 856 858 861 862 865 867-9032 868 869 87…" at bounding box center [369, 111] width 165 height 12
select select "10940"
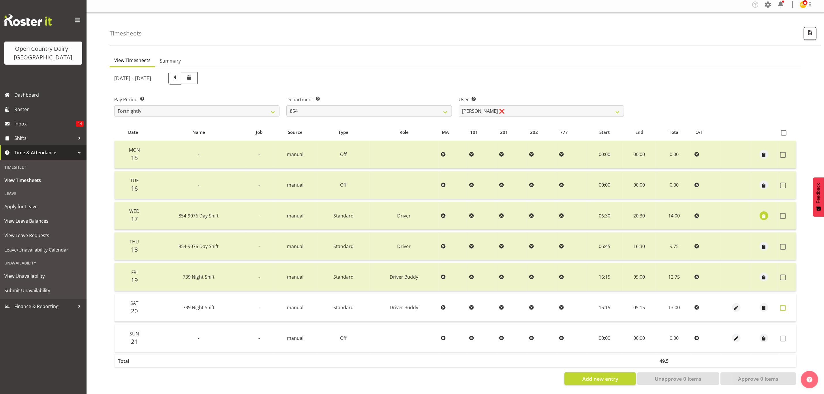
click at [785, 305] on span at bounding box center [784, 308] width 6 height 6
checkbox input "true"
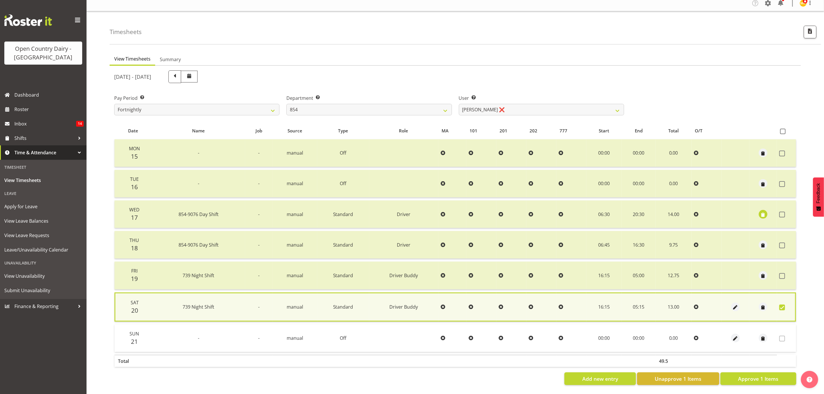
click at [779, 126] on th at bounding box center [786, 131] width 19 height 11
click at [783, 126] on th at bounding box center [786, 131] width 19 height 11
click at [785, 139] on td at bounding box center [786, 153] width 19 height 28
click at [781, 129] on span at bounding box center [783, 131] width 5 height 5
click at [781, 130] on input "checkbox" at bounding box center [783, 132] width 4 height 4
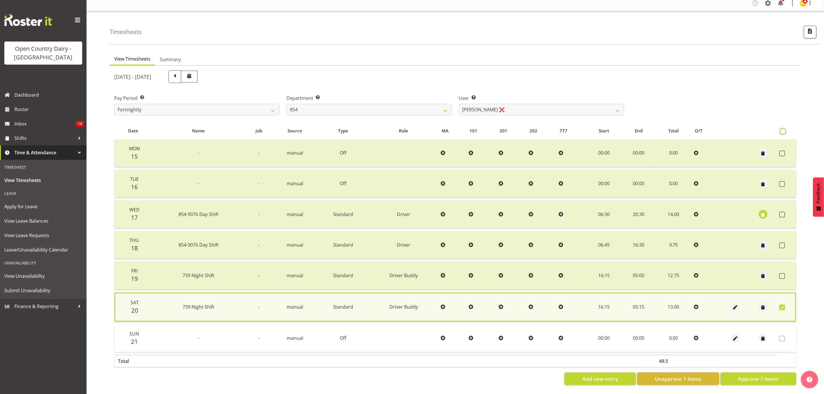
checkbox input "true"
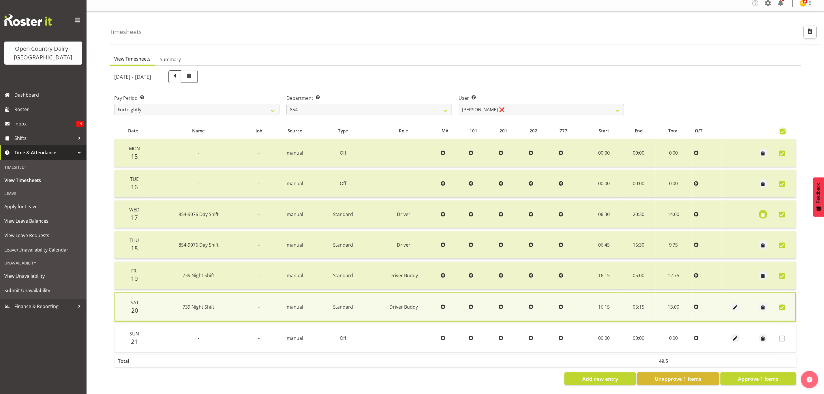
checkbox input "true"
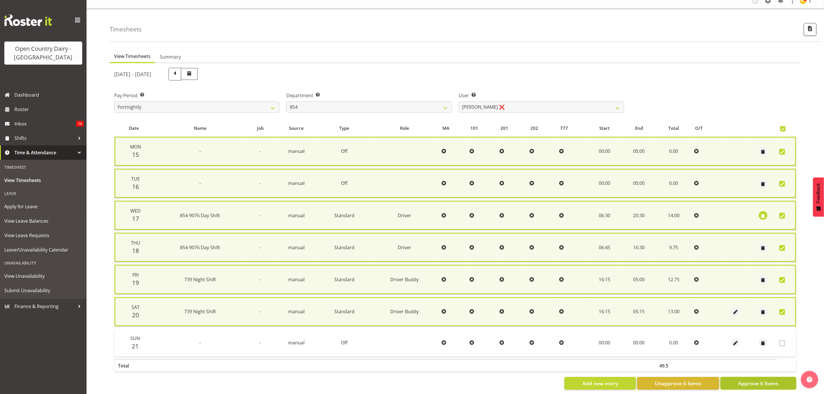
click at [759, 380] on span "Approve 6 Items" at bounding box center [758, 384] width 40 height 8
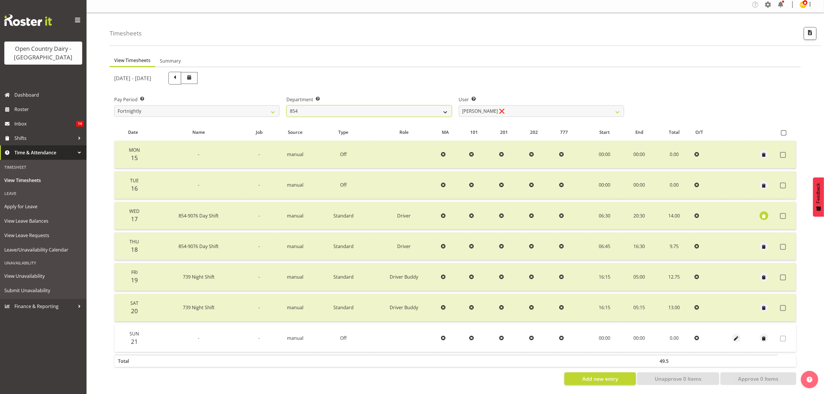
click at [352, 105] on select "734 735 736 737 738 739 851 853 854 855 856 858 861 862 865 867-9032 868 869 87…" at bounding box center [369, 111] width 165 height 12
click at [287, 105] on select "734 735 736 737 738 739 851 853 854 855 856 858 861 862 865 867-9032 868 869 87…" at bounding box center [369, 111] width 165 height 12
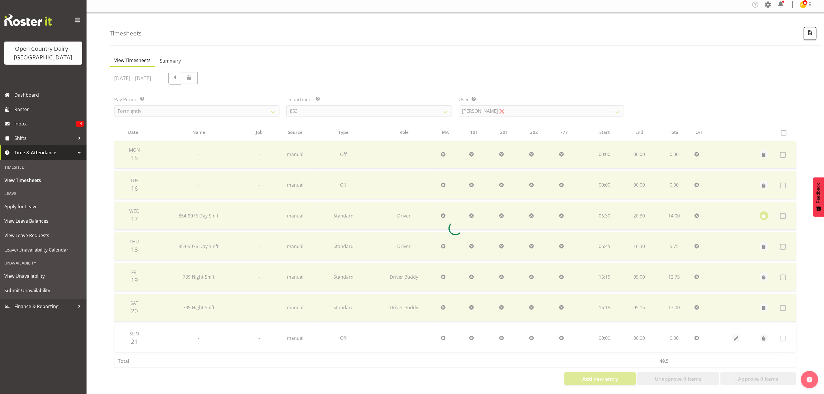
click at [503, 106] on div at bounding box center [456, 228] width 692 height 323
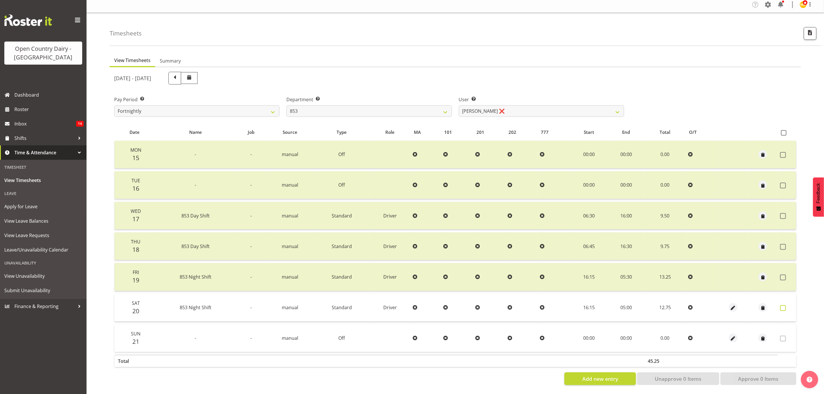
click at [785, 305] on span at bounding box center [784, 308] width 6 height 6
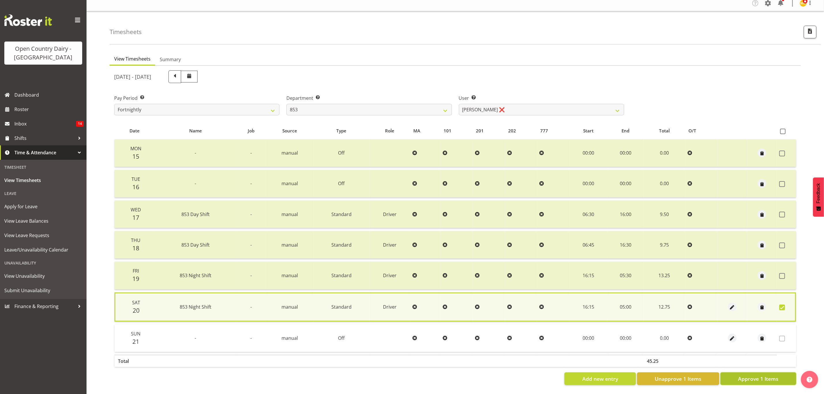
click at [739, 375] on span "Approve 1 Items" at bounding box center [758, 379] width 40 height 8
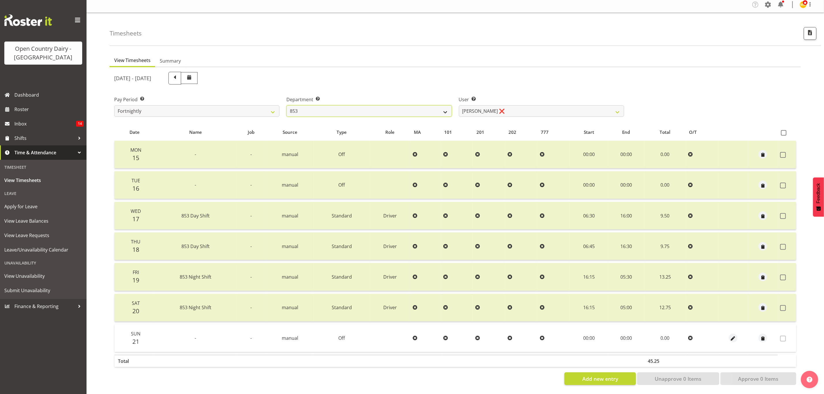
click at [385, 105] on select "734 735 736 737 738 739 851 853 854 855 856 858 861 862 865 867-9032 868 869 87…" at bounding box center [369, 111] width 165 height 12
click at [287, 105] on select "734 735 736 737 738 739 851 853 854 855 856 858 861 862 865 867-9032 868 869 87…" at bounding box center [369, 111] width 165 height 12
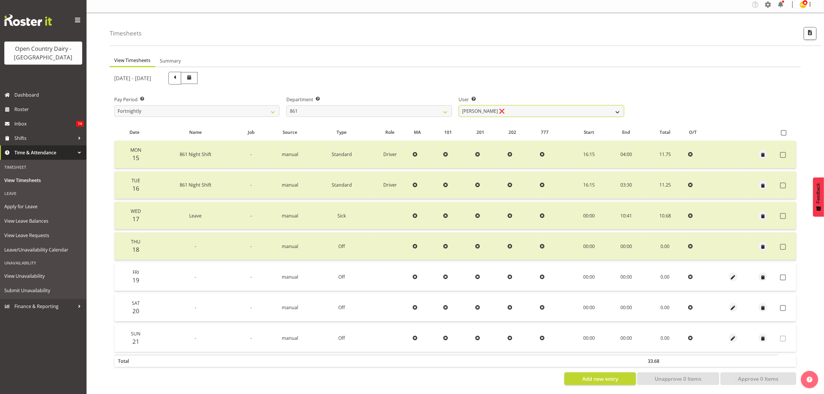
click at [508, 107] on select "Barry McIntosh ❌ Matthew Welland ❌ Philip Peek ❌" at bounding box center [541, 111] width 165 height 12
click at [459, 105] on select "Barry McIntosh ❌ Matthew Welland ❌ Philip Peek ❌" at bounding box center [541, 111] width 165 height 12
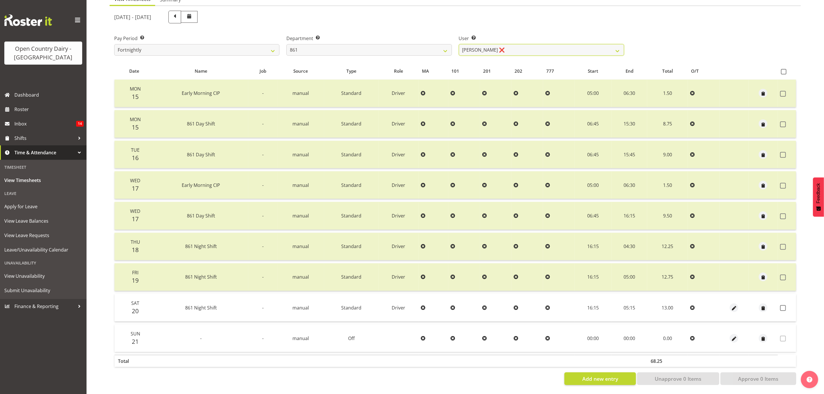
scroll to position [68, 0]
click at [784, 305] on span at bounding box center [784, 308] width 6 height 6
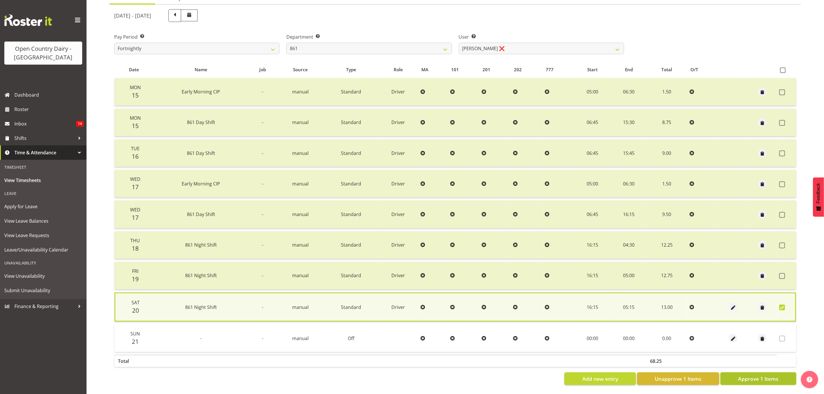
click at [751, 373] on button "Approve 1 Items" at bounding box center [759, 379] width 76 height 13
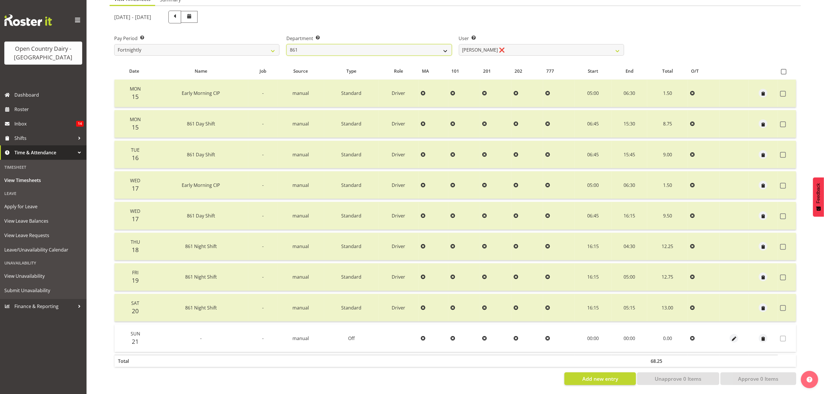
click at [380, 44] on select "734 735 736 737 738 739 851 853 854 855 856 858 861 862 865 867-9032 868 869 87…" at bounding box center [369, 50] width 165 height 12
click at [287, 44] on select "734 735 736 737 738 739 851 853 854 855 856 858 861 862 865 867-9032 868 869 87…" at bounding box center [369, 50] width 165 height 12
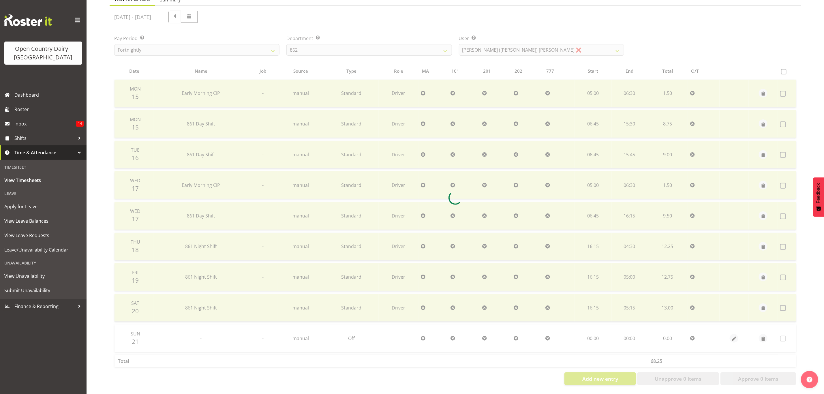
scroll to position [7, 0]
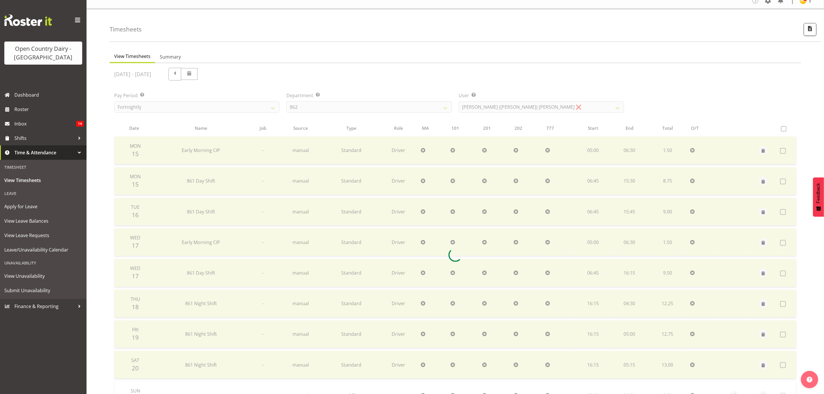
click at [522, 45] on div "Timesheets View Timesheets Summary September 15th - September 21st 2025 Pay Per…" at bounding box center [456, 230] width 738 height 443
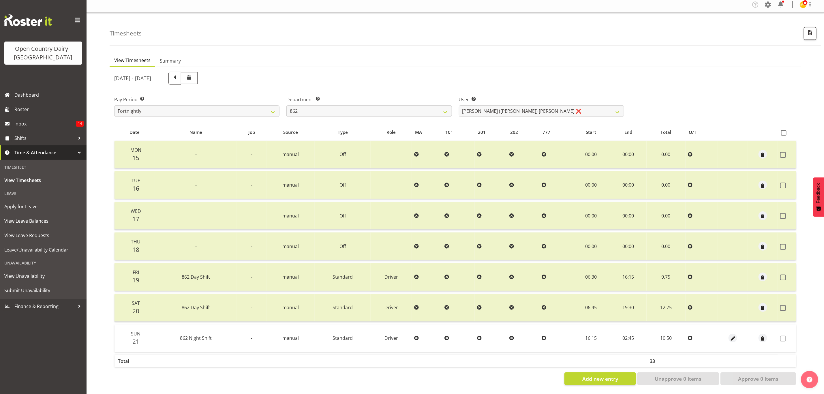
drag, startPoint x: 521, startPoint y: 114, endPoint x: 519, endPoint y: 109, distance: 5.3
click at [520, 113] on div "User Select user. Note: This is filtered down by the previous two drop-down ite…" at bounding box center [542, 104] width 172 height 32
click at [518, 108] on select "Bennie (David) Smith ❌ Colin Schwarz ❌ Forbes O'Reilly ❌ Tracy Inder ❌" at bounding box center [541, 111] width 165 height 12
click at [459, 105] on select "Bennie (David) Smith ❌ Colin Schwarz ❌ Forbes O'Reilly ❌ Tracy Inder ❌" at bounding box center [541, 111] width 165 height 12
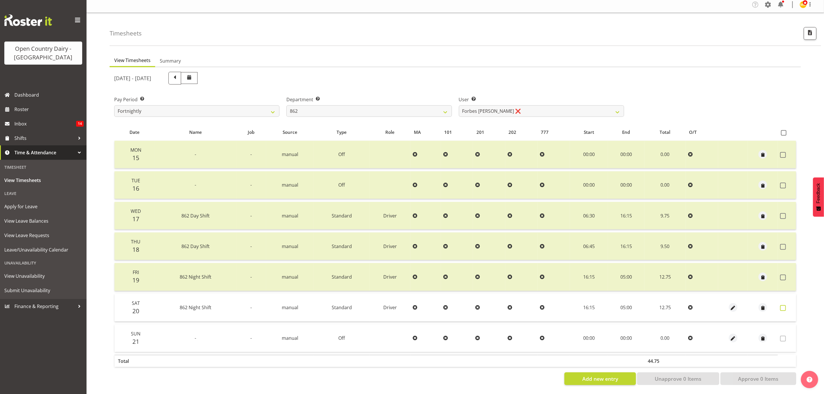
click at [785, 305] on span at bounding box center [784, 308] width 6 height 6
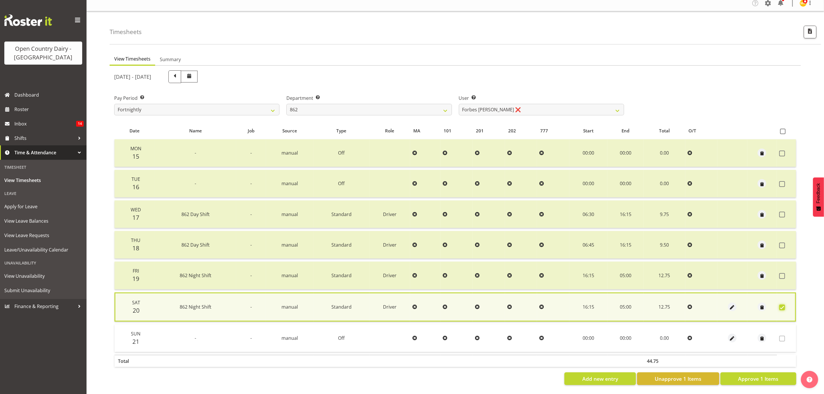
scroll to position [8, 0]
click at [753, 375] on span "Approve 1 Items" at bounding box center [758, 379] width 40 height 8
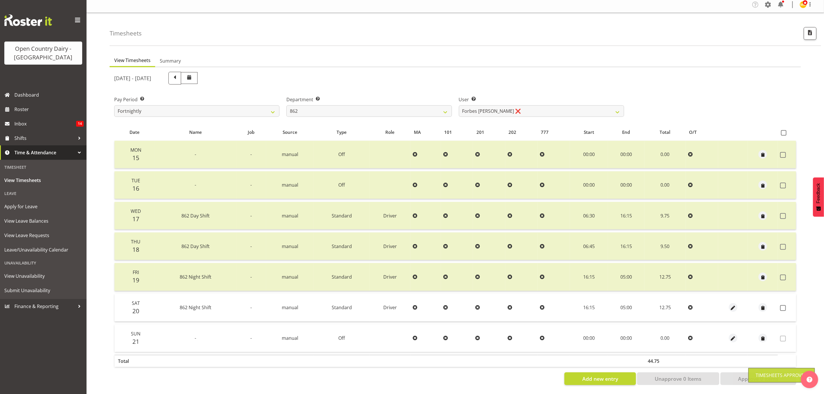
scroll to position [7, 0]
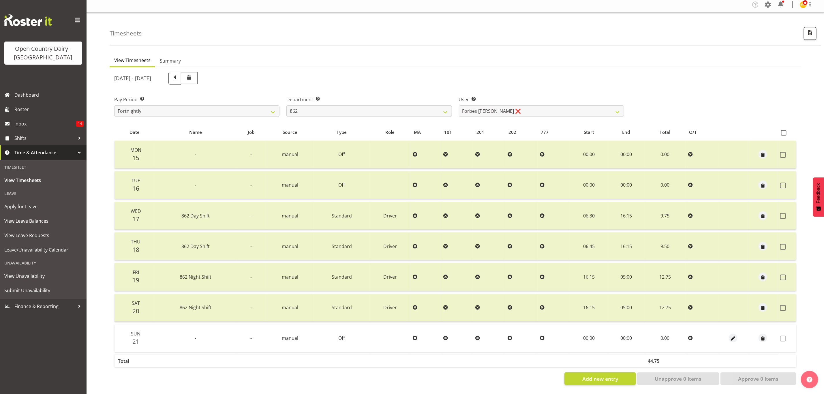
click at [347, 100] on div "Department Select which department you would like to view. 734 735 736 737 738 …" at bounding box center [369, 106] width 165 height 21
click at [347, 105] on select "734 735 736 737 738 739 851 853 854 855 856 858 861 862 865 867-9032 868 869 87…" at bounding box center [369, 111] width 165 height 12
click at [287, 105] on select "734 735 736 737 738 739 851 853 854 855 856 858 861 862 865 867-9032 868 869 87…" at bounding box center [369, 111] width 165 height 12
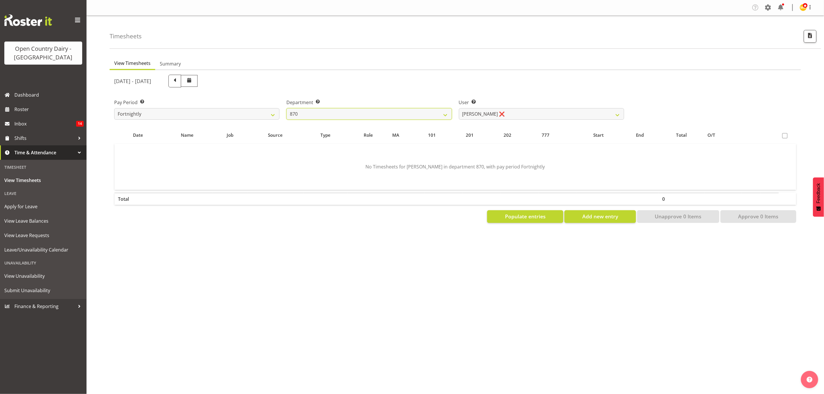
scroll to position [0, 0]
click at [506, 114] on select "Andy Haywood ❌ David Young ❌ Stewart Matheson ❌" at bounding box center [541, 114] width 165 height 12
click at [459, 108] on select "Andy Haywood ❌ David Young ❌ Stewart Matheson ❌" at bounding box center [541, 114] width 165 height 12
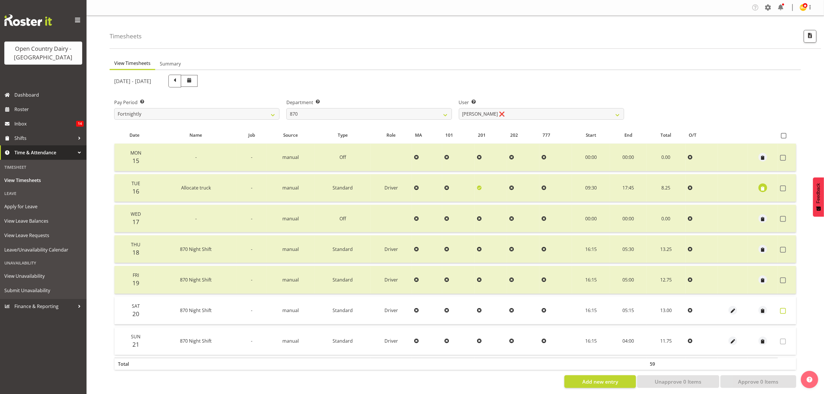
click at [787, 309] on label at bounding box center [785, 311] width 9 height 6
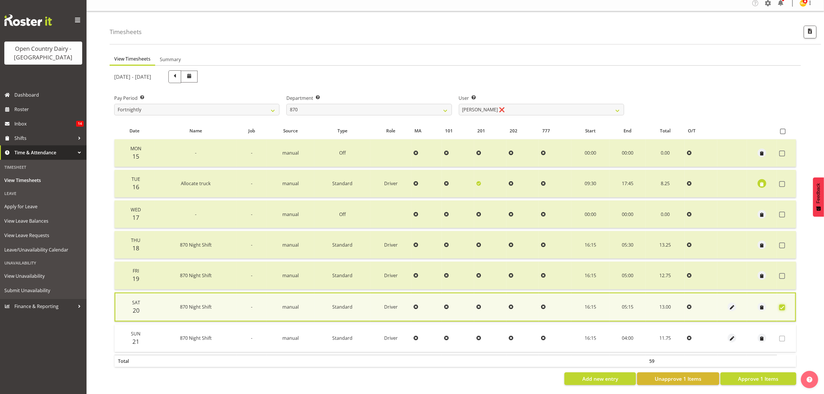
scroll to position [8, 0]
click at [767, 375] on span "Approve 1 Items" at bounding box center [758, 379] width 40 height 8
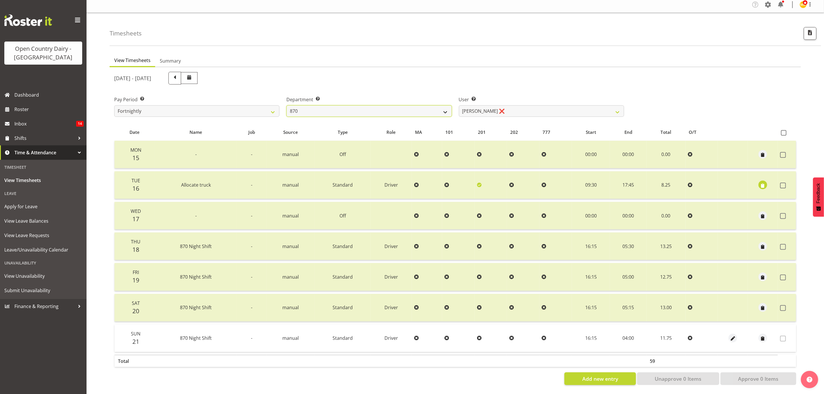
click at [352, 106] on select "734 735 736 737 738 739 851 853 854 855 856 858 861 862 865 867-9032 868 869 87…" at bounding box center [369, 111] width 165 height 12
click at [287, 105] on select "734 735 736 737 738 739 851 853 854 855 856 858 861 862 865 867-9032 868 869 87…" at bounding box center [369, 111] width 165 height 12
click at [782, 336] on span at bounding box center [784, 339] width 6 height 6
click at [788, 305] on label at bounding box center [785, 308] width 9 height 6
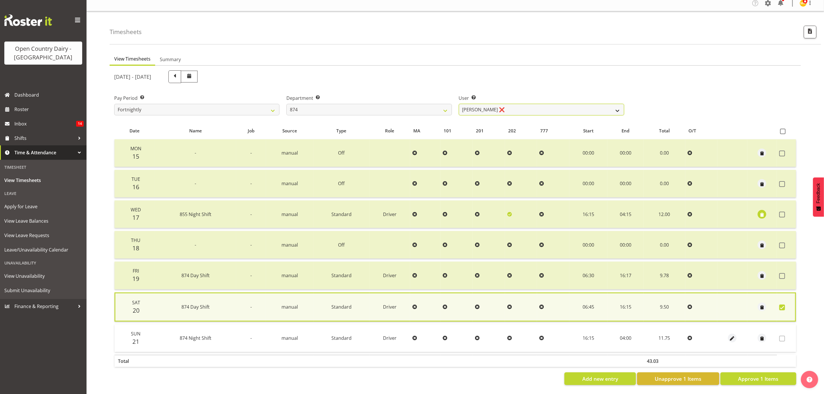
click at [544, 110] on select "Annette Parker ❌ Christopher McRae ❌ Patrick Stenton ❌ Rachel Carpenter ❌" at bounding box center [541, 110] width 165 height 12
click at [459, 104] on select "Annette Parker ❌ Christopher McRae ❌ Patrick Stenton ❌ Rachel Carpenter ❌" at bounding box center [541, 110] width 165 height 12
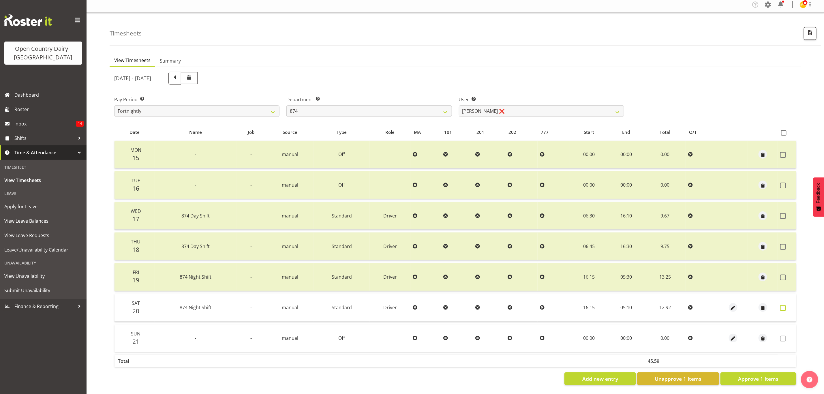
click at [785, 305] on span at bounding box center [784, 308] width 6 height 6
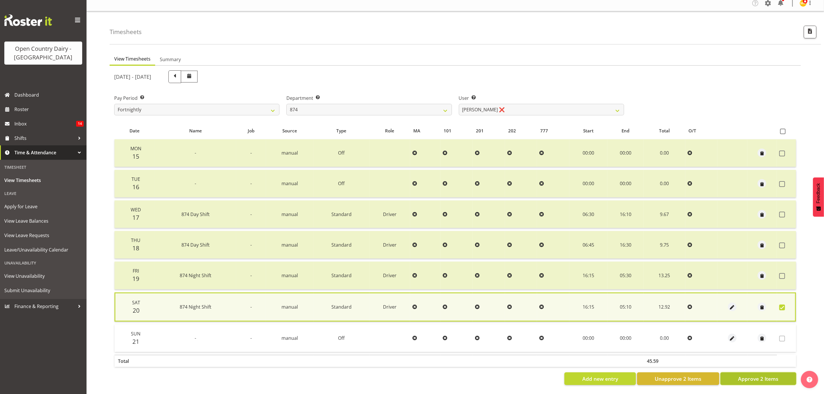
click at [762, 375] on span "Approve 2 Items" at bounding box center [758, 379] width 40 height 8
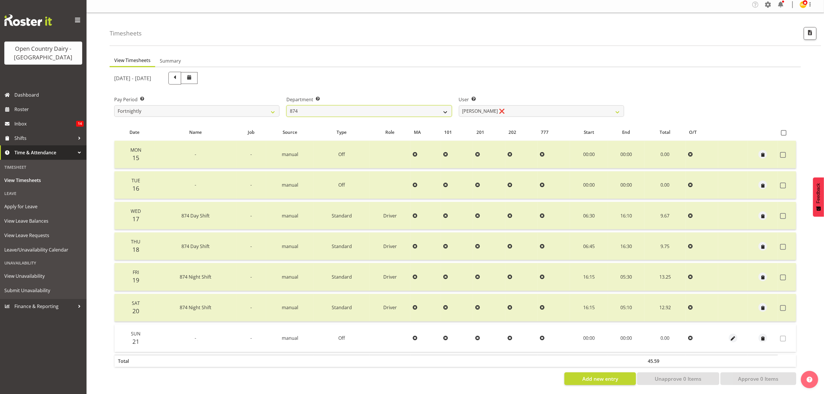
click at [352, 105] on select "734 735 736 737 738 739 851 853 854 855 856 858 861 862 865 867-9032 868 869 87…" at bounding box center [369, 111] width 165 height 12
click at [287, 105] on select "734 735 736 737 738 739 851 853 854 855 856 858 861 862 865 867-9032 868 869 87…" at bounding box center [369, 111] width 165 height 12
click at [481, 105] on select "Dean Henderson ❌ Ian Barbour ❌ John Graham ❌ Tom Rahl ❌" at bounding box center [541, 111] width 165 height 12
click at [459, 105] on select "Dean Henderson ❌ Ian Barbour ❌ John Graham ❌ Tom Rahl ❌" at bounding box center [541, 111] width 165 height 12
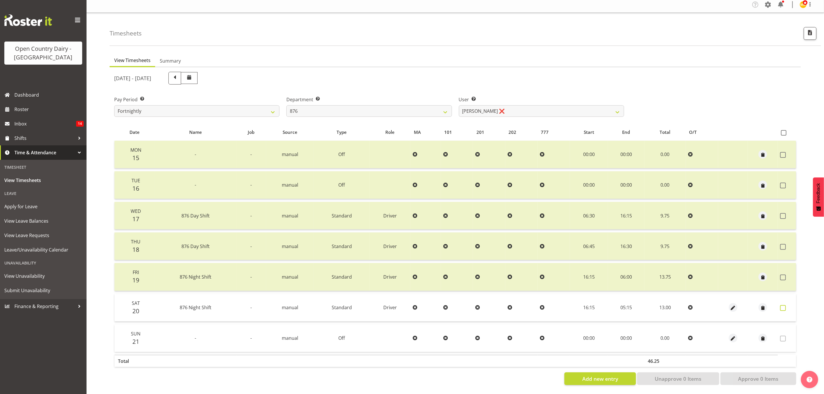
click at [788, 305] on label at bounding box center [785, 308] width 9 height 6
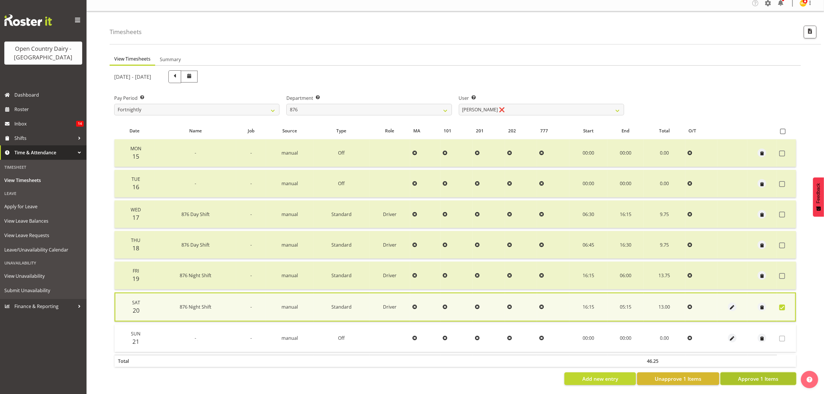
click at [760, 375] on span "Approve 1 Items" at bounding box center [758, 379] width 40 height 8
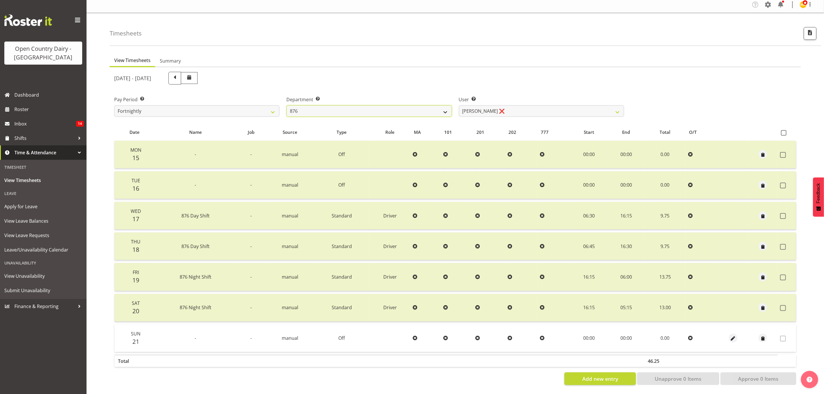
click at [367, 107] on select "734 735 736 737 738 739 851 853 854 855 856 858 861 862 865 867-9032 868 869 87…" at bounding box center [369, 111] width 165 height 12
click at [287, 105] on select "734 735 736 737 738 739 851 853 854 855 856 858 861 862 865 867-9032 868 869 87…" at bounding box center [369, 111] width 165 height 12
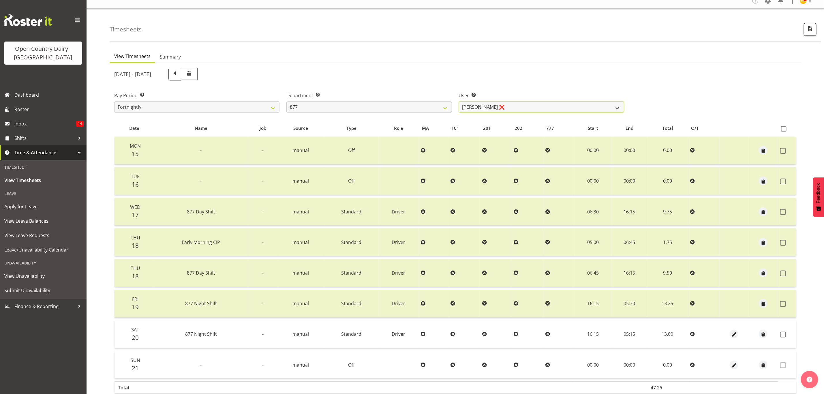
click at [492, 108] on select "Barry Shields ❌ Callum Wells ❌ Helen Bull ❌ Jase Preston ❌" at bounding box center [541, 107] width 165 height 12
click at [459, 101] on select "Barry Shields ❌ Callum Wells ❌ Helen Bull ❌ Jase Preston ❌" at bounding box center [541, 107] width 165 height 12
click at [783, 333] on span at bounding box center [784, 335] width 6 height 6
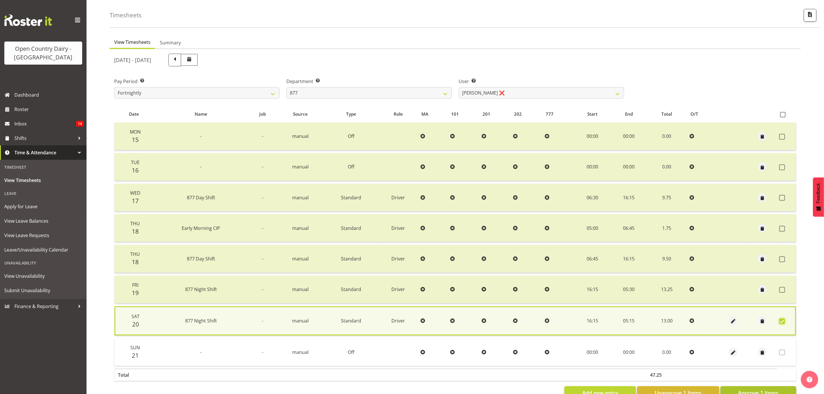
scroll to position [39, 0]
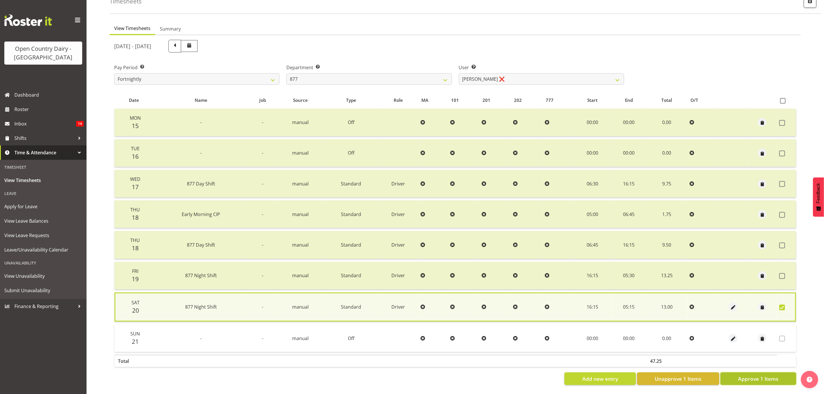
click at [752, 375] on span "Approve 1 Items" at bounding box center [758, 379] width 40 height 8
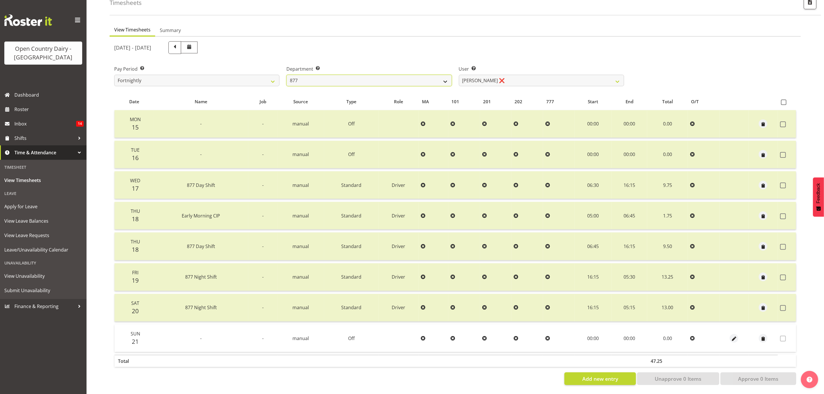
click at [335, 76] on select "734 735 736 737 738 739 851 853 854 855 856 858 861 862 865 867-9032 868 869 87…" at bounding box center [369, 81] width 165 height 12
click at [287, 75] on select "734 735 736 737 738 739 851 853 854 855 856 858 861 862 865 867-9032 868 869 87…" at bounding box center [369, 81] width 165 height 12
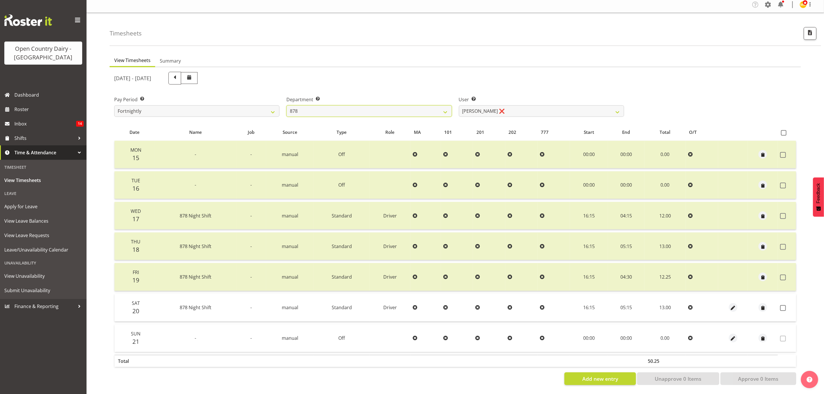
scroll to position [7, 0]
click at [511, 109] on select "Athol Warnock ❌ Dean Tither ❌ Joshua Treymane ❌ Vinkie Botha ❌" at bounding box center [541, 111] width 165 height 12
click at [459, 105] on select "Athol Warnock ❌ Dean Tither ❌ Joshua Treymane ❌ Vinkie Botha ❌" at bounding box center [541, 111] width 165 height 12
click at [780, 304] on td at bounding box center [787, 308] width 18 height 28
click at [786, 305] on span at bounding box center [784, 308] width 6 height 6
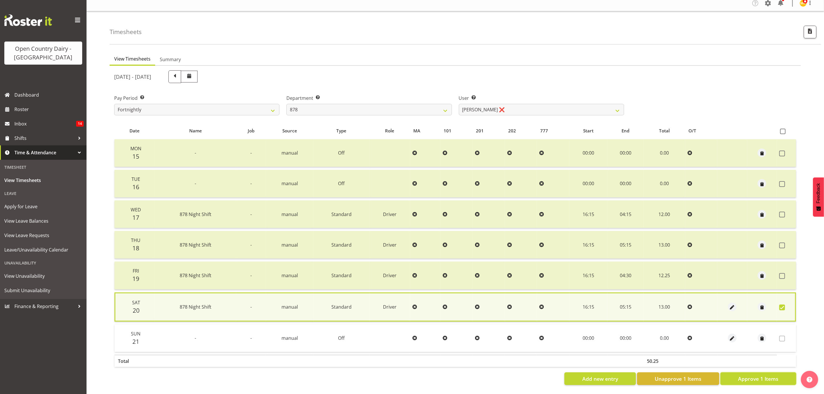
click at [772, 375] on span "Approve 1 Items" at bounding box center [758, 379] width 40 height 8
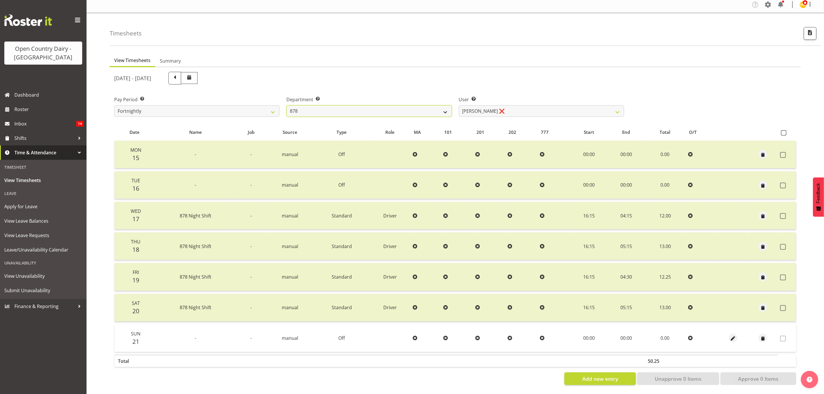
click at [405, 112] on select "734 735 736 737 738 739 851 853 854 855 856 858 861 862 865 867-9032 868 869 87…" at bounding box center [369, 111] width 165 height 12
click at [287, 105] on select "734 735 736 737 738 739 851 853 854 855 856 858 861 862 865 867-9032 868 869 87…" at bounding box center [369, 111] width 165 height 12
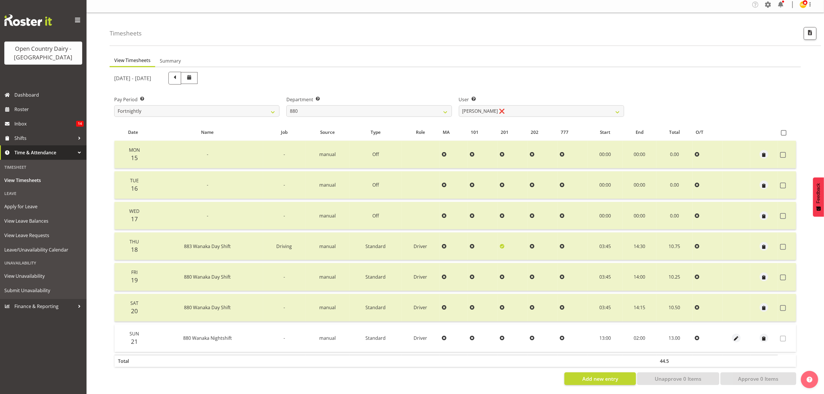
click at [337, 114] on div "Department Select which department you would like to view. 734 735 736 737 738 …" at bounding box center [369, 104] width 172 height 32
click at [338, 109] on select "734 735 736 737 738 739 851 853 854 855 856 858 861 862 865 867-9032 868 869 87…" at bounding box center [369, 111] width 165 height 12
click at [287, 105] on select "734 735 736 737 738 739 851 853 854 855 856 858 861 862 865 867-9032 868 869 87…" at bounding box center [369, 111] width 165 height 12
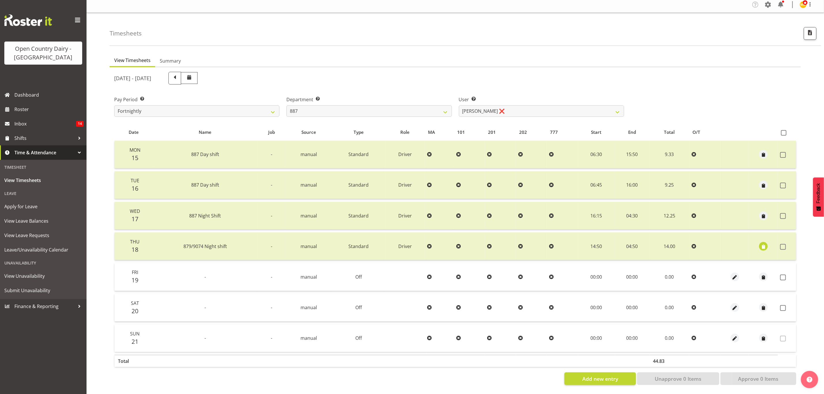
click at [513, 105] on div "September 15th - September 21st 2025 Pay Period Select which pay period you wou…" at bounding box center [455, 226] width 682 height 317
click at [513, 105] on select "Andrew Muir ❌ Bruce Spencer ❌ Neville Hoatten ❌ Warren Tempelman ❌" at bounding box center [541, 111] width 165 height 12
click at [459, 105] on select "Andrew Muir ❌ Bruce Spencer ❌ Neville Hoatten ❌ Warren Tempelman ❌" at bounding box center [541, 111] width 165 height 12
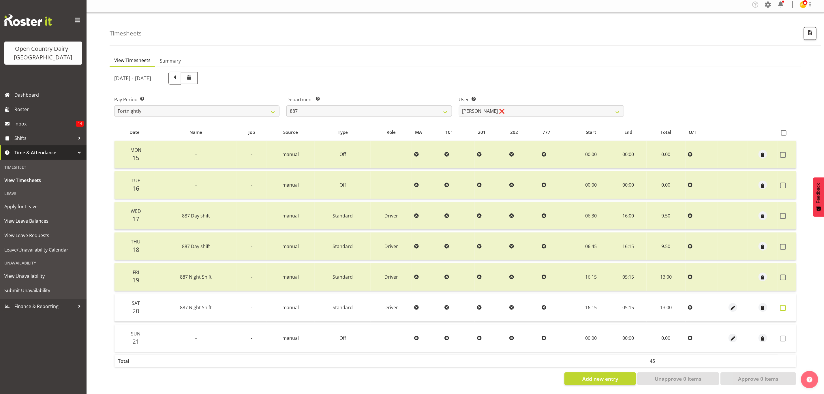
click at [784, 305] on span at bounding box center [784, 308] width 6 height 6
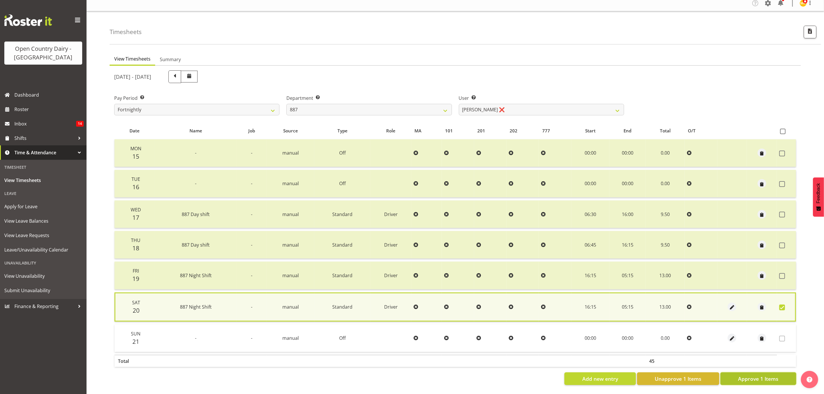
click at [761, 376] on span "Approve 1 Items" at bounding box center [758, 379] width 40 height 8
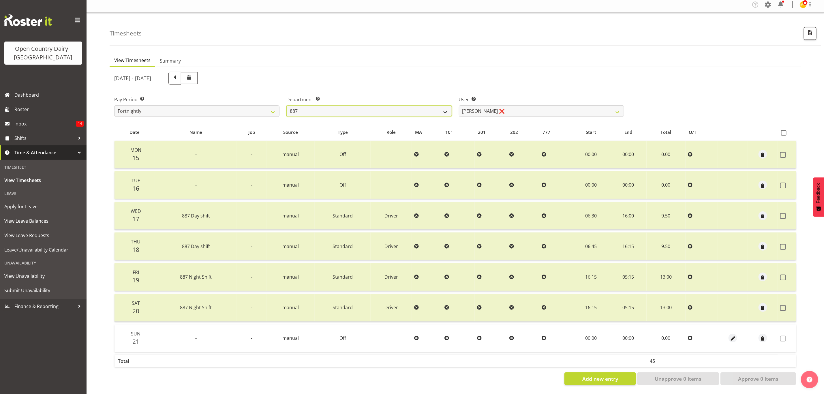
click at [375, 108] on select "734 735 736 737 738 739 851 853 854 855 856 858 861 862 865 867-9032 868 869 87…" at bounding box center [369, 111] width 165 height 12
click at [287, 105] on select "734 735 736 737 738 739 851 853 854 855 856 858 861 862 865 867-9032 868 869 87…" at bounding box center [369, 111] width 165 height 12
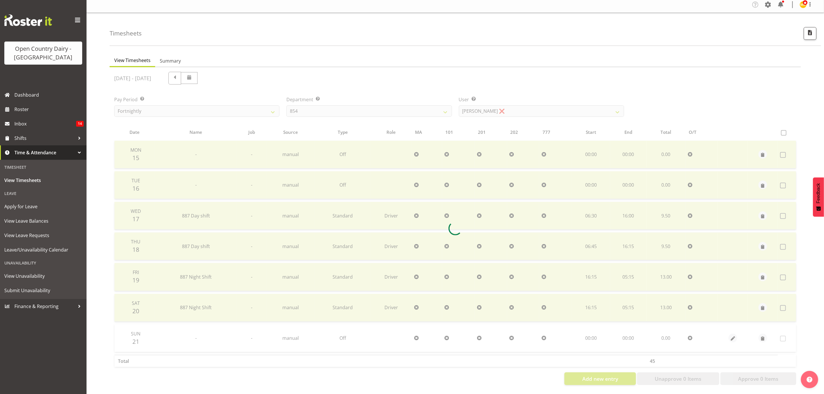
click at [517, 106] on div at bounding box center [456, 228] width 692 height 323
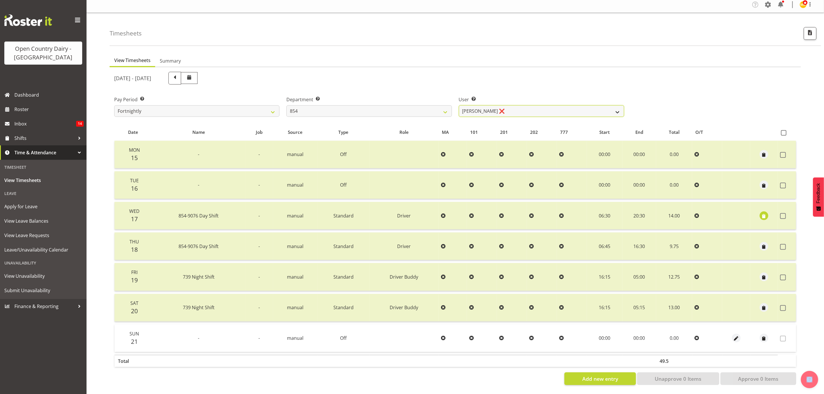
click at [517, 106] on select "Carl Johnstone ❌ John Rook ❌ Karl Nicol ❌ Raymond George ❌" at bounding box center [541, 111] width 165 height 12
click at [477, 76] on div "September 15th - September 21st 2025" at bounding box center [369, 78] width 510 height 13
drag, startPoint x: 367, startPoint y: 107, endPoint x: 364, endPoint y: 109, distance: 3.3
click at [367, 107] on select "734 735 736 737 738 739 851 853 854 855 856 858 861 862 865 867-9032 868 869 87…" at bounding box center [369, 111] width 165 height 12
click at [287, 105] on select "734 735 736 737 738 739 851 853 854 855 856 858 861 862 865 867-9032 868 869 87…" at bounding box center [369, 111] width 165 height 12
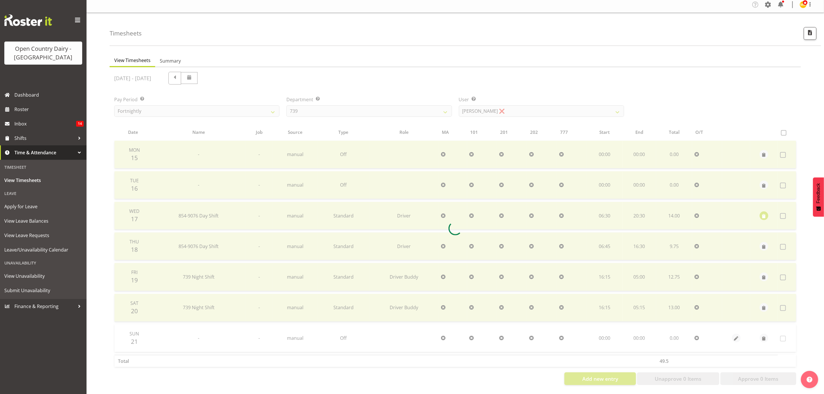
click at [512, 105] on div at bounding box center [456, 228] width 692 height 323
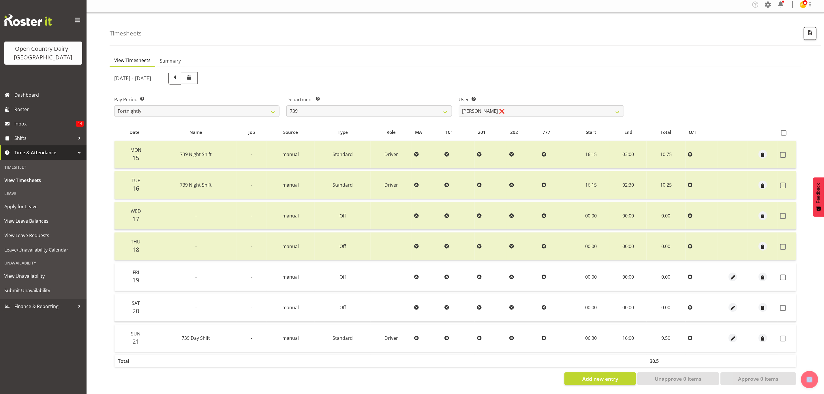
click at [512, 105] on div "September 15th - September 21st 2025 Pay Period Select which pay period you wou…" at bounding box center [455, 226] width 682 height 317
click at [512, 105] on select "Erika McNaught ❌ Rachel Fletcher ❌ Rick Murphy ❌ Tish Veint ❌" at bounding box center [541, 111] width 165 height 12
click at [459, 105] on select "Erika McNaught ❌ Rachel Fletcher ❌ Rick Murphy ❌ Tish Veint ❌" at bounding box center [541, 111] width 165 height 12
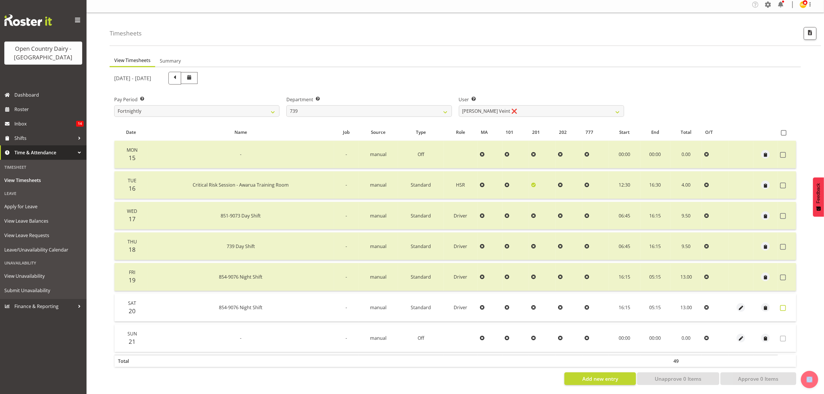
click at [785, 305] on span at bounding box center [784, 308] width 6 height 6
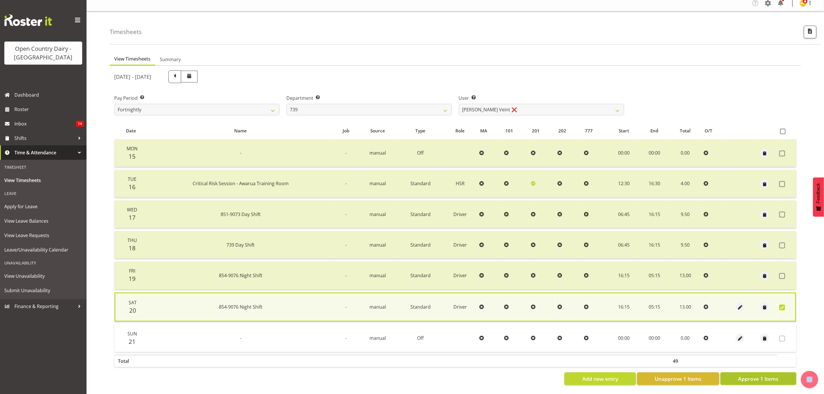
click at [747, 377] on span "Approve 1 Items" at bounding box center [758, 379] width 40 height 8
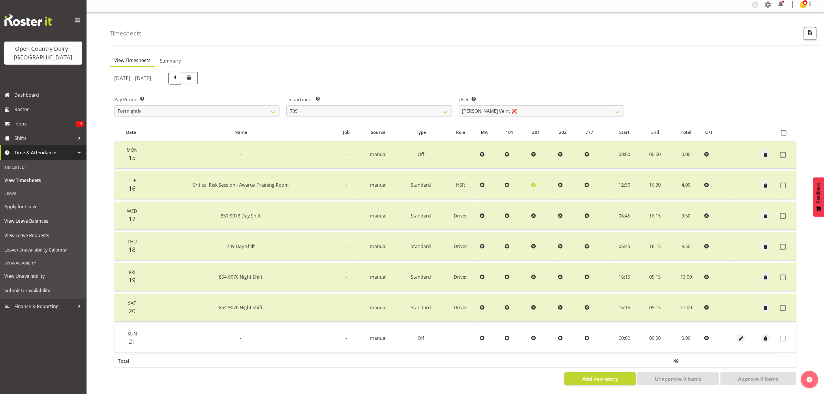
click at [379, 96] on label "Department Select which department you would like to view." at bounding box center [369, 99] width 165 height 7
click at [381, 108] on select "734 735 736 737 738 739 851 853 854 855 856 858 861 862 865 867-9032 868 869 87…" at bounding box center [369, 111] width 165 height 12
drag, startPoint x: 335, startPoint y: 104, endPoint x: 335, endPoint y: 111, distance: 6.6
click at [335, 105] on select "734 735 736 737 738 739 851 853 854 855 856 858 861 862 865 867-9032 868 869 87…" at bounding box center [369, 111] width 165 height 12
click at [287, 105] on select "734 735 736 737 738 739 851 853 854 855 856 858 861 862 865 867-9032 868 869 87…" at bounding box center [369, 111] width 165 height 12
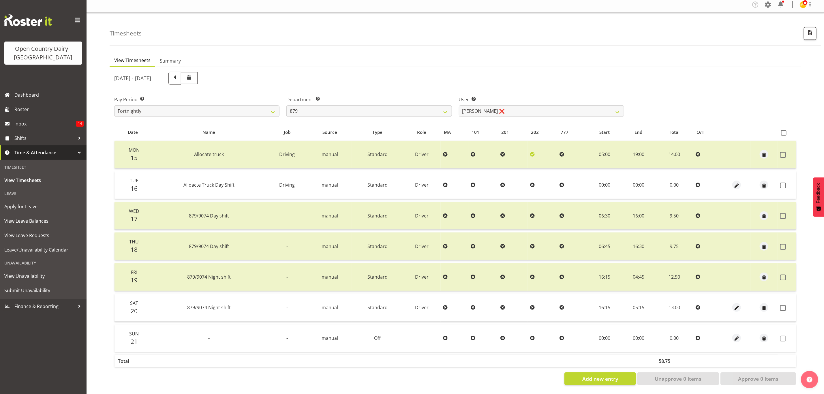
click at [506, 107] on div "September 15th - September 21st 2025 Pay Period Select which pay period you wou…" at bounding box center [455, 226] width 682 height 317
click at [506, 107] on select "Bryan Windle ❌ John Dalton ❌ Rodney Hamilton ❌ Tony Corr ❌" at bounding box center [541, 111] width 165 height 12
click at [459, 105] on select "Bryan Windle ❌ John Dalton ❌ Rodney Hamilton ❌ Tony Corr ❌" at bounding box center [541, 111] width 165 height 12
click at [785, 305] on span at bounding box center [784, 308] width 6 height 6
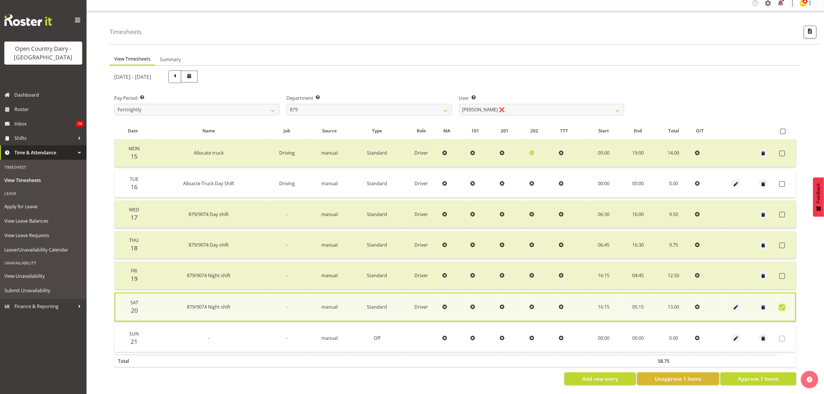
scroll to position [8, 0]
click at [775, 375] on span "Approve 1 Items" at bounding box center [758, 379] width 40 height 8
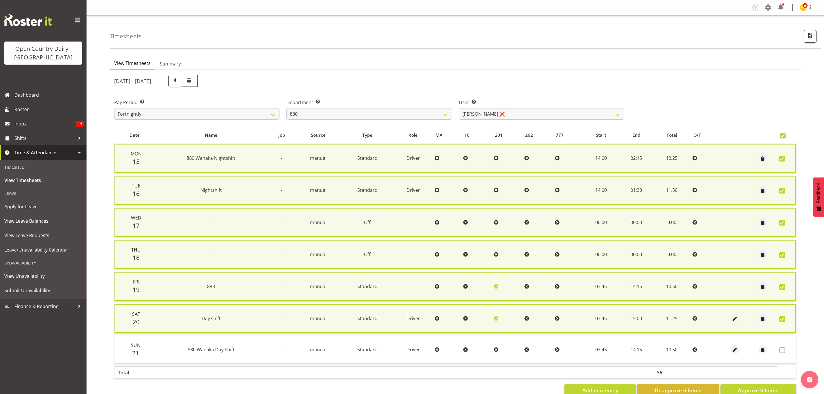
select select "673"
select select "7461"
click at [42, 232] on span "View Leave Requests" at bounding box center [43, 235] width 78 height 9
